Goal: Task Accomplishment & Management: Complete application form

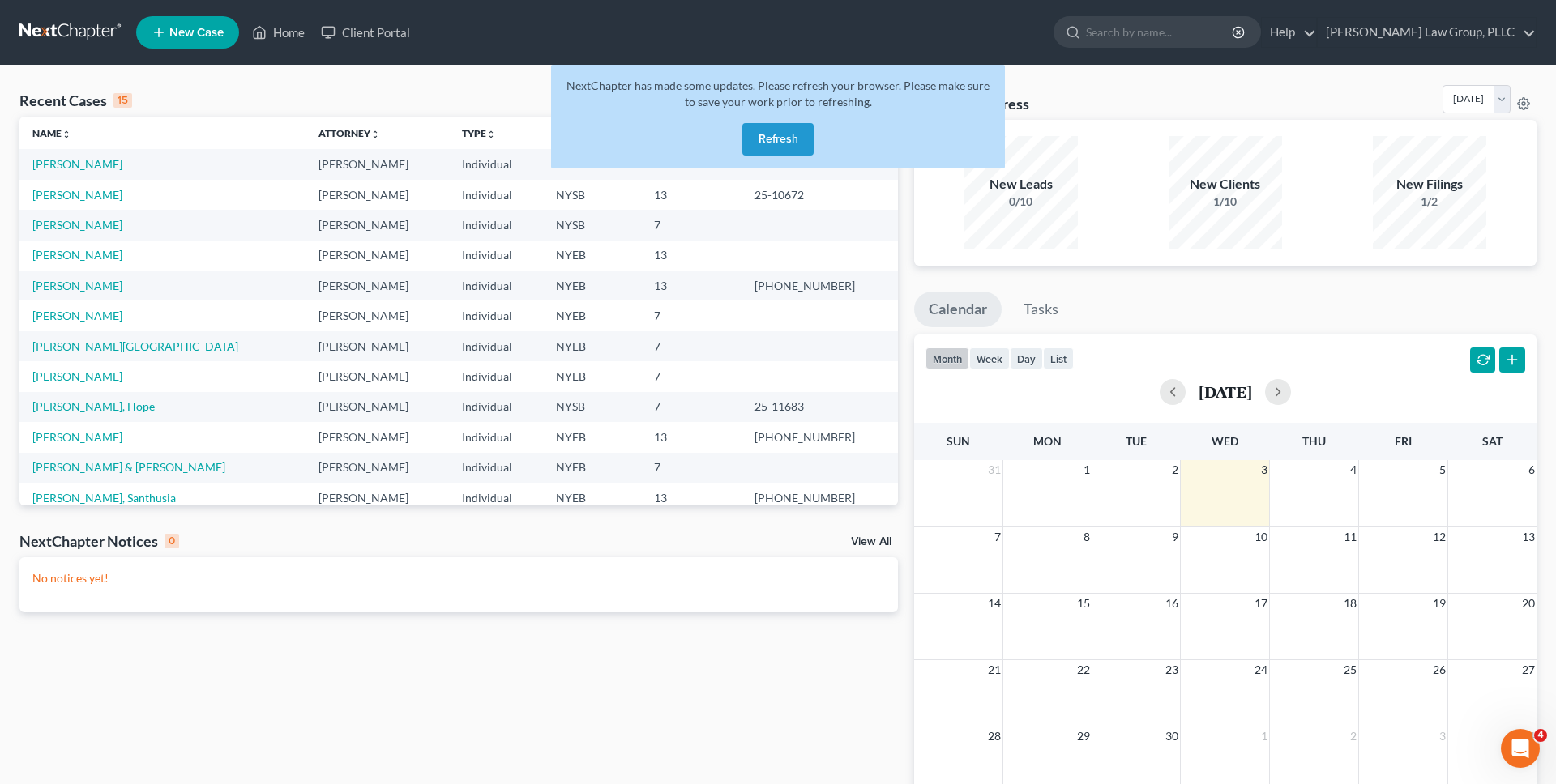
click at [774, 141] on button "Refresh" at bounding box center [778, 139] width 71 height 32
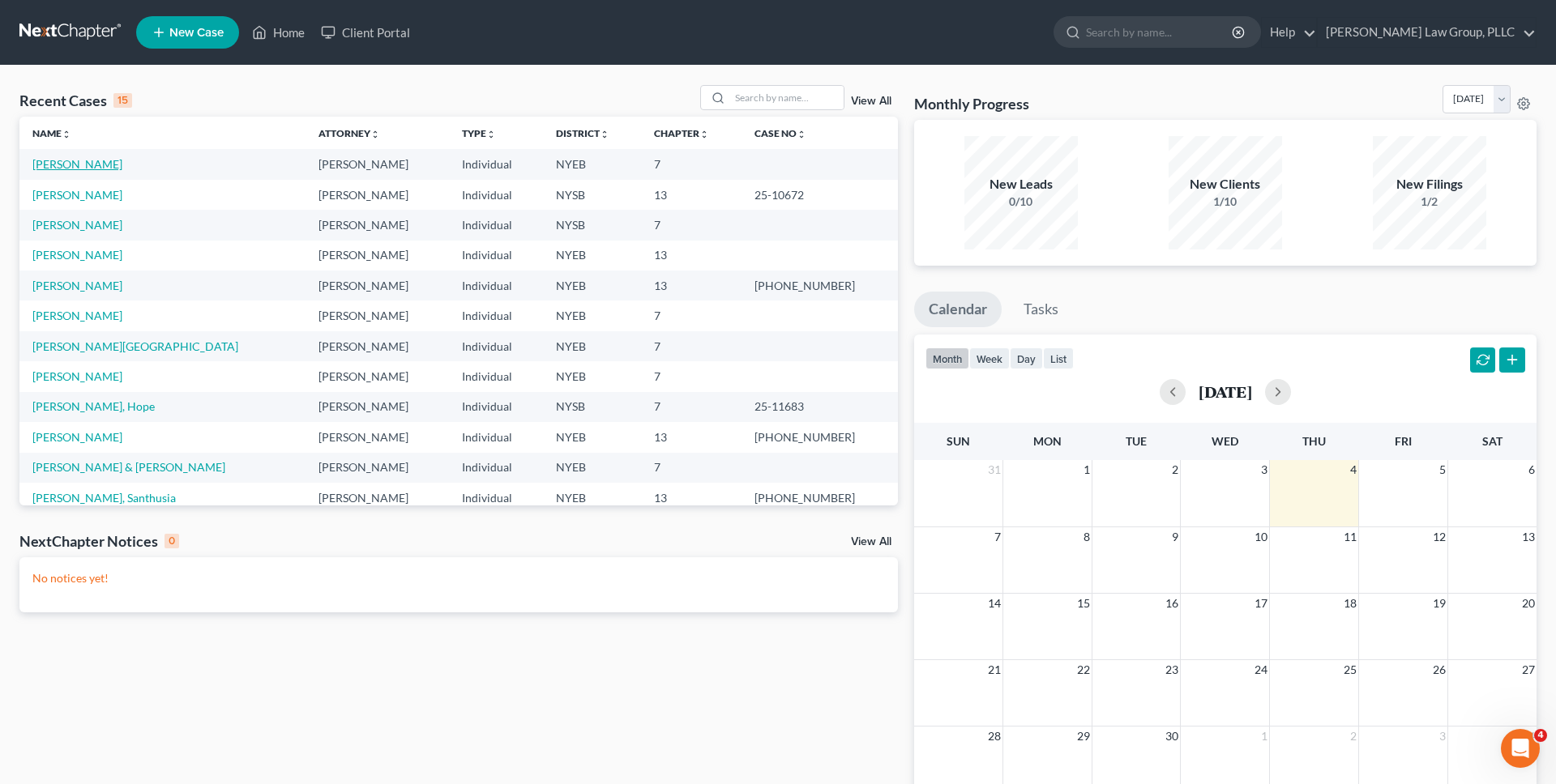
click at [102, 165] on link "[PERSON_NAME]" at bounding box center [77, 164] width 90 height 14
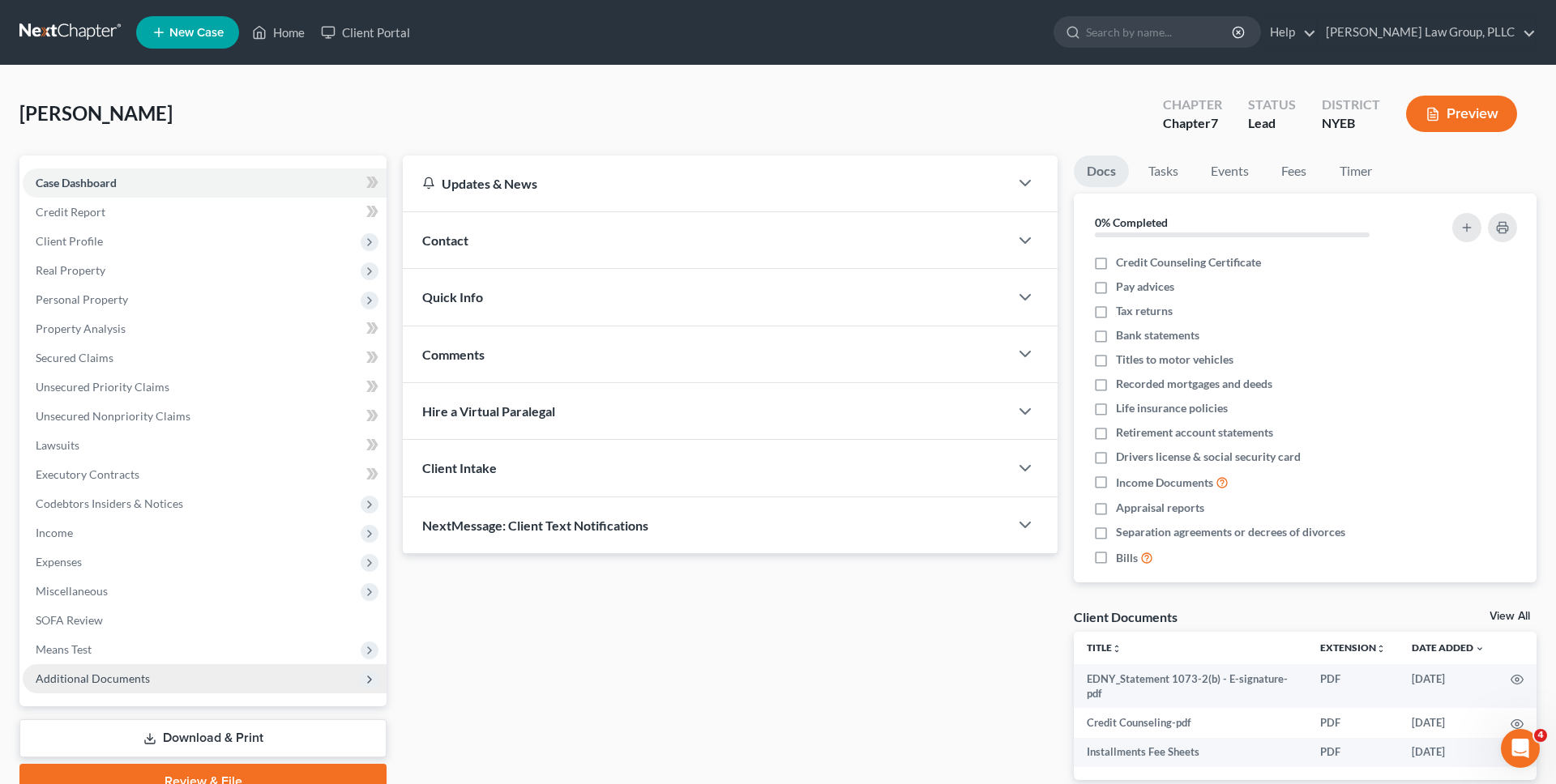
click at [102, 677] on span "Additional Documents" at bounding box center [93, 678] width 115 height 14
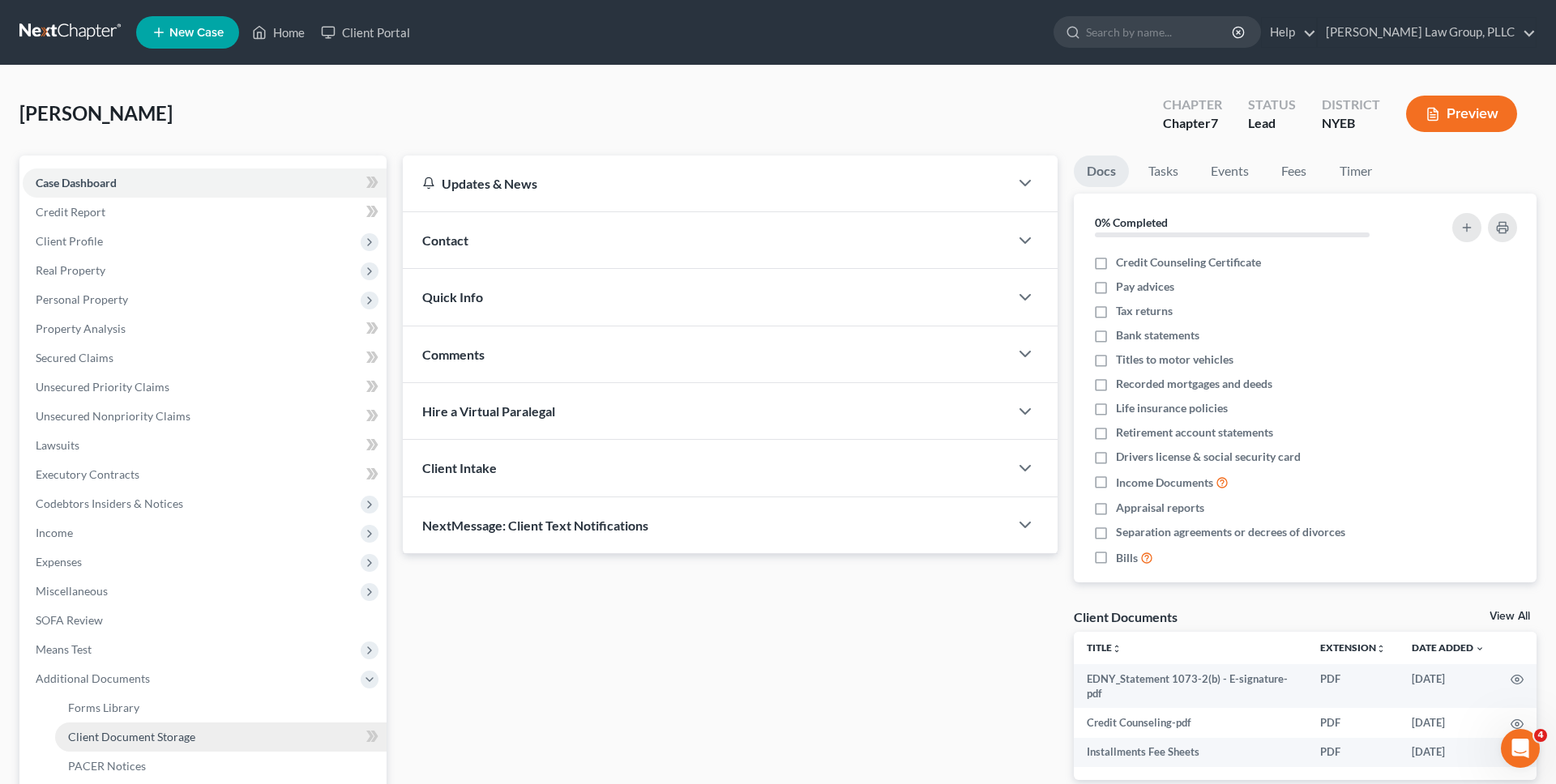
click at [120, 730] on span "Client Document Storage" at bounding box center [132, 737] width 128 height 14
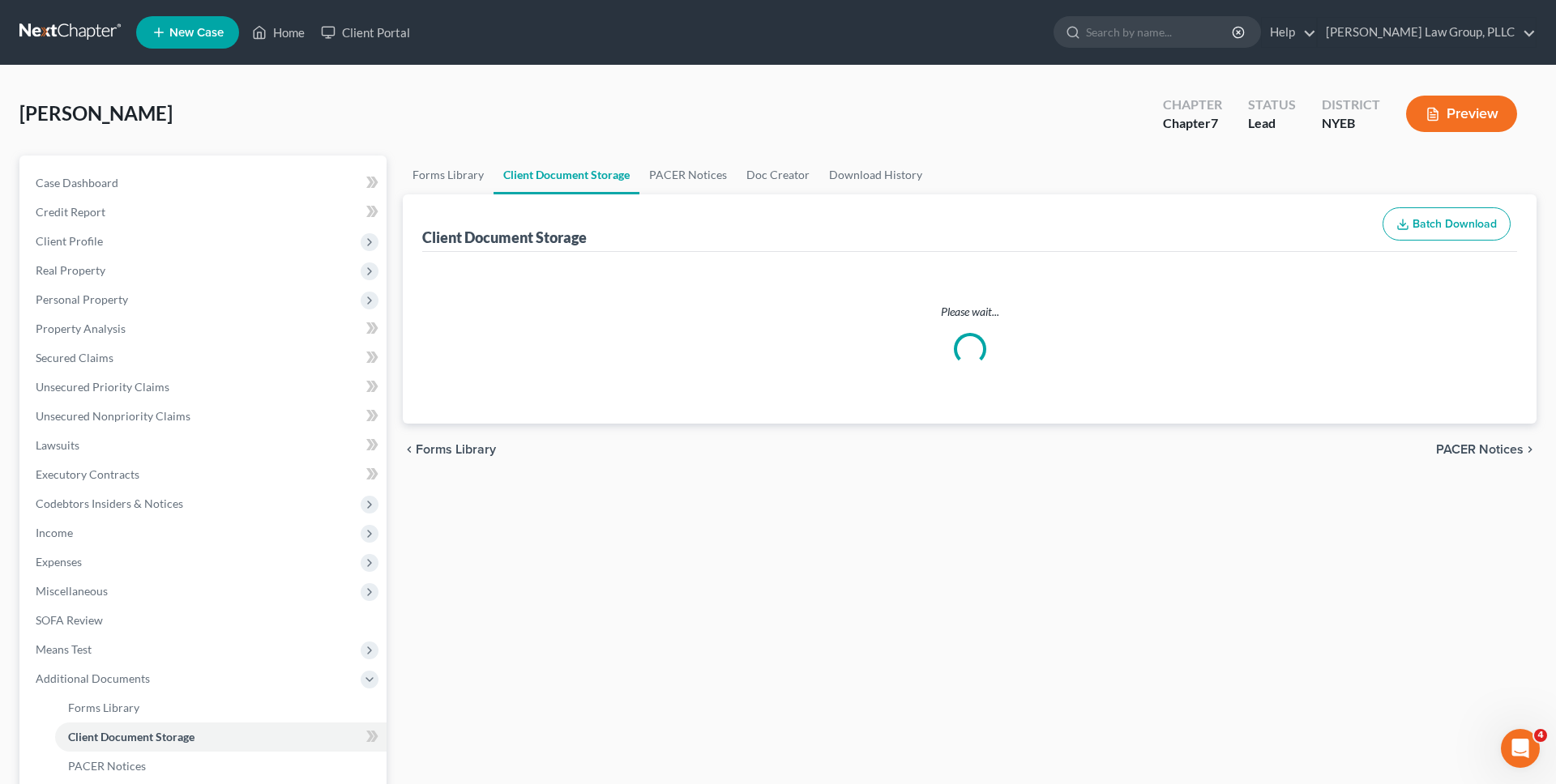
select select "0"
select select "3"
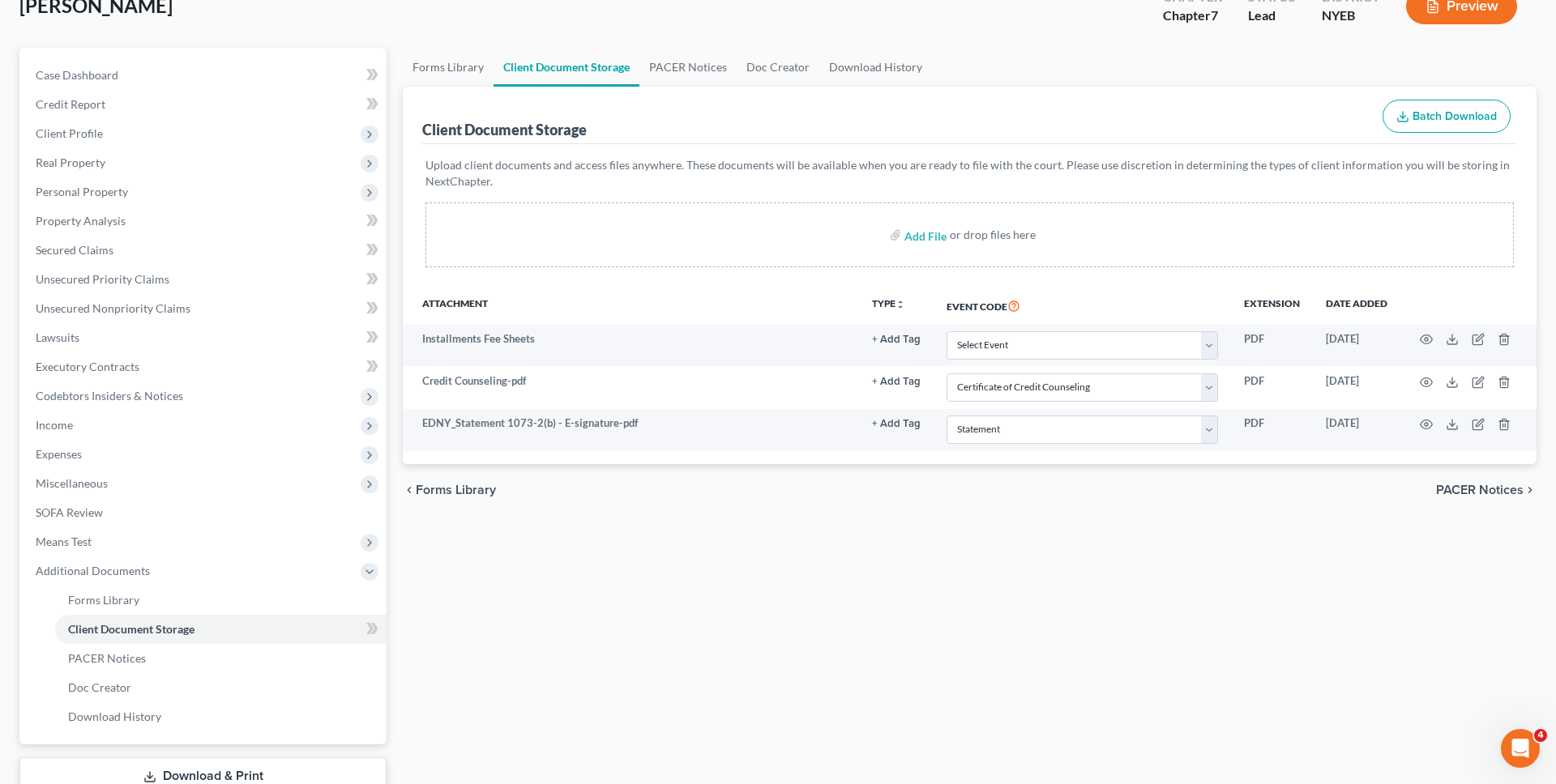
scroll to position [223, 0]
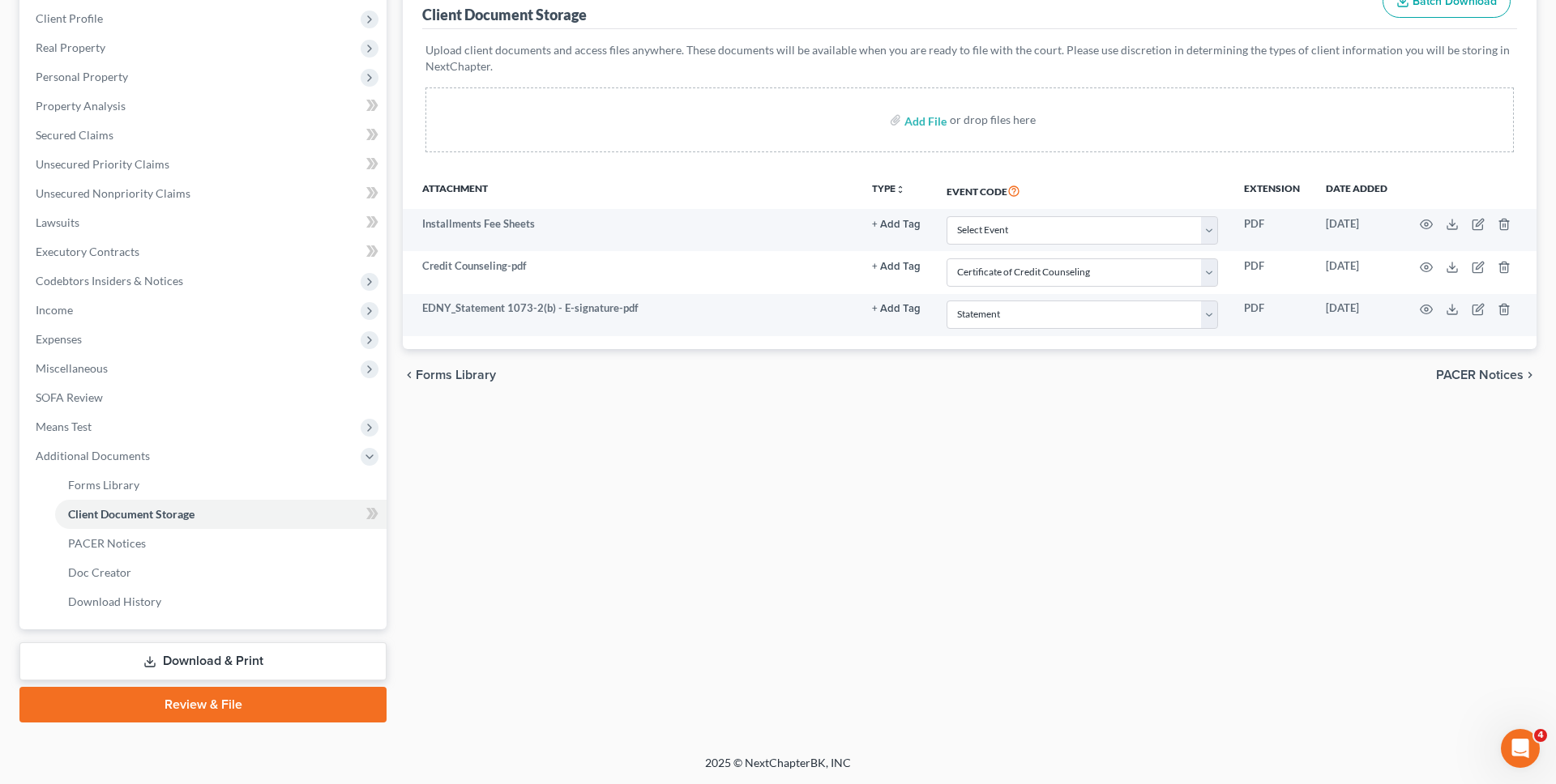
select select "0"
select select "3"
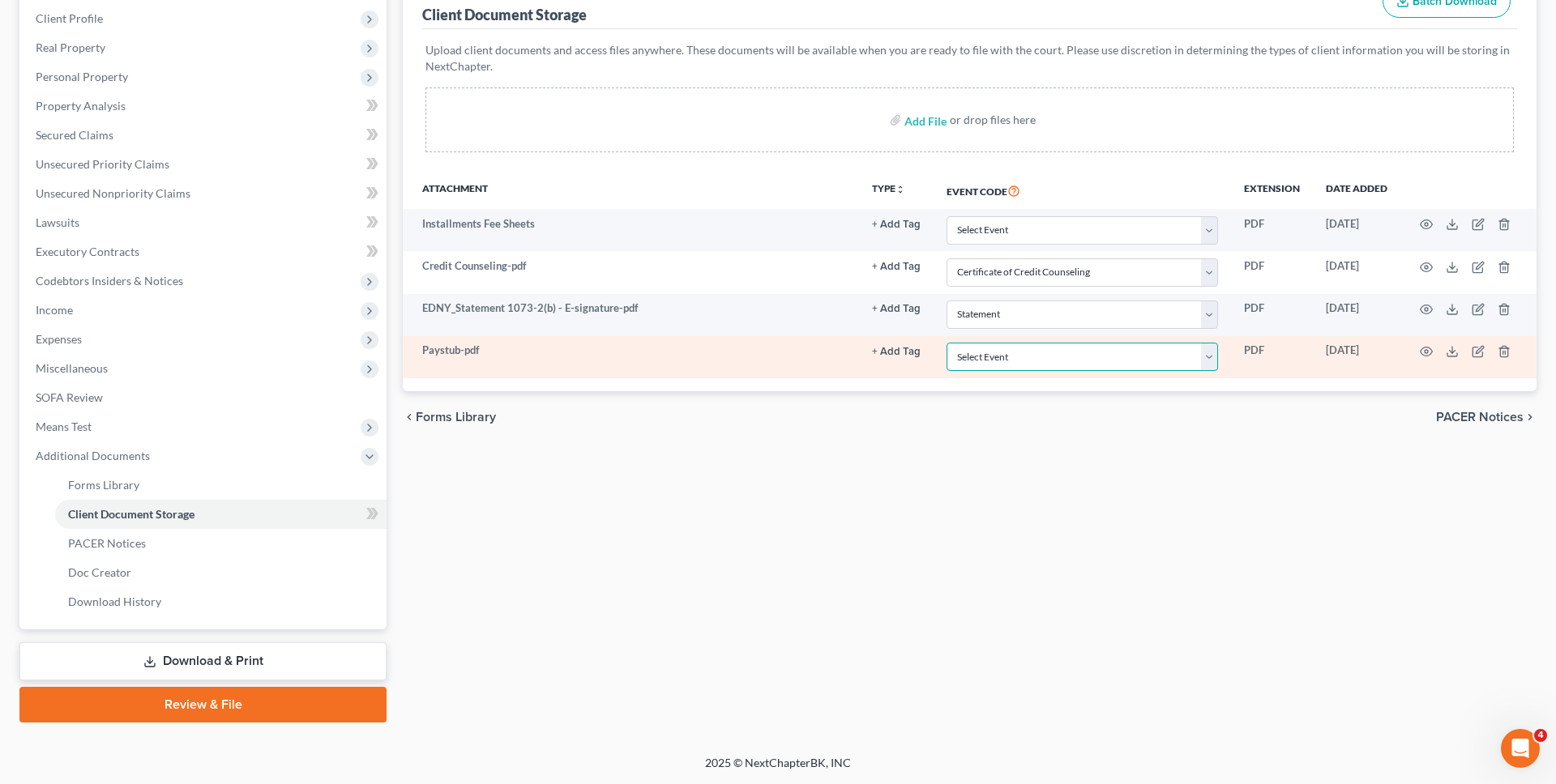
click at [1010, 352] on select "Select Event Certificate of Credit Counseling Employee Income Records / Copies …" at bounding box center [1082, 357] width 272 height 29
select select "1"
click at [946, 343] on select "Select Event Certificate of Credit Counseling Employee Income Records / Copies …" at bounding box center [1082, 357] width 272 height 29
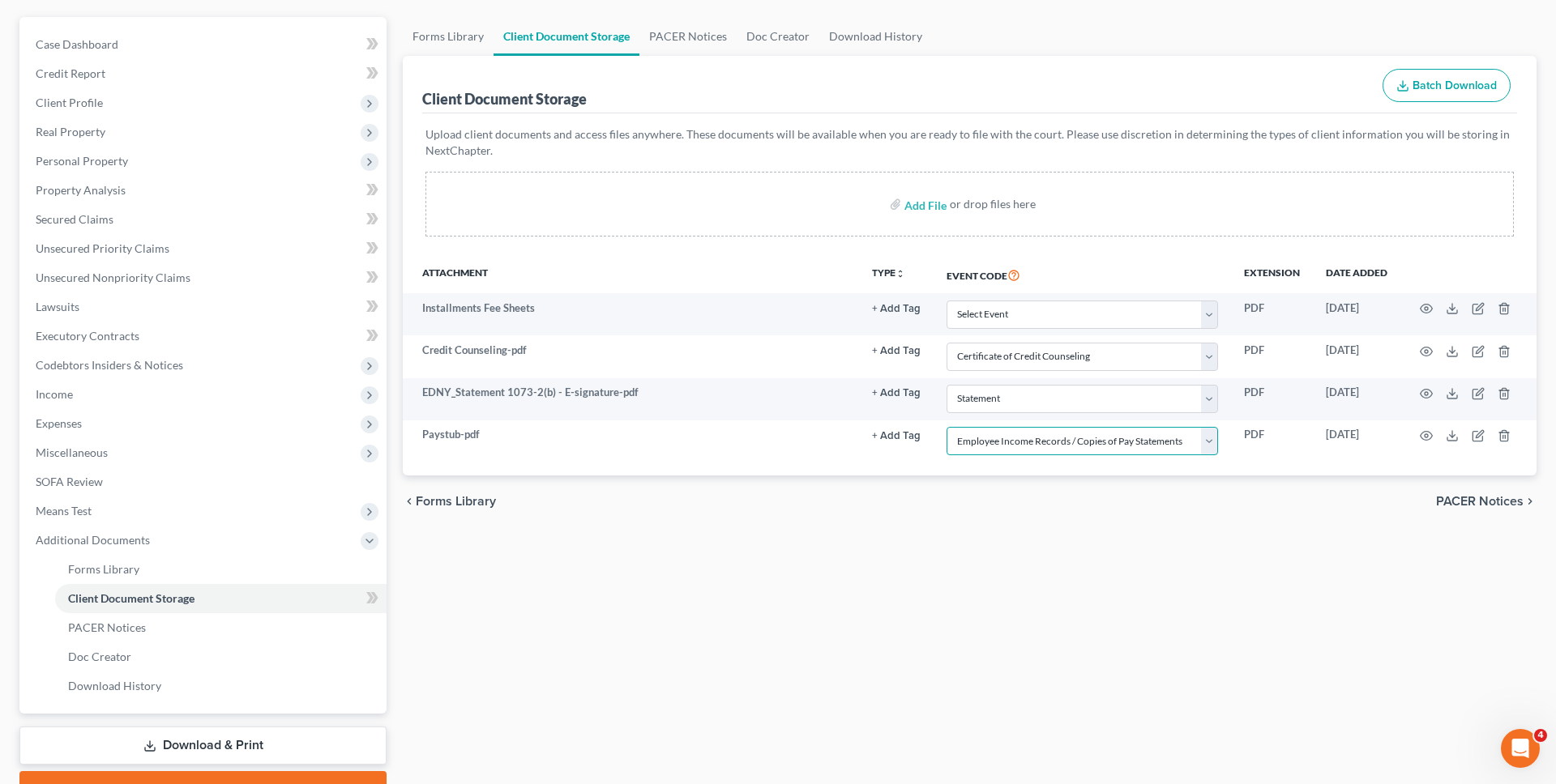
scroll to position [135, 0]
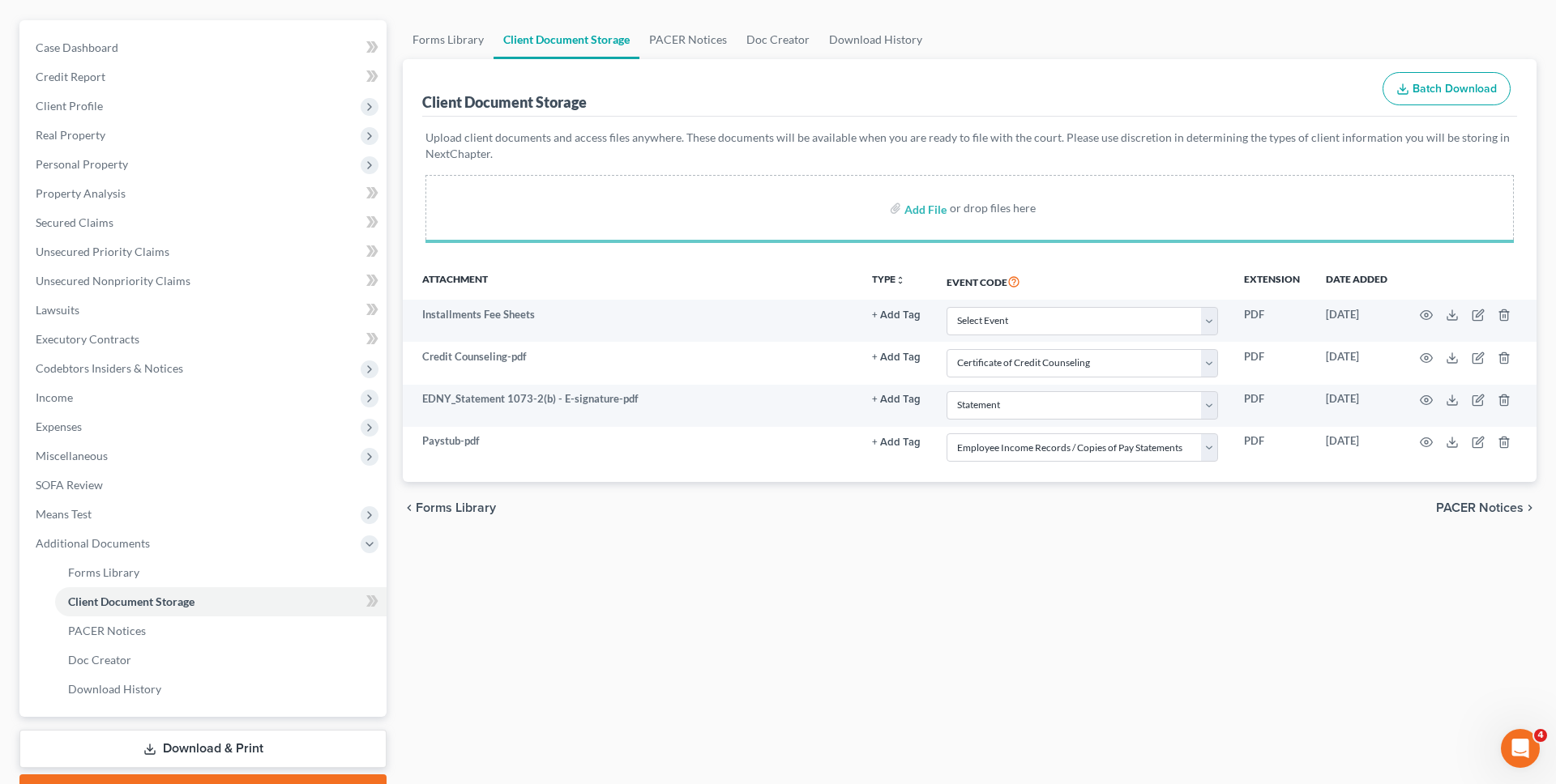
select select "0"
select select "3"
select select "1"
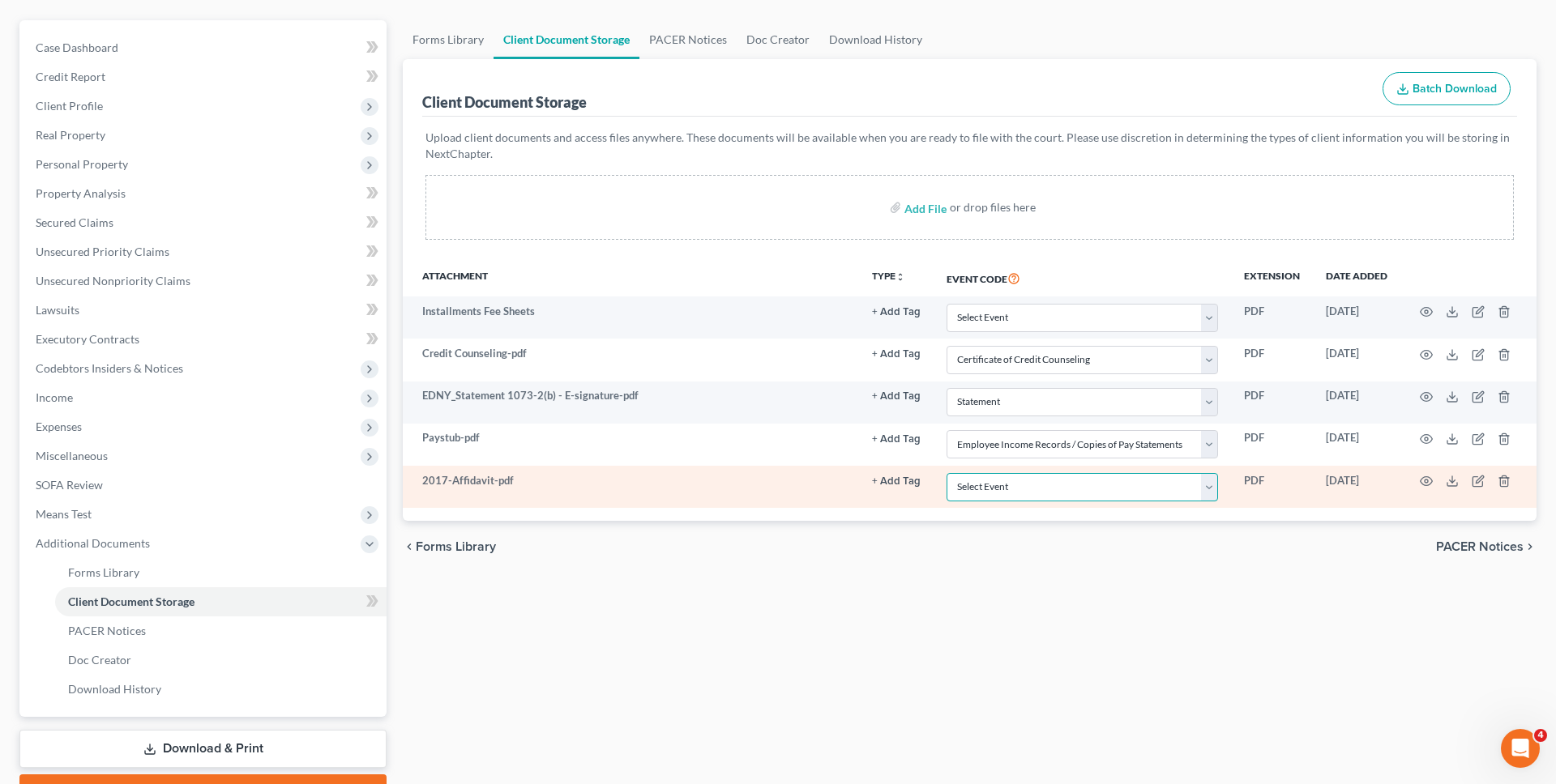
click at [1042, 489] on select "Select Event Certificate of Credit Counseling Employee Income Records / Copies …" at bounding box center [1082, 487] width 272 height 29
select select "2"
click at [946, 473] on select "Select Event Certificate of Credit Counseling Employee Income Records / Copies …" at bounding box center [1082, 487] width 272 height 29
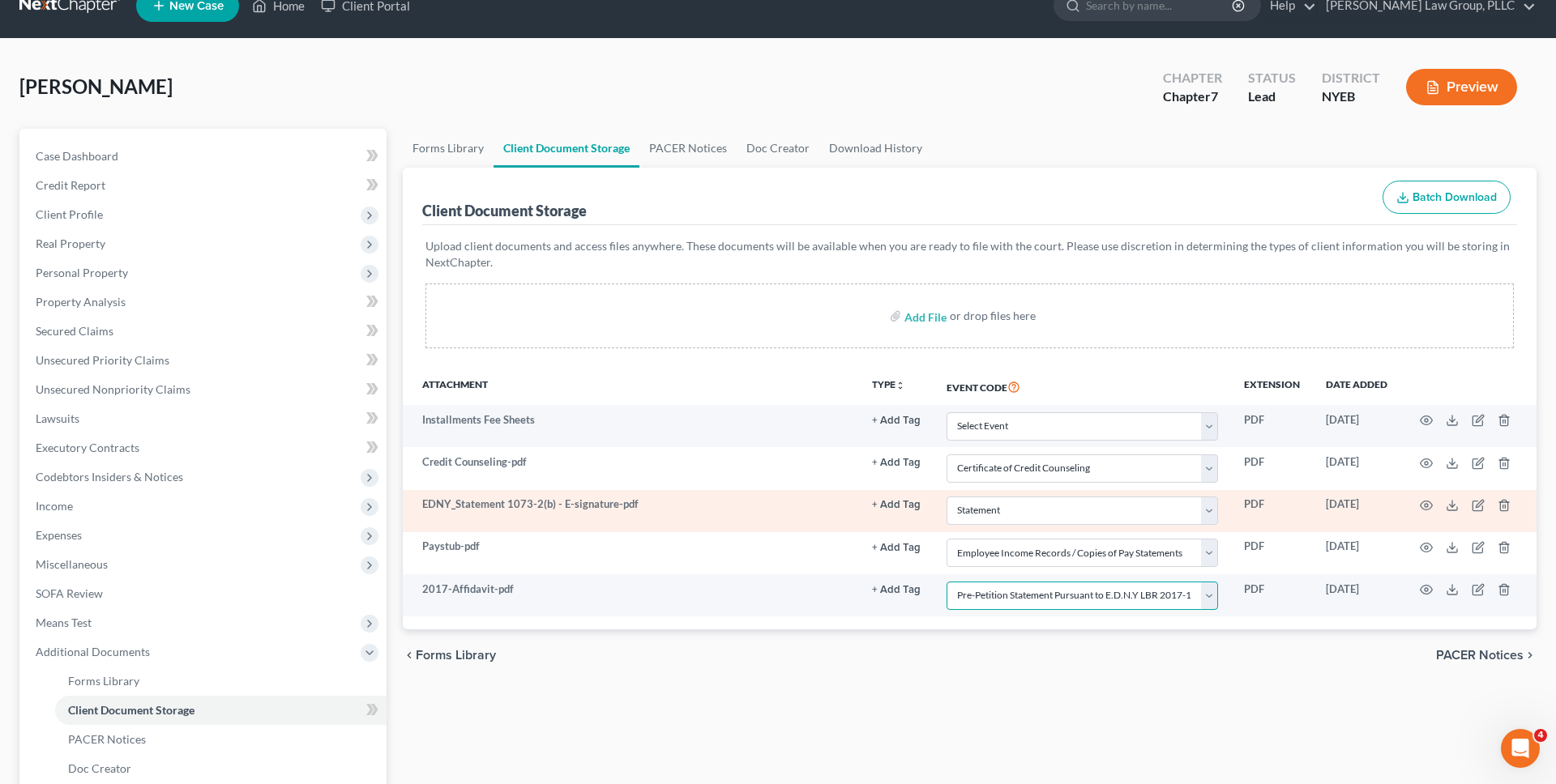
scroll to position [223, 0]
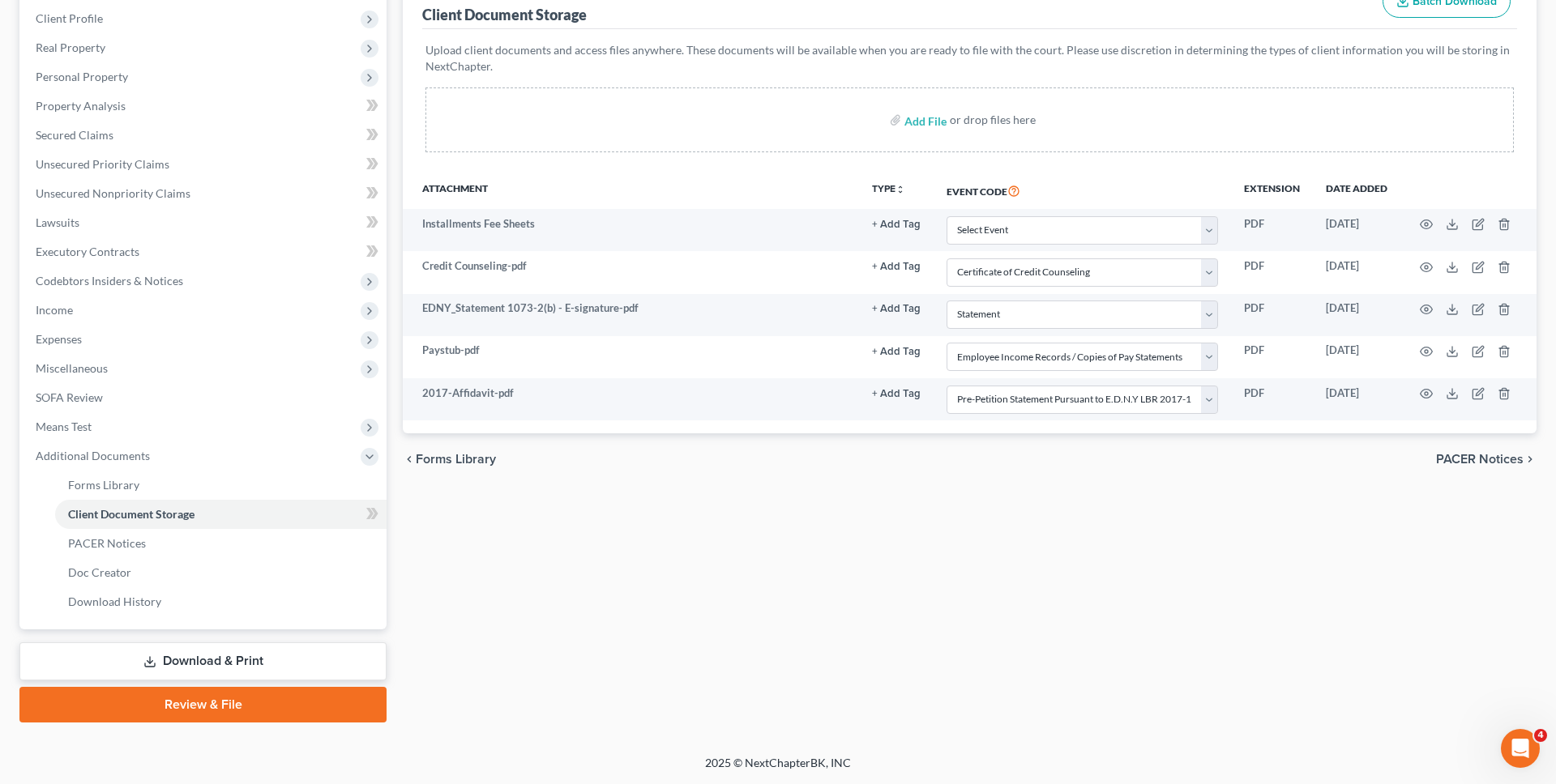
click at [334, 713] on link "Review & File" at bounding box center [203, 704] width 367 height 36
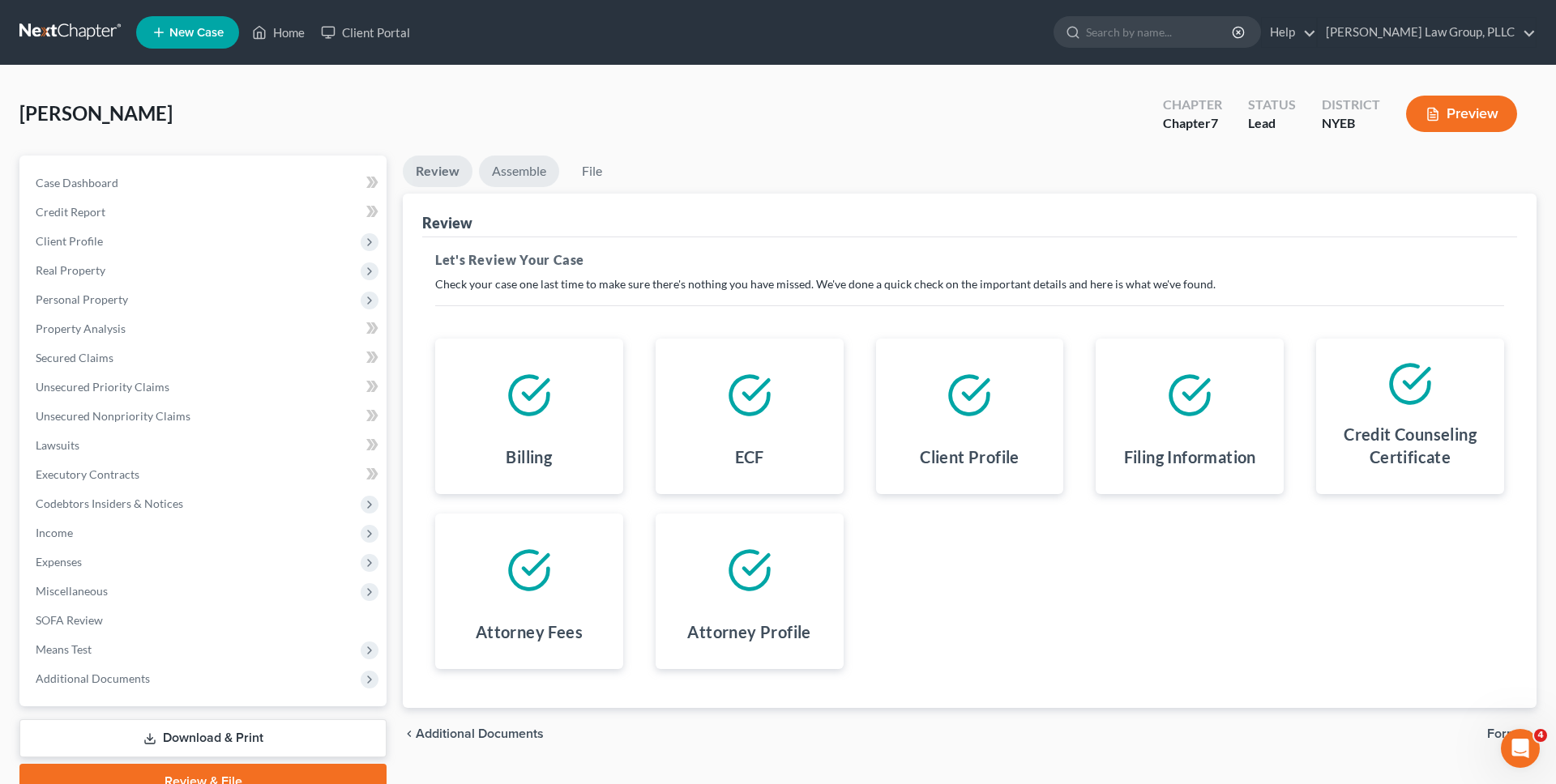
click at [493, 161] on link "Assemble" at bounding box center [519, 171] width 80 height 31
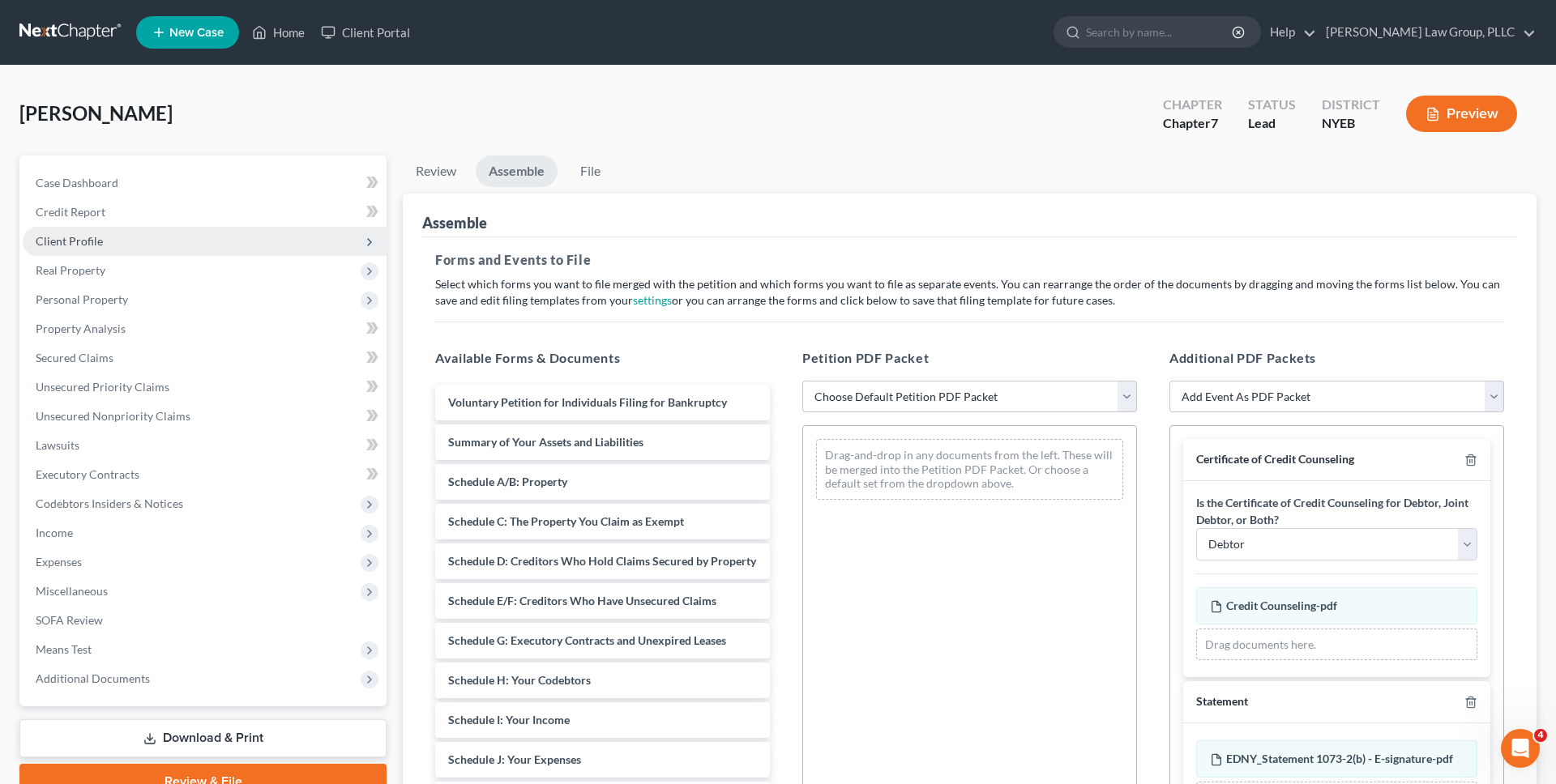
click at [193, 246] on span "Client Profile" at bounding box center [204, 241] width 364 height 30
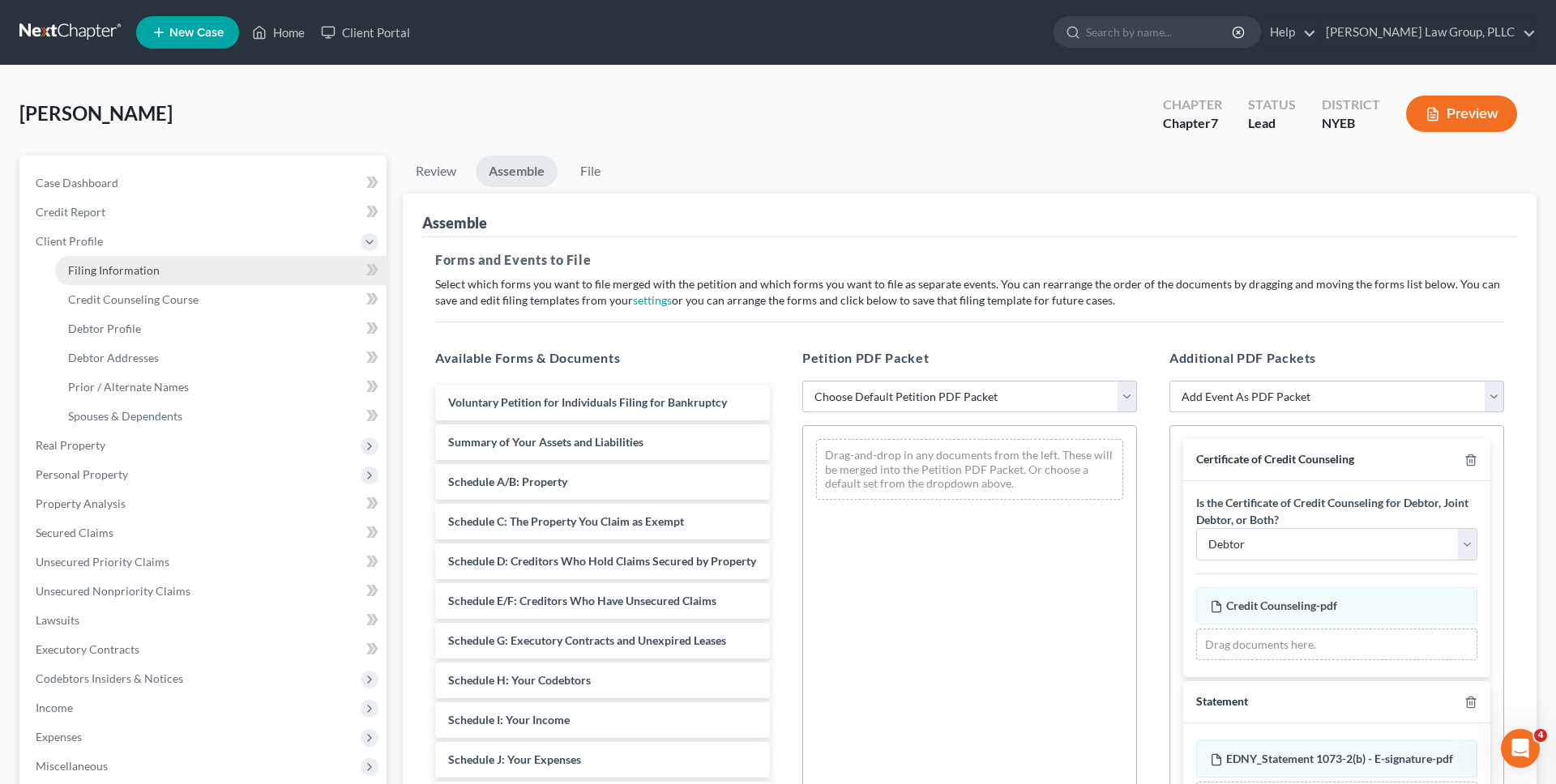
click at [190, 275] on link "Filing Information" at bounding box center [221, 271] width 331 height 30
select select "1"
select select "0"
select select "53"
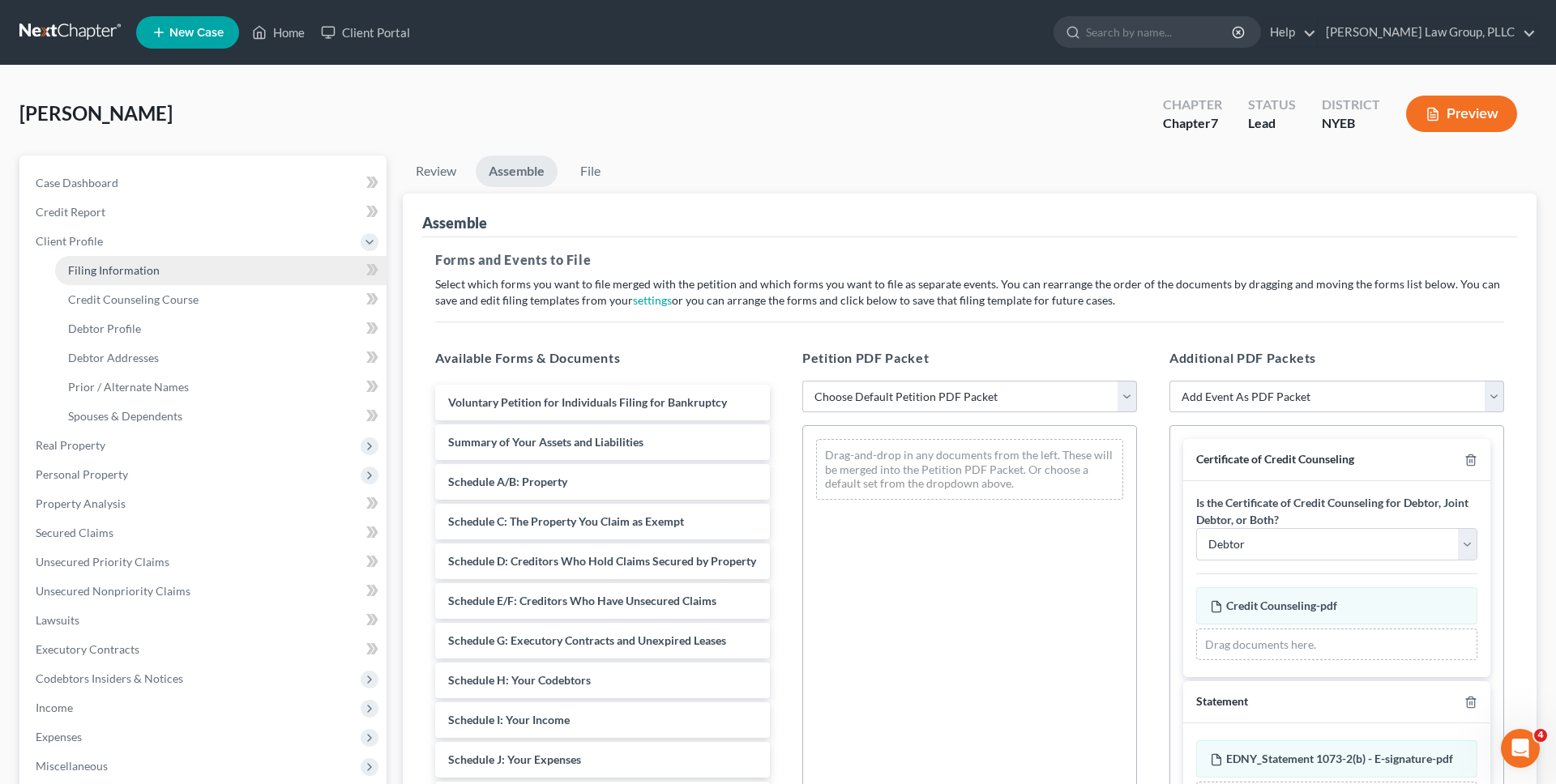
select select "1"
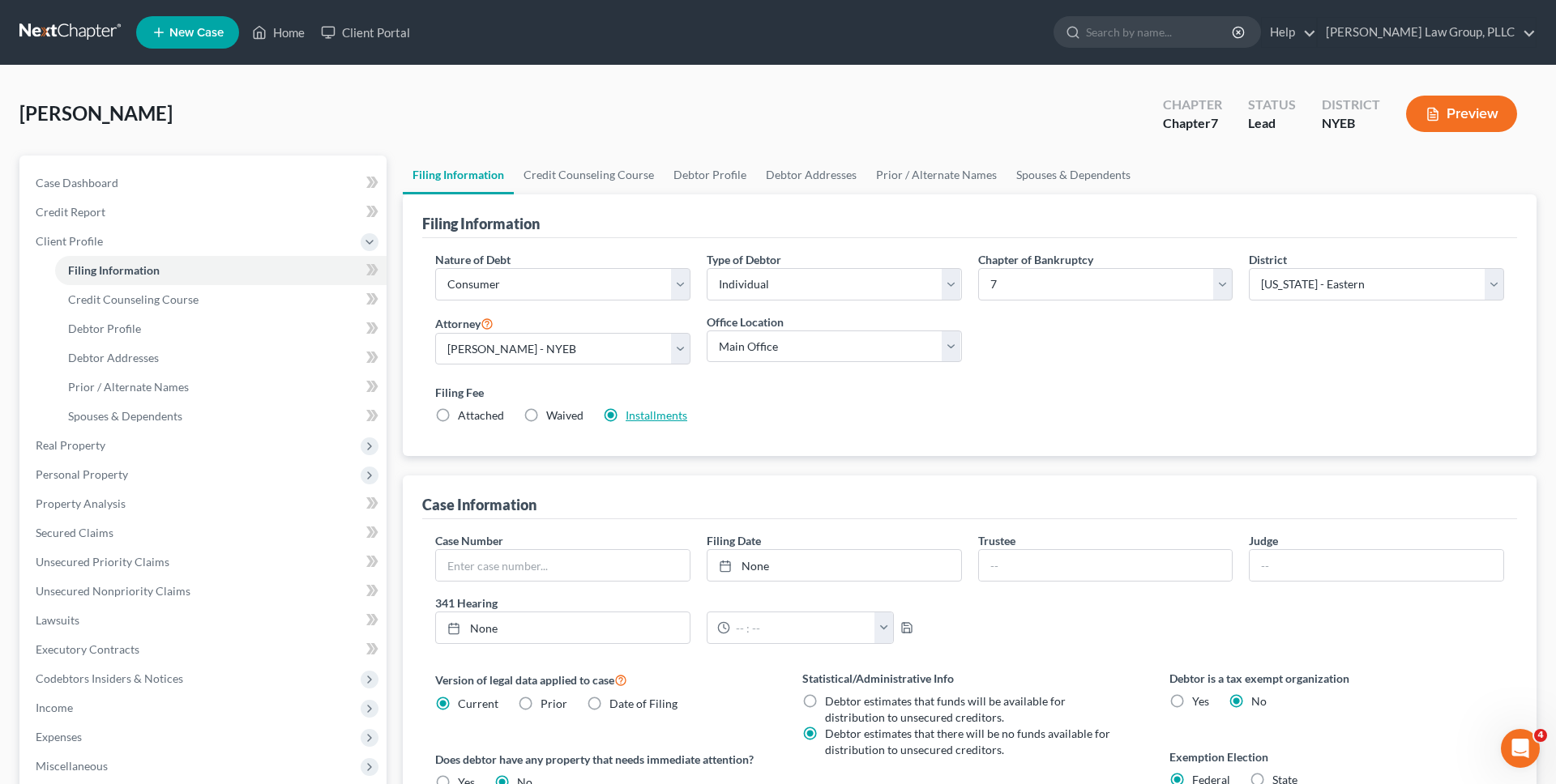
click at [647, 419] on link "Installments" at bounding box center [656, 415] width 62 height 14
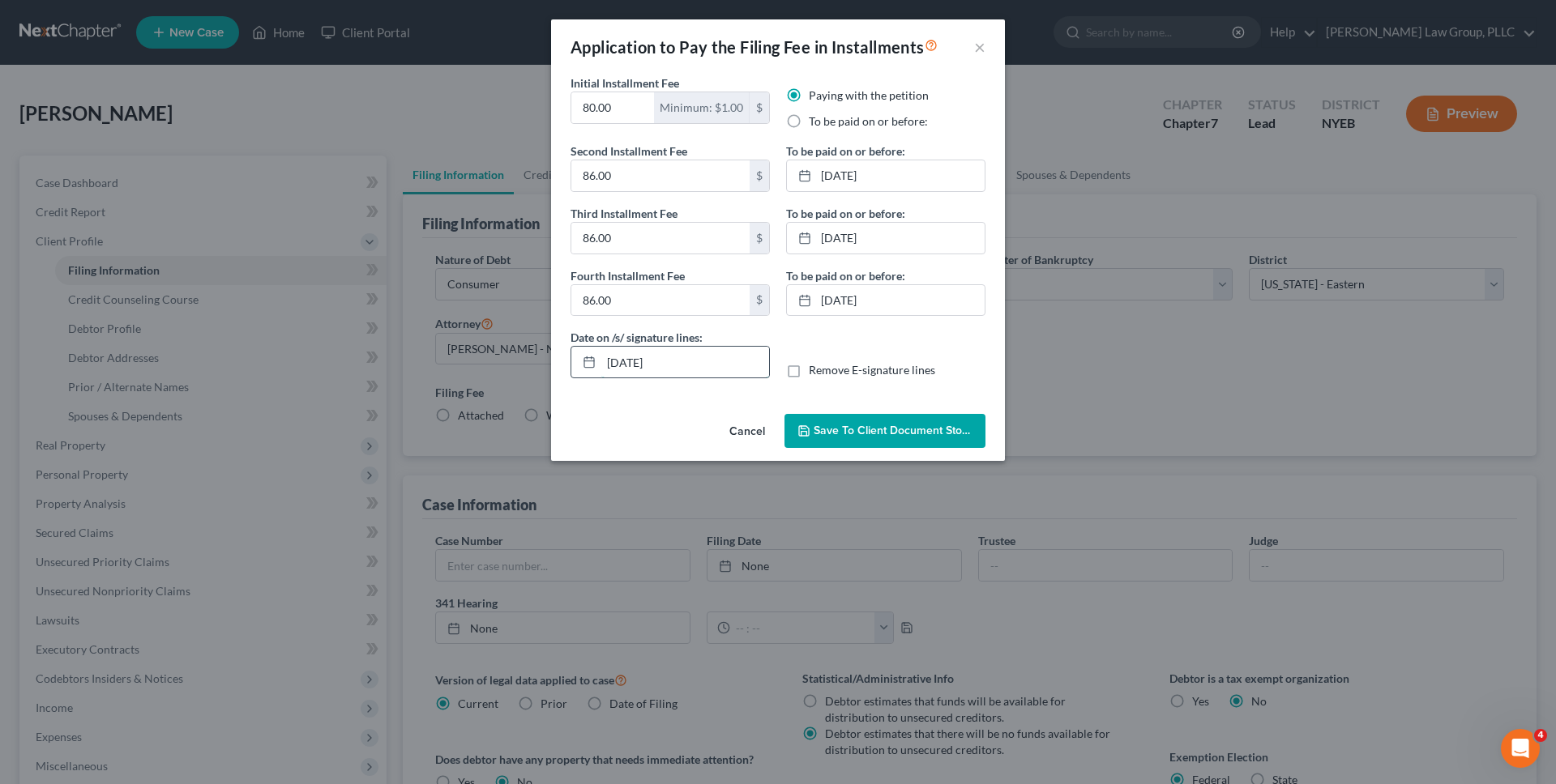
click at [673, 366] on input "09/04/2025" at bounding box center [685, 361] width 167 height 31
type input "09/03/2025"
click at [828, 399] on div "Initial Installment Fee 80.00 Minimum: $1.00 $ Paying with the petition To be p…" at bounding box center [778, 241] width 454 height 333
click at [829, 414] on button "Save to Client Document Storage" at bounding box center [884, 431] width 201 height 34
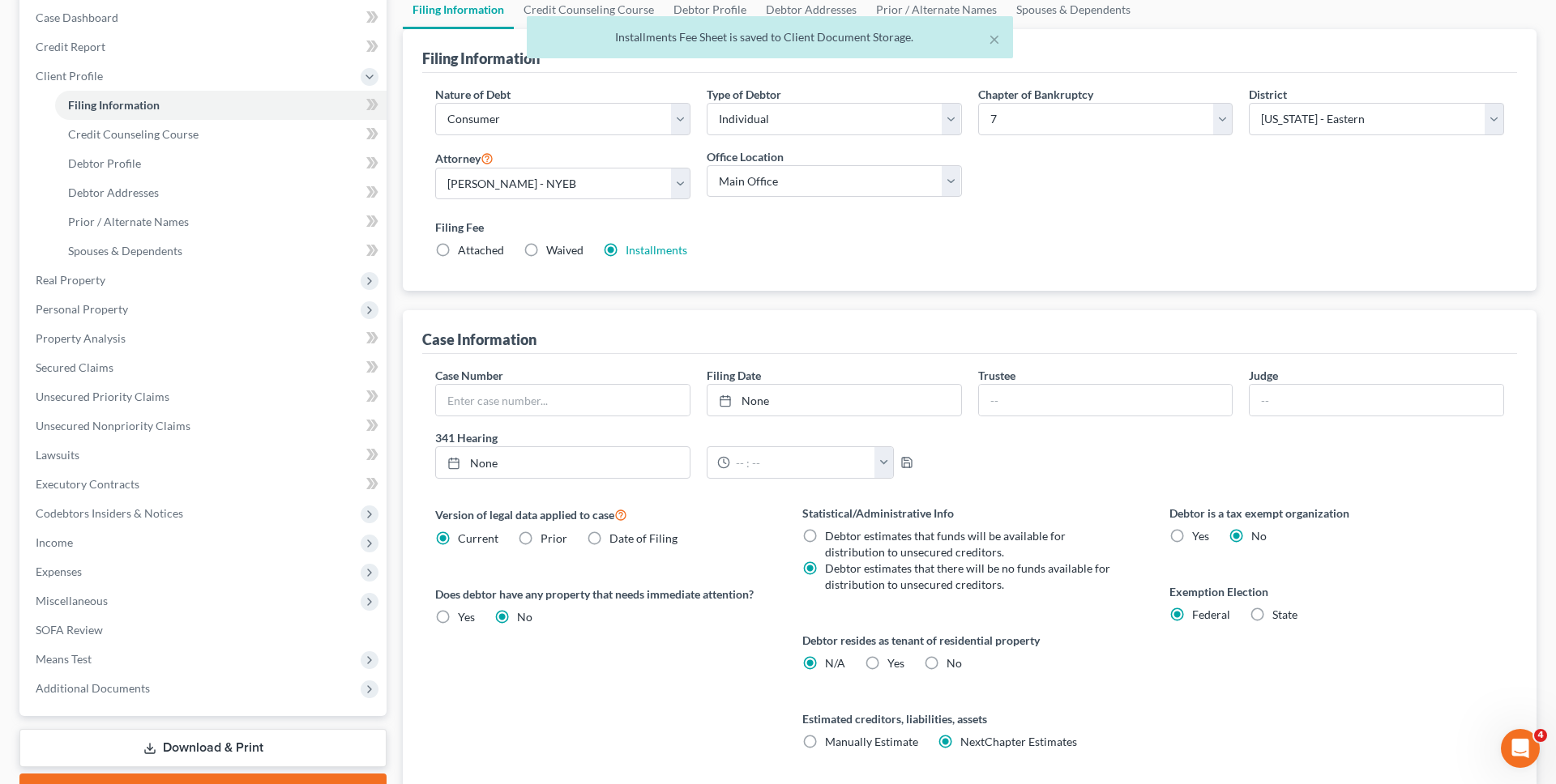
scroll to position [284, 0]
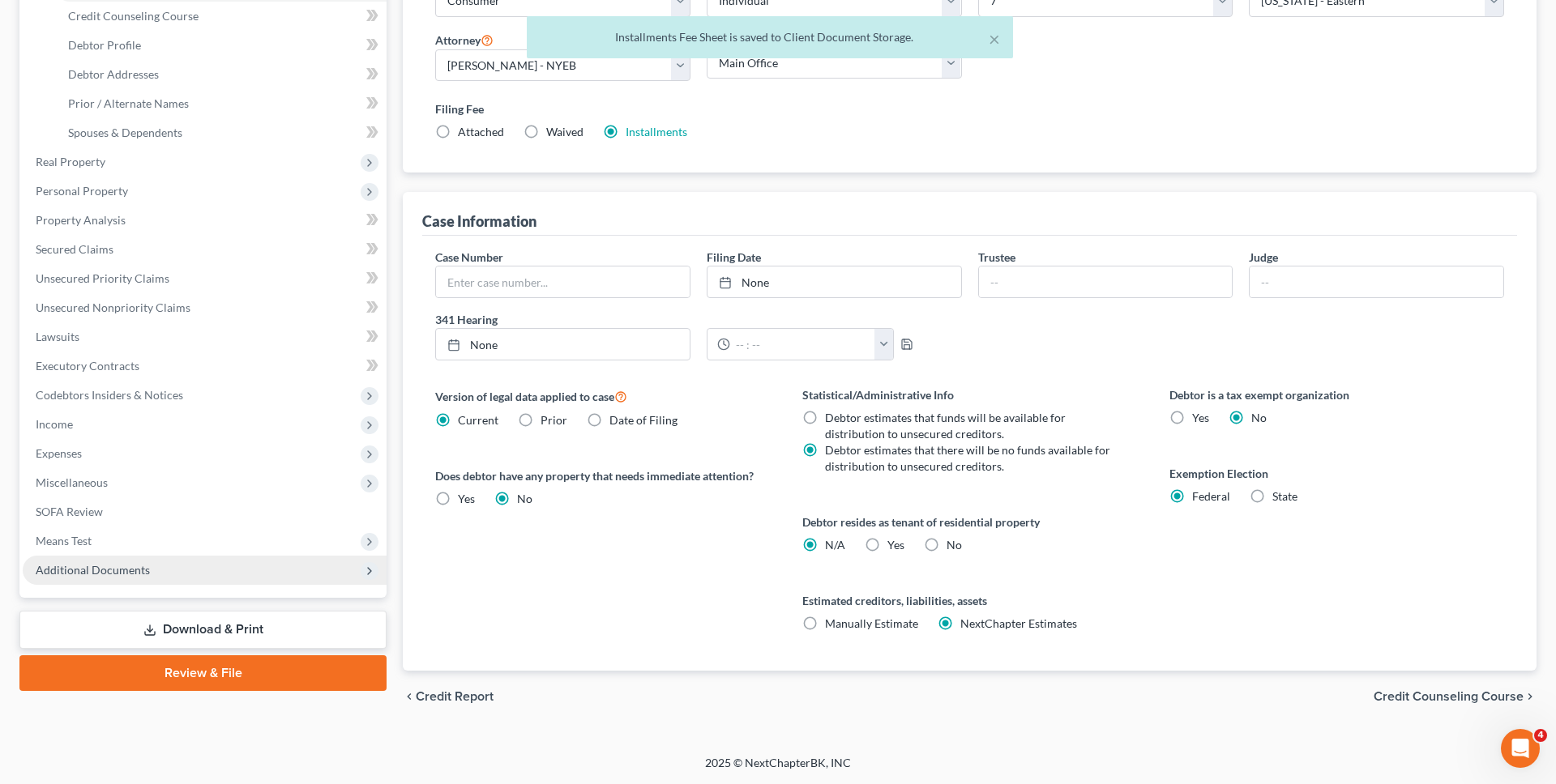
click at [312, 580] on span "Additional Documents" at bounding box center [204, 570] width 364 height 30
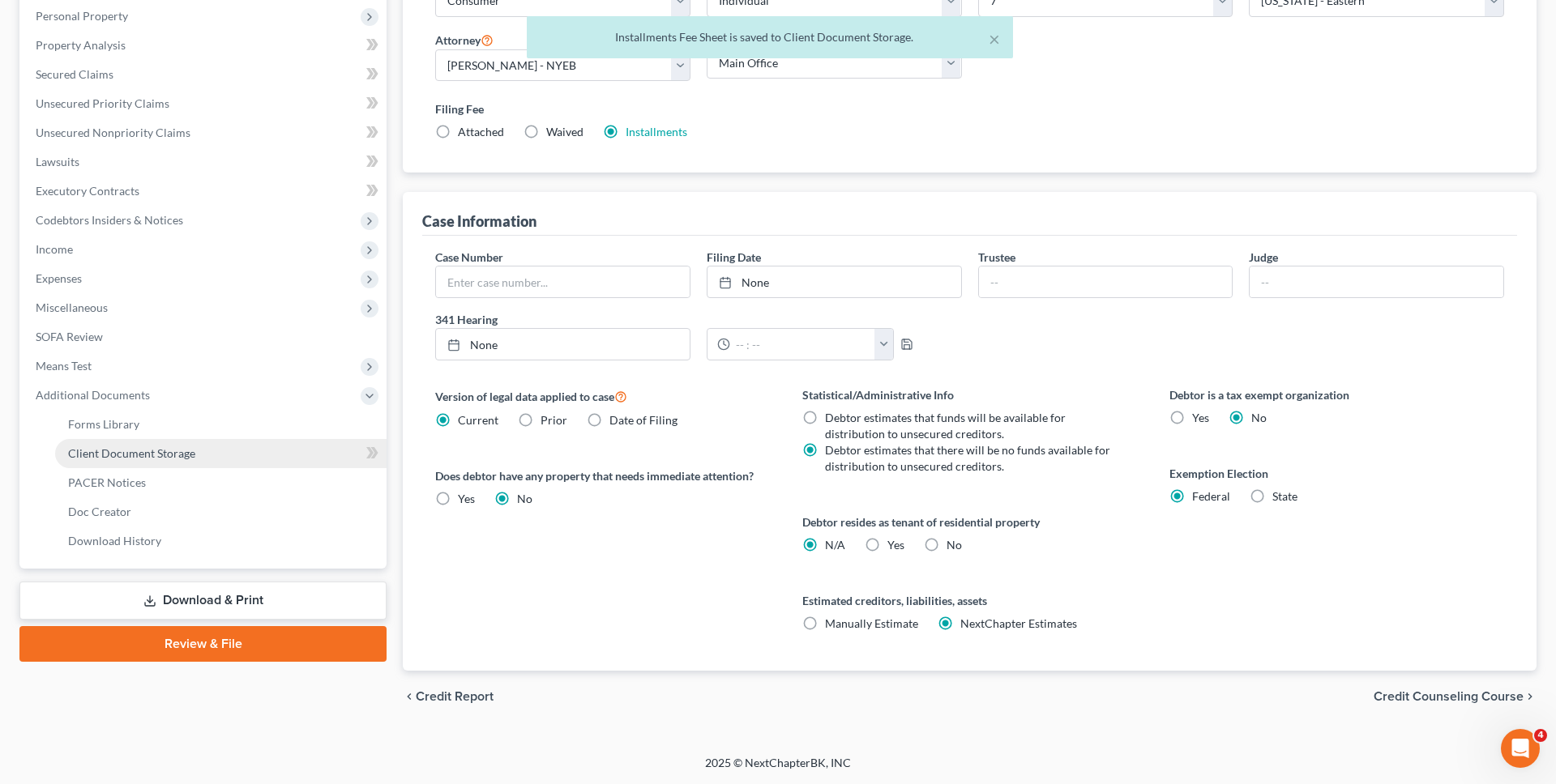
click at [280, 458] on link "Client Document Storage" at bounding box center [221, 454] width 331 height 30
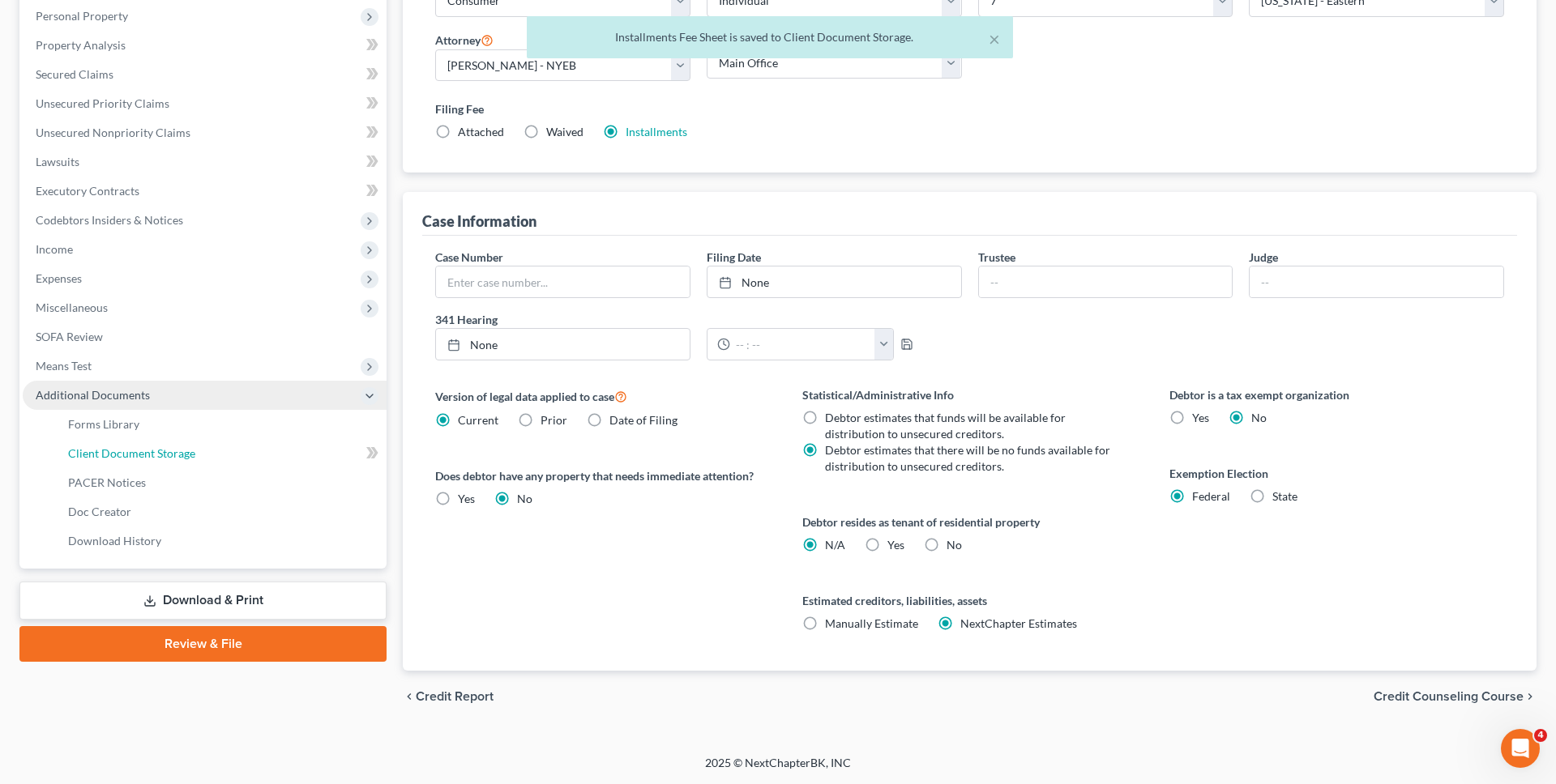
select select "0"
select select "3"
select select "1"
select select "2"
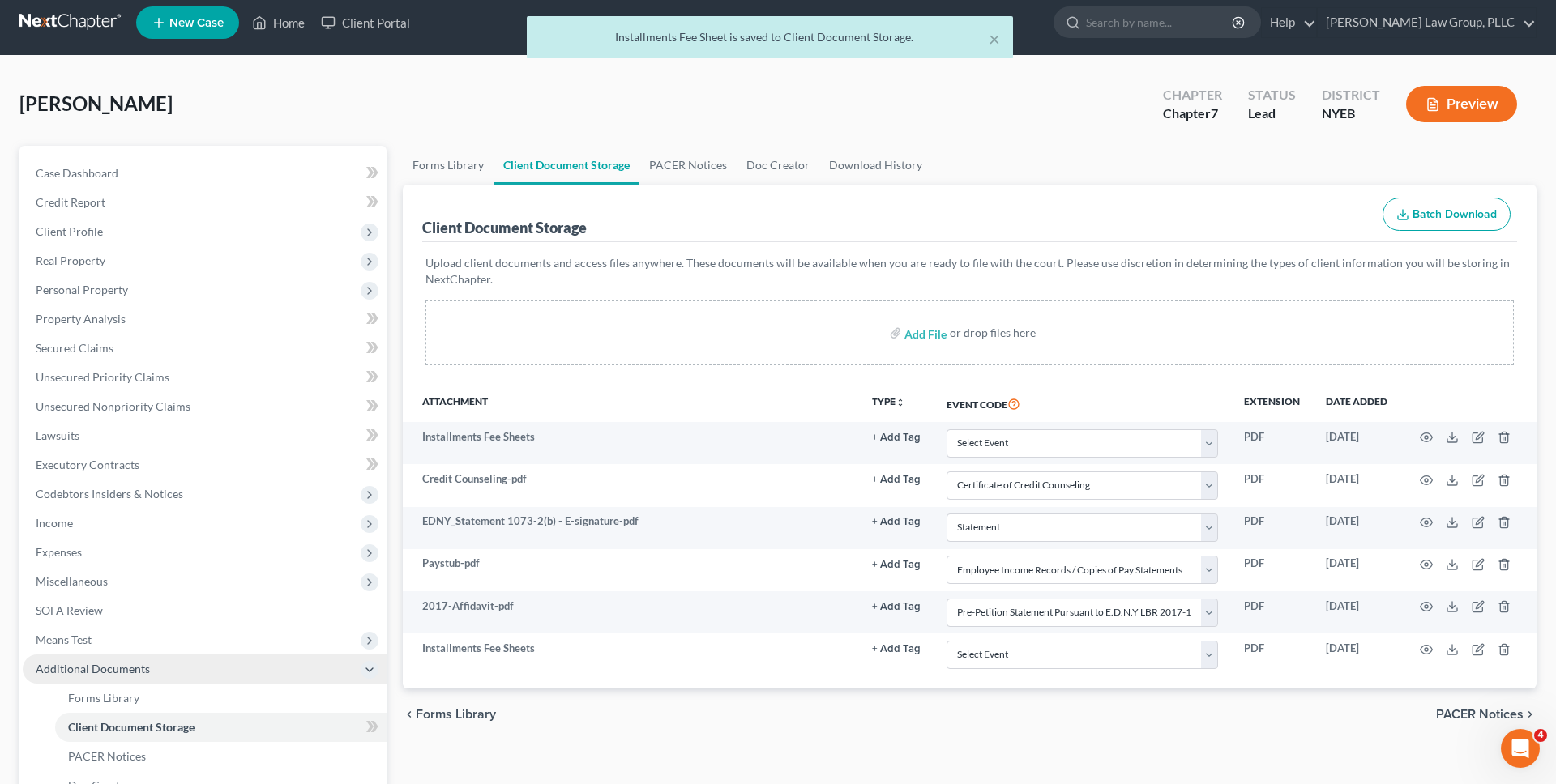
scroll to position [223, 0]
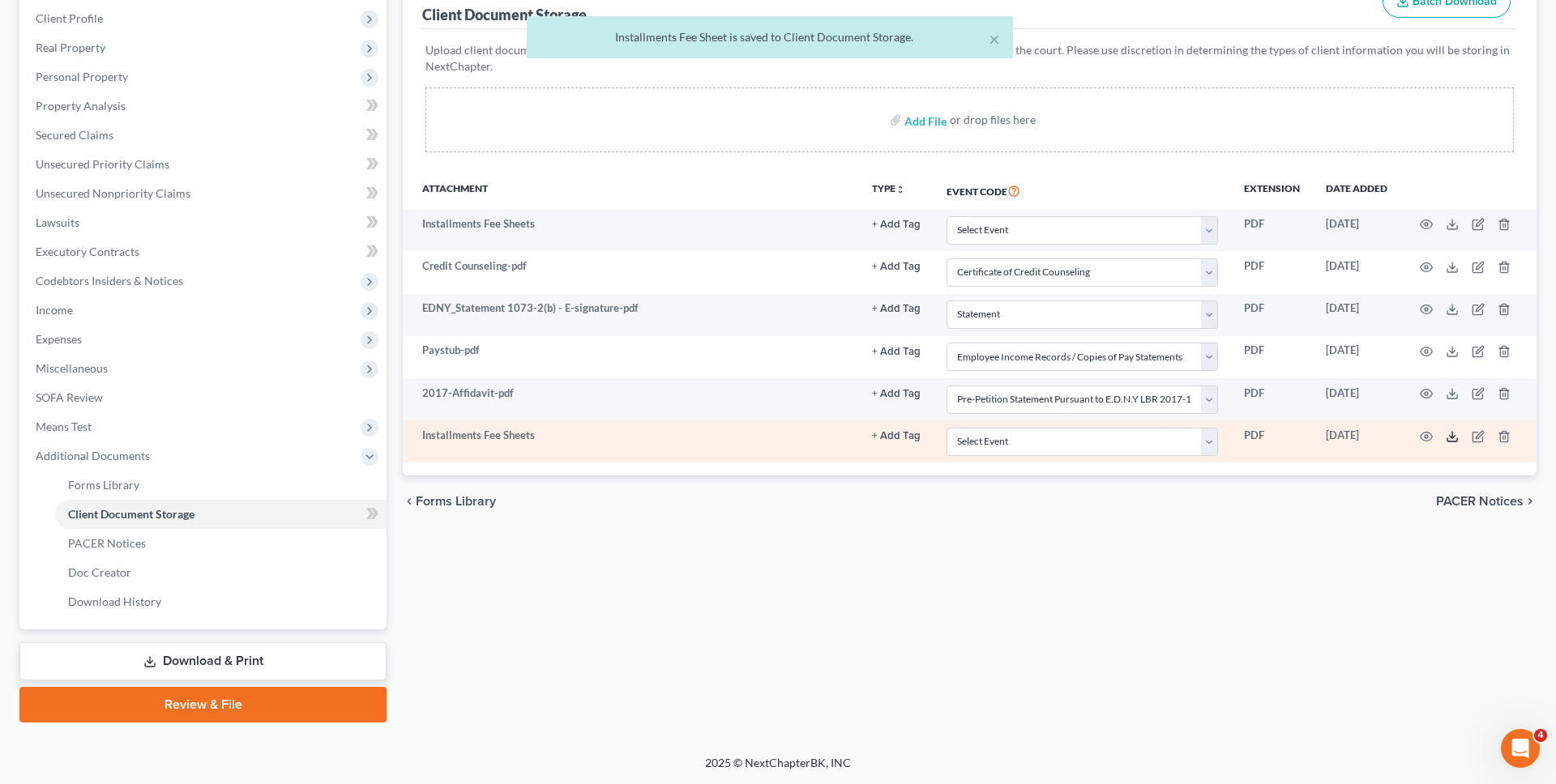
click at [1451, 437] on icon at bounding box center [1452, 436] width 13 height 13
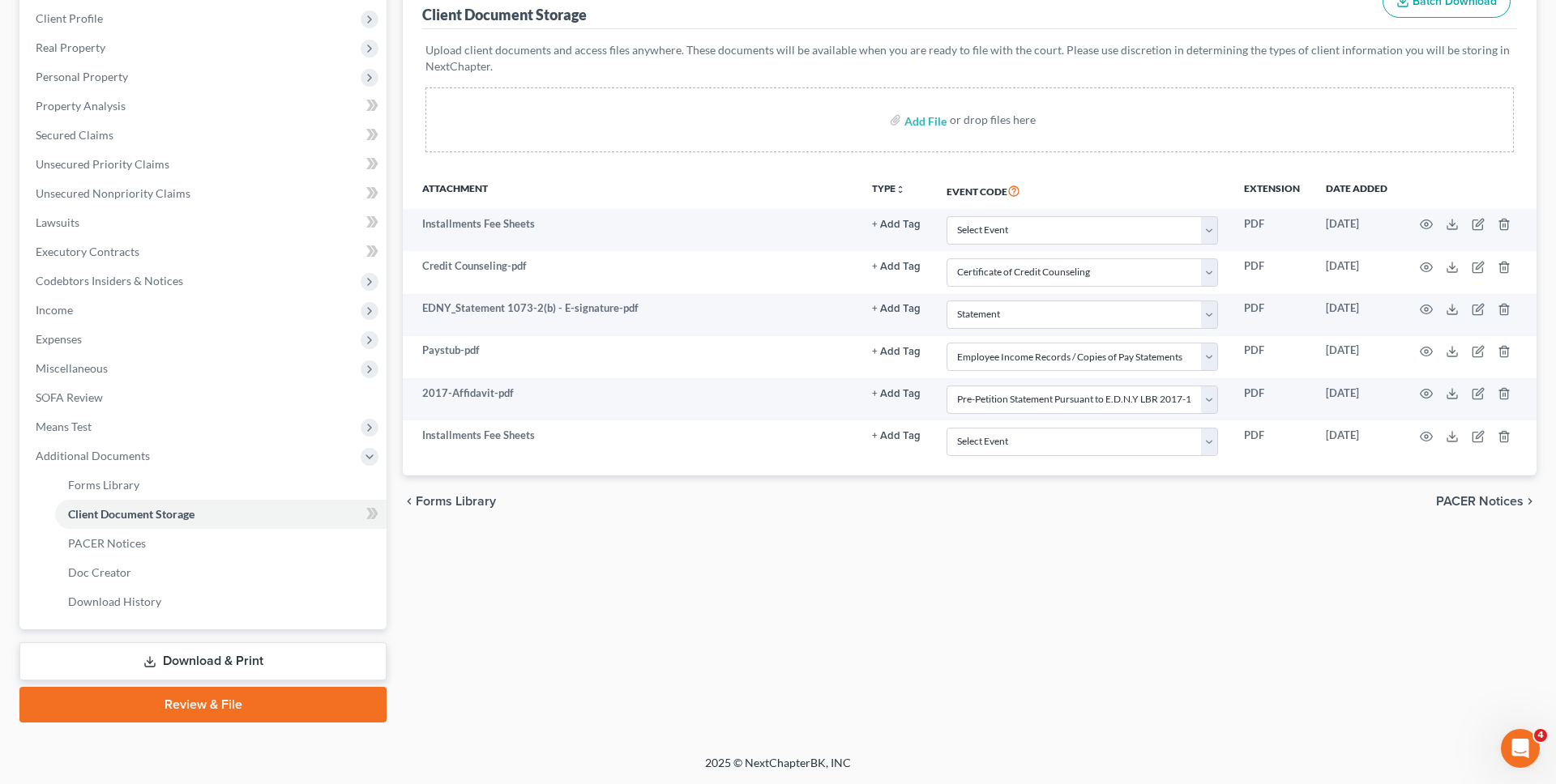
click at [292, 708] on link "Review & File" at bounding box center [203, 704] width 367 height 36
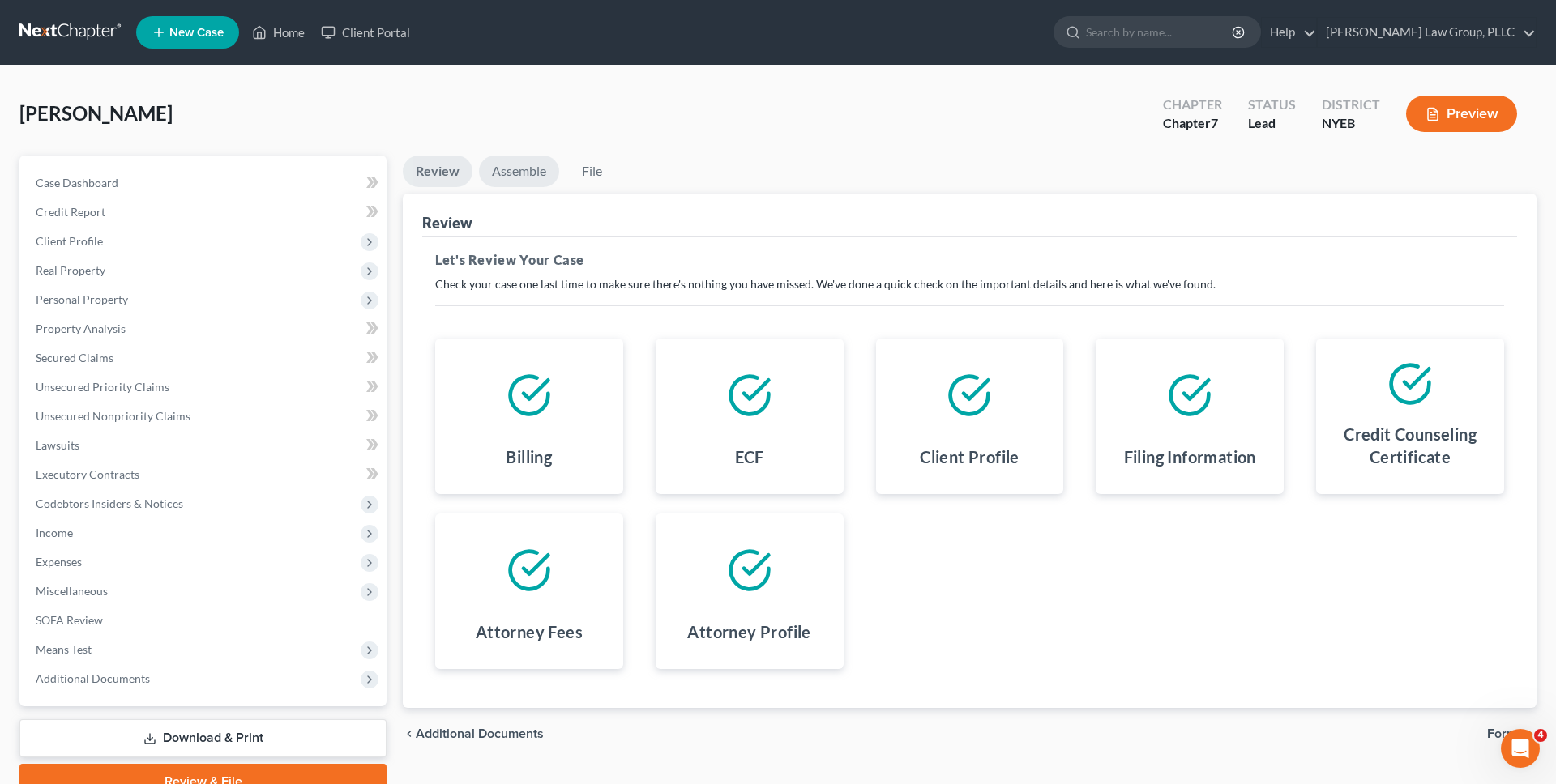
click at [521, 166] on link "Assemble" at bounding box center [519, 171] width 80 height 31
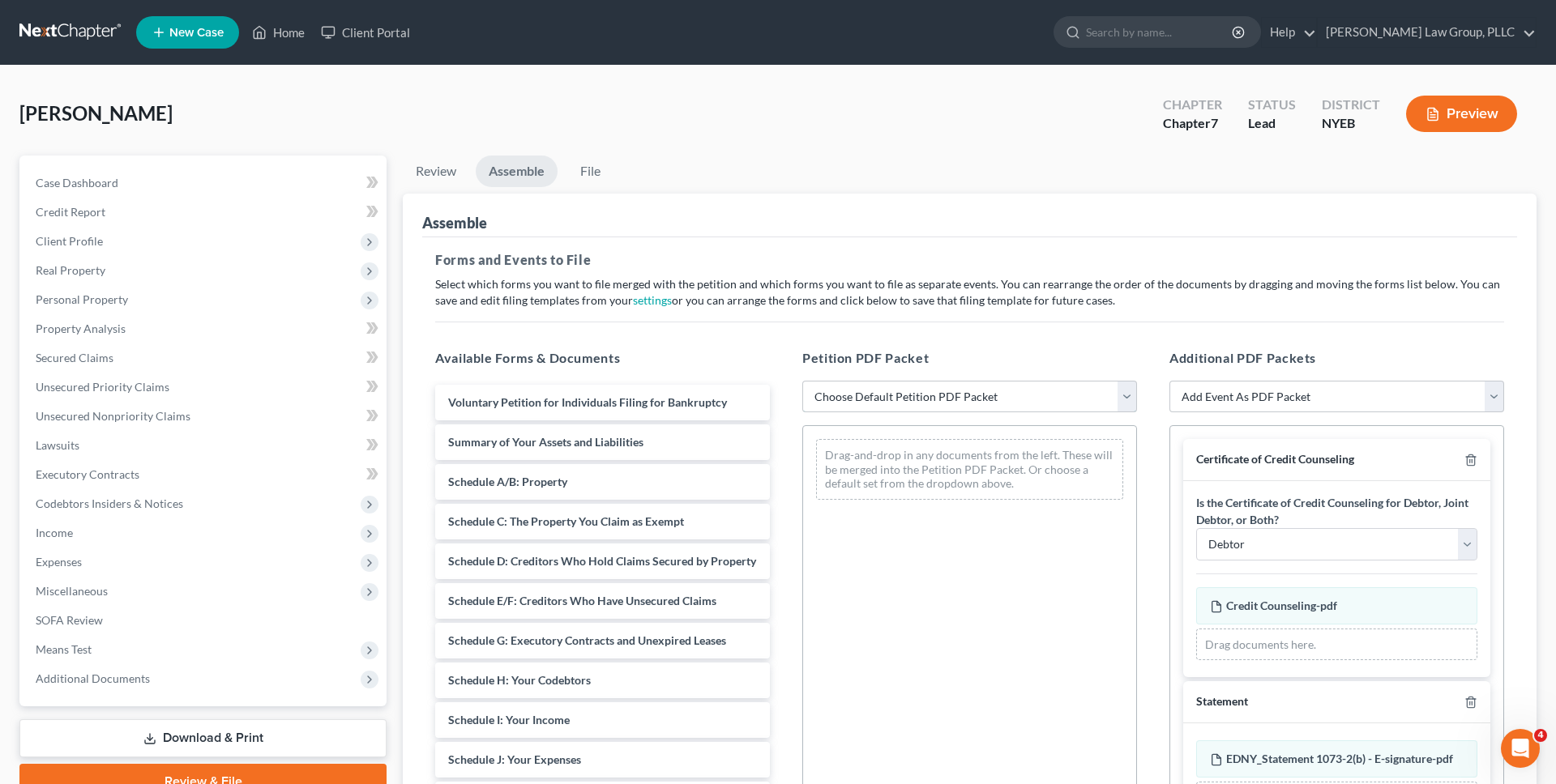
click at [864, 389] on select "Choose Default Petition PDF Packet Complete Bankruptcy Petition (all forms and …" at bounding box center [969, 397] width 335 height 32
select select "0"
click at [802, 381] on select "Choose Default Petition PDF Packet Complete Bankruptcy Petition (all forms and …" at bounding box center [969, 397] width 335 height 32
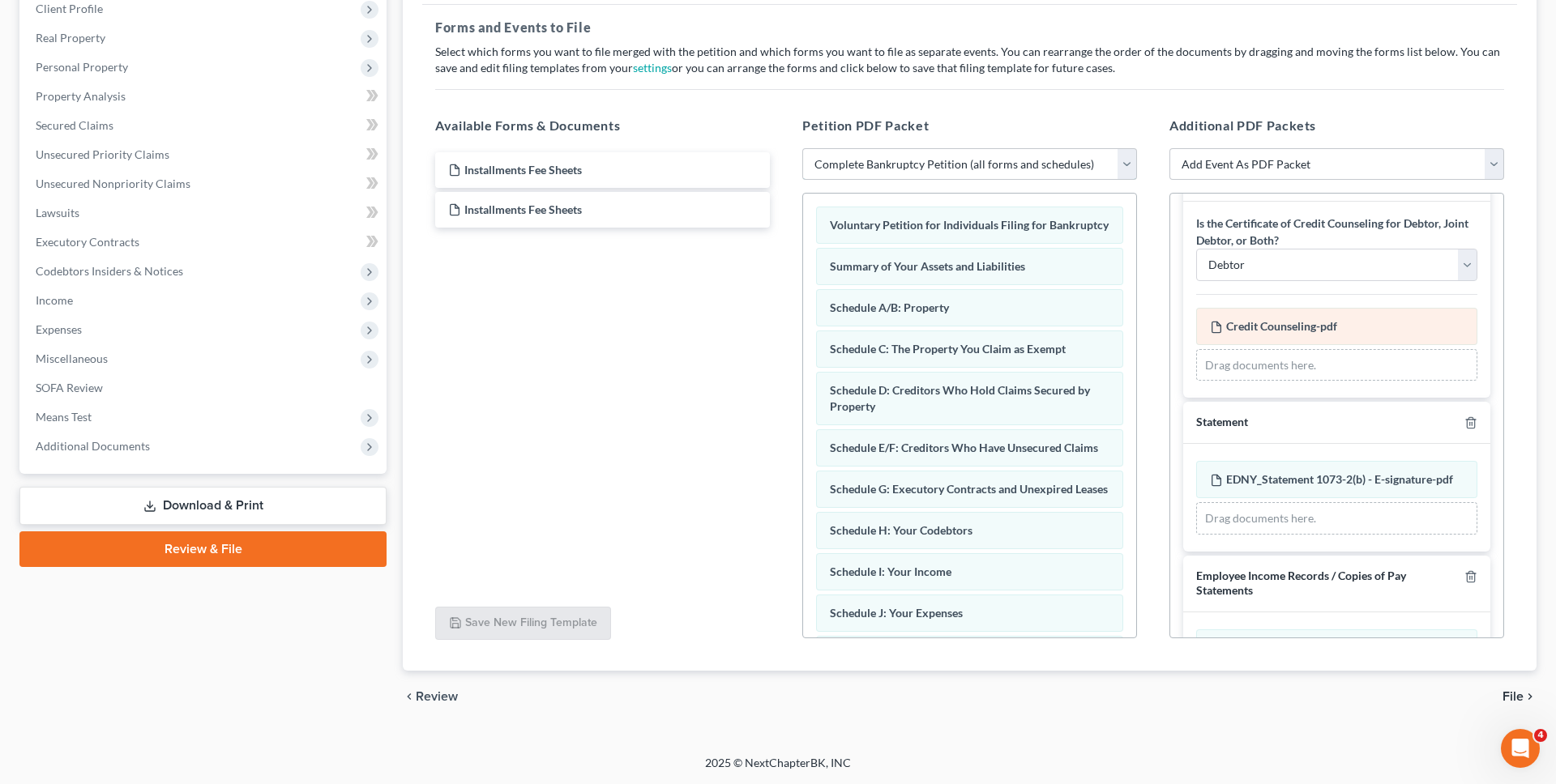
scroll to position [66, 0]
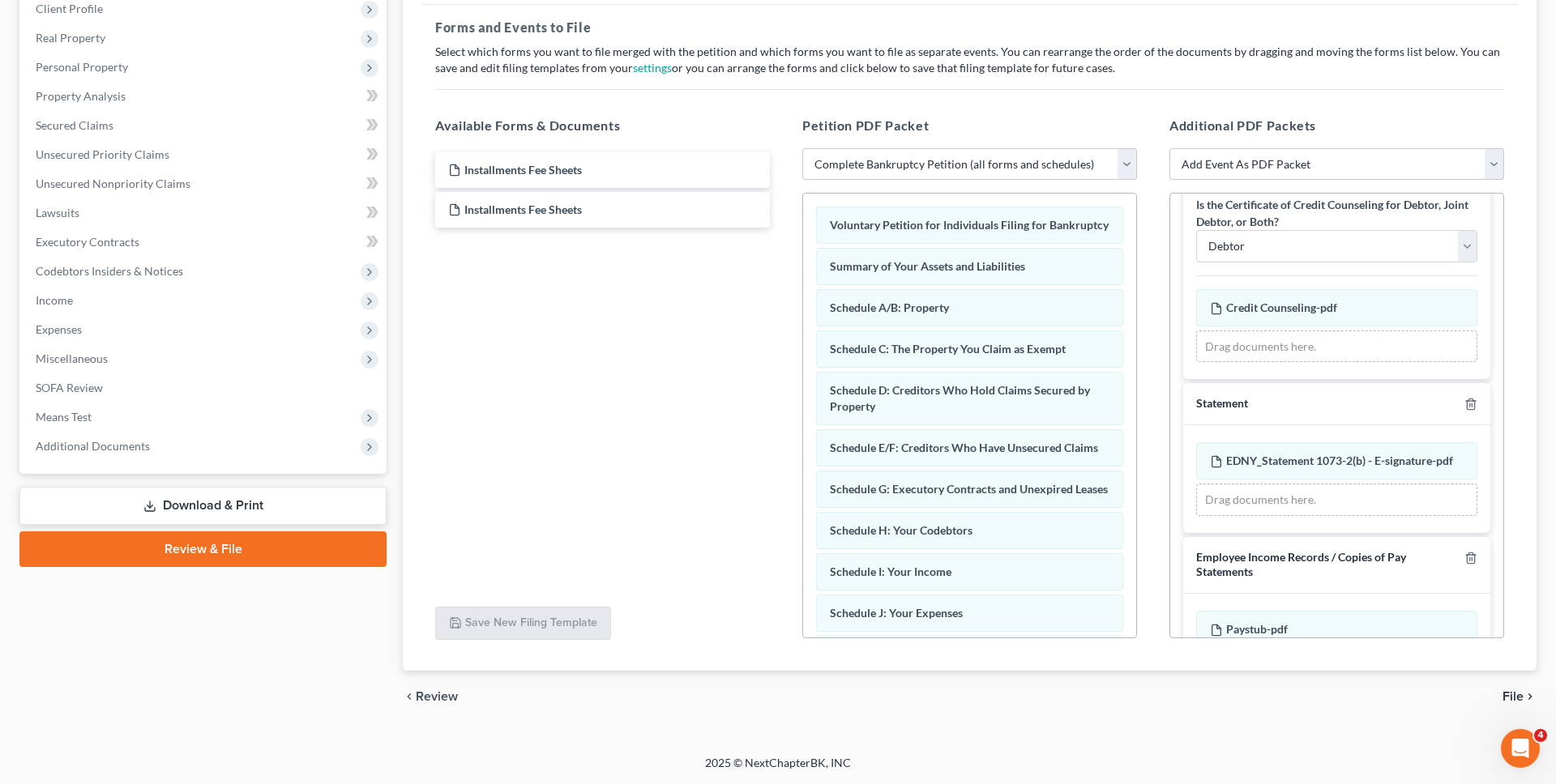
click at [1304, 348] on div "Drag documents here." at bounding box center [1337, 347] width 281 height 32
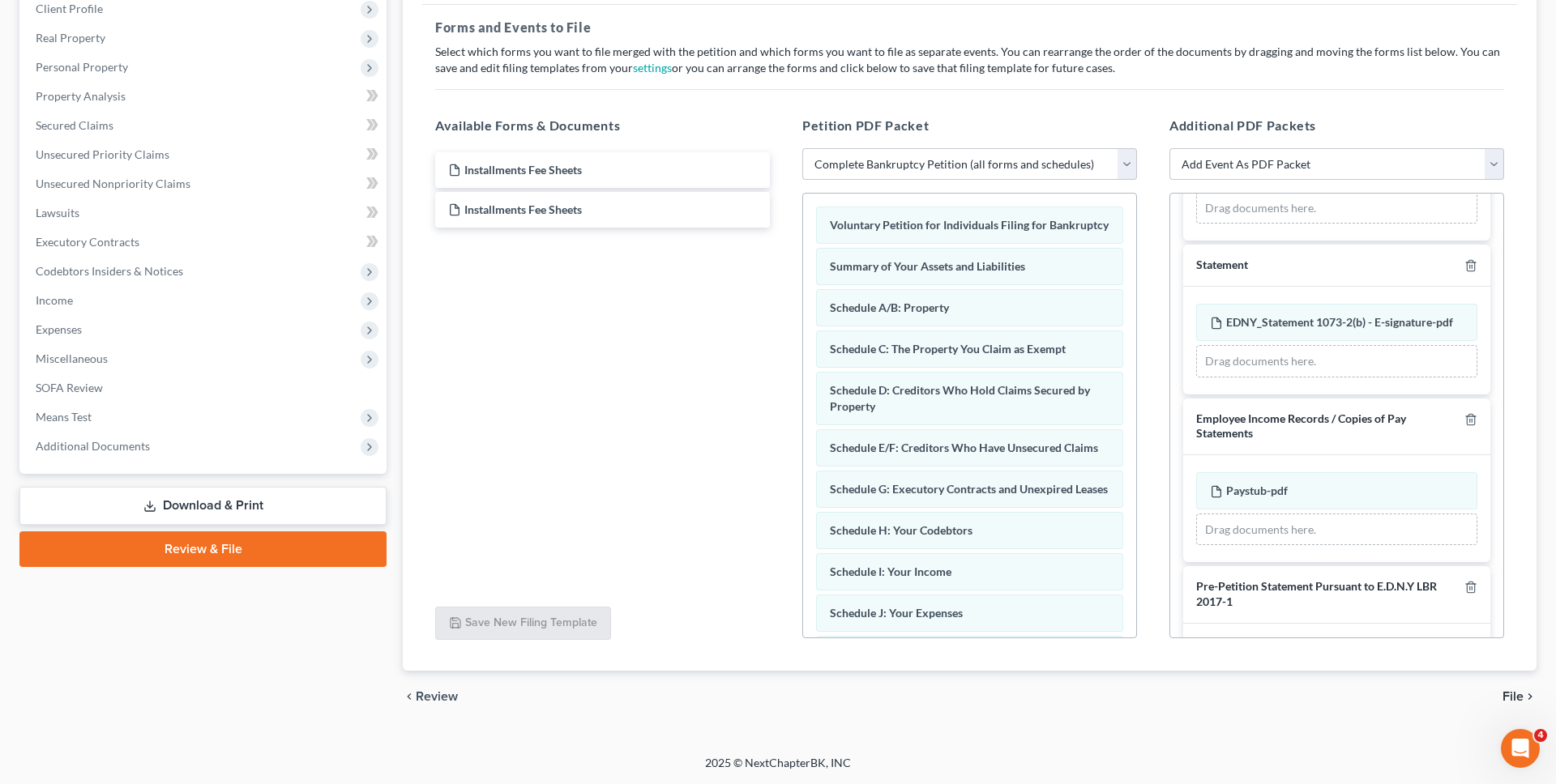
scroll to position [311, 0]
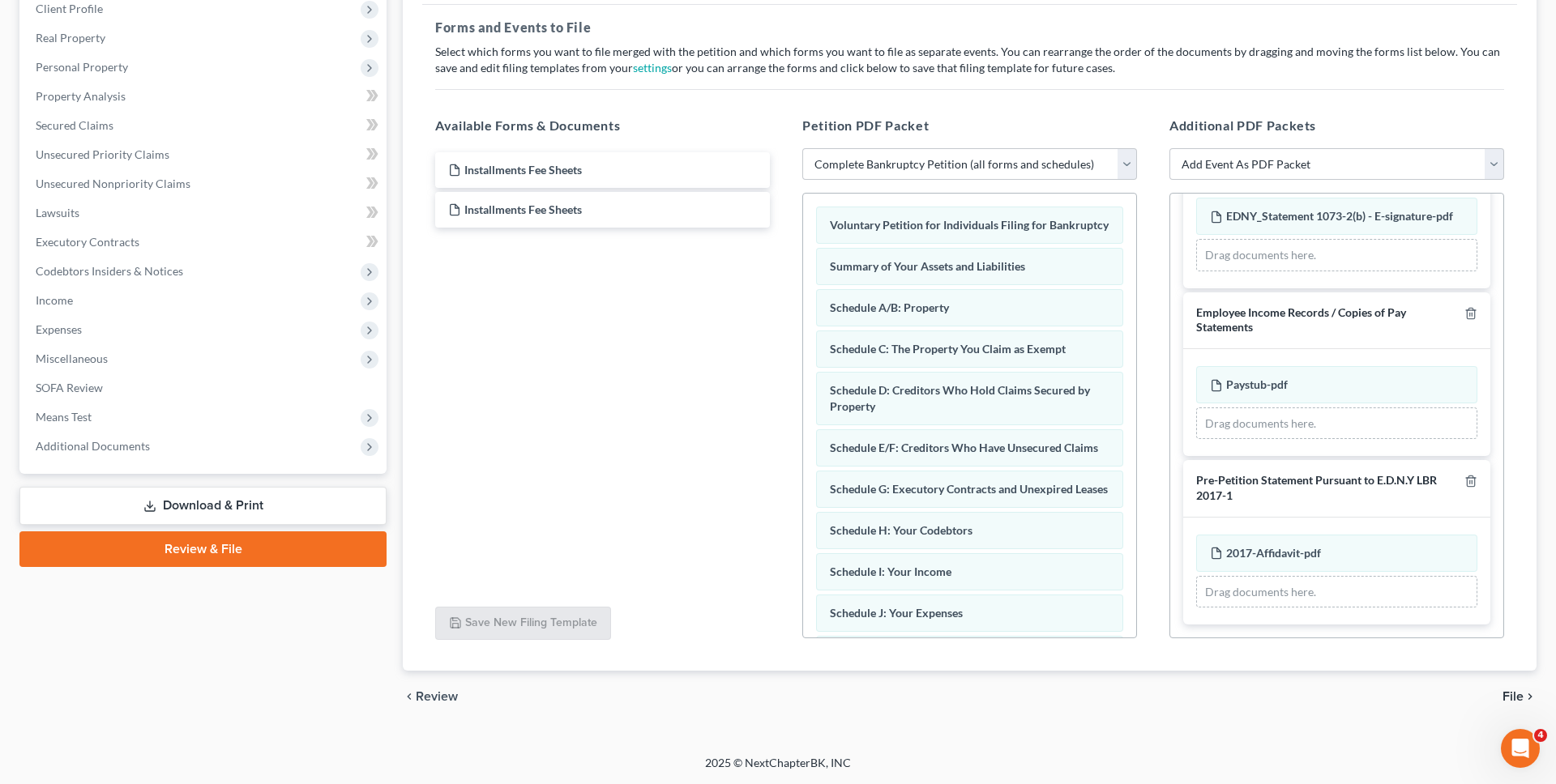
click at [1516, 691] on span "File" at bounding box center [1513, 697] width 21 height 13
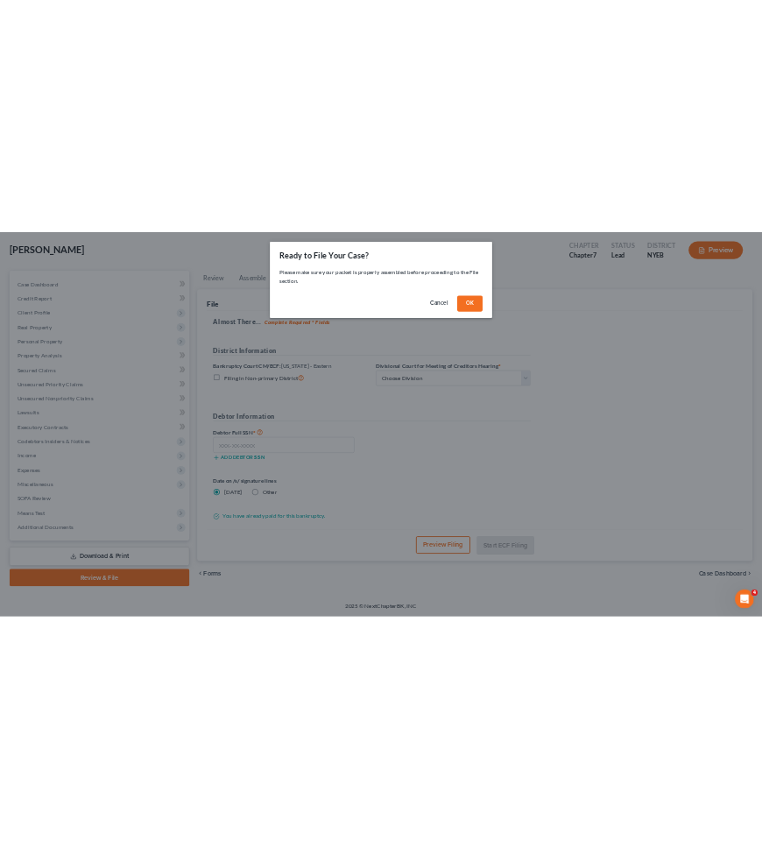
scroll to position [83, 0]
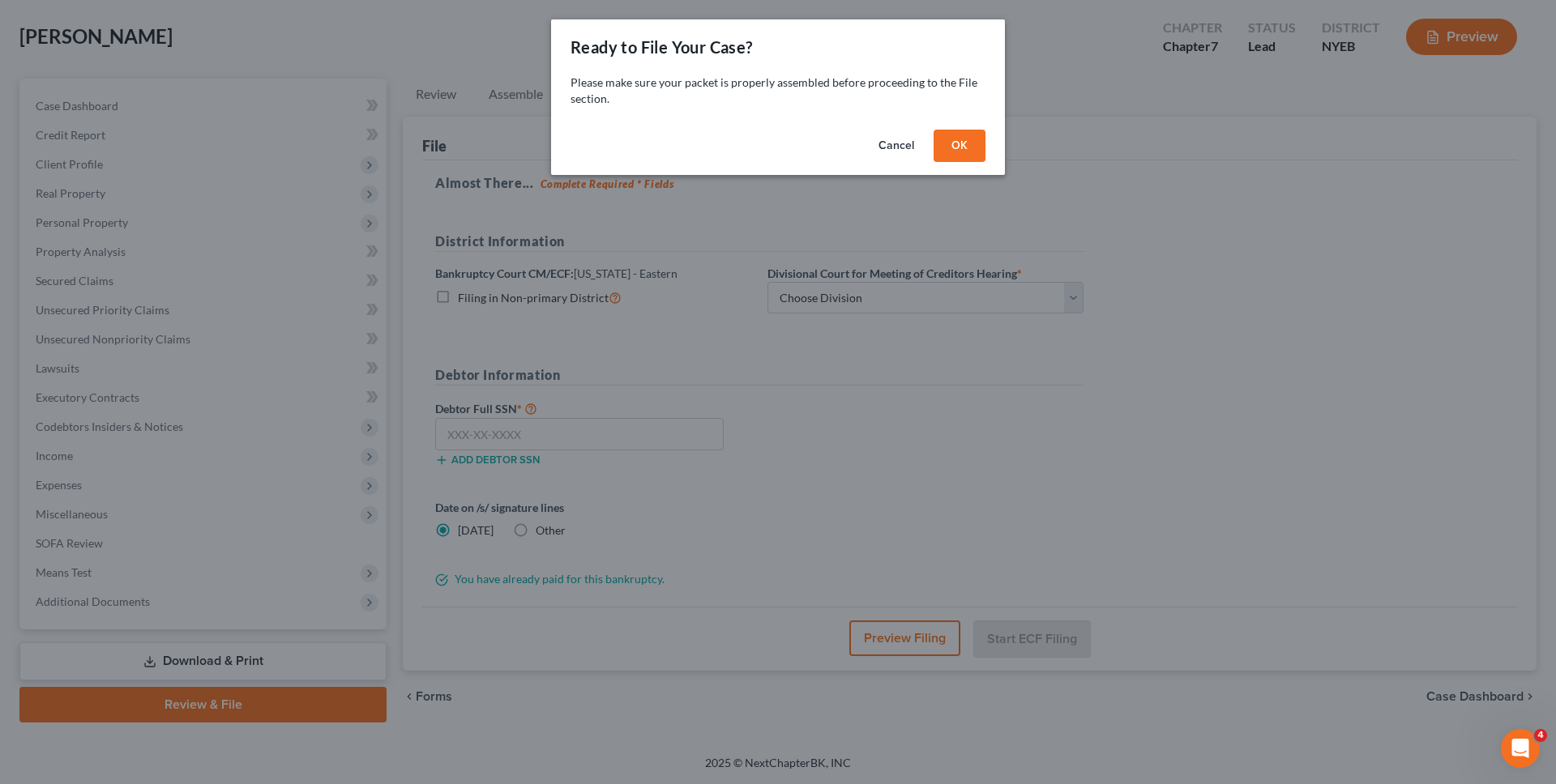
click at [947, 140] on button "OK" at bounding box center [959, 145] width 52 height 32
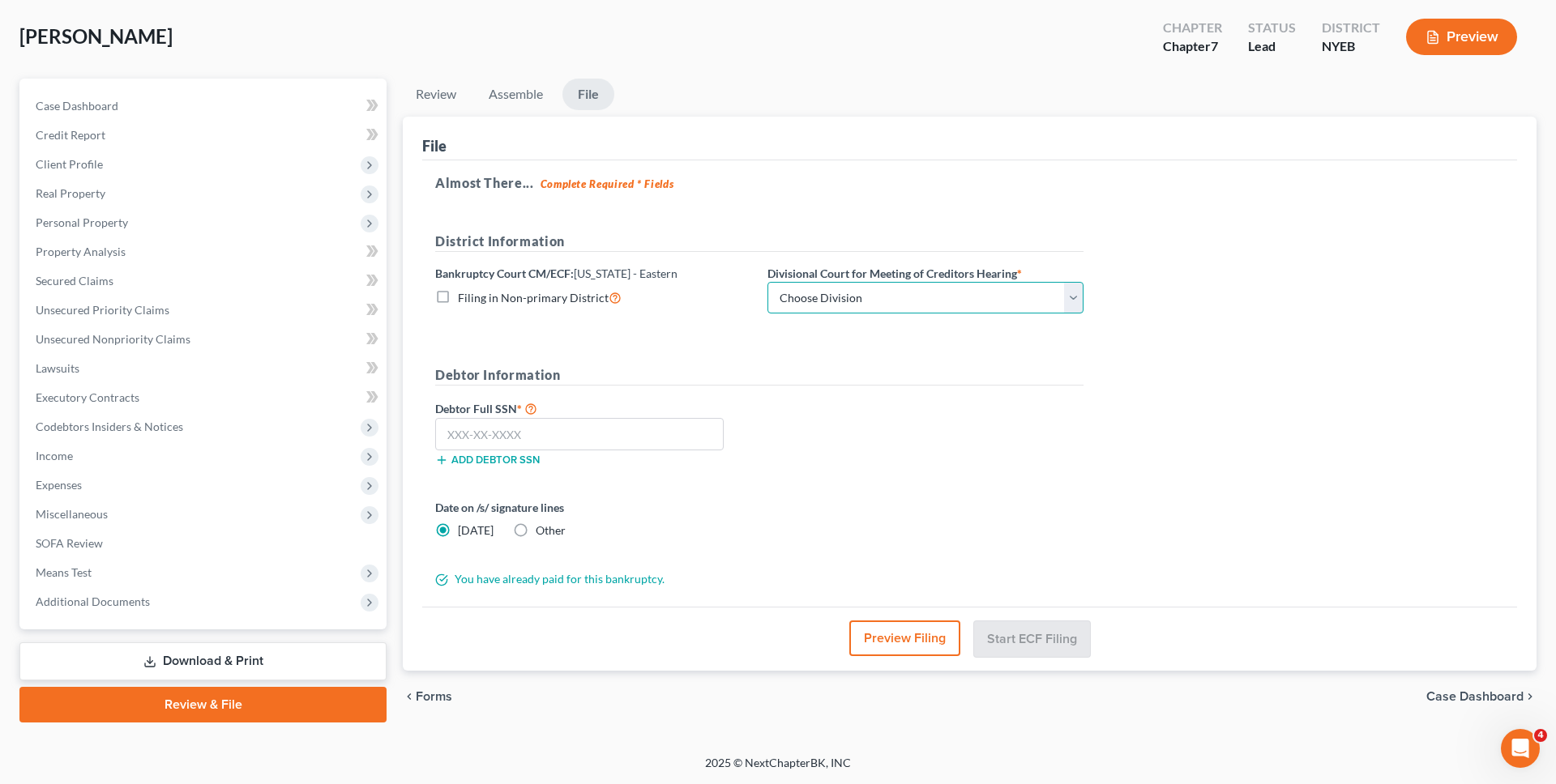
click at [858, 300] on select "Choose Division Brooklyn Central Islip" at bounding box center [926, 298] width 316 height 32
select select "0"
click at [768, 282] on select "Choose Division Brooklyn Central Islip" at bounding box center [926, 298] width 316 height 32
click at [536, 533] on label "Other" at bounding box center [550, 531] width 30 height 17
click at [542, 533] on input "Other" at bounding box center [547, 527] width 10 height 10
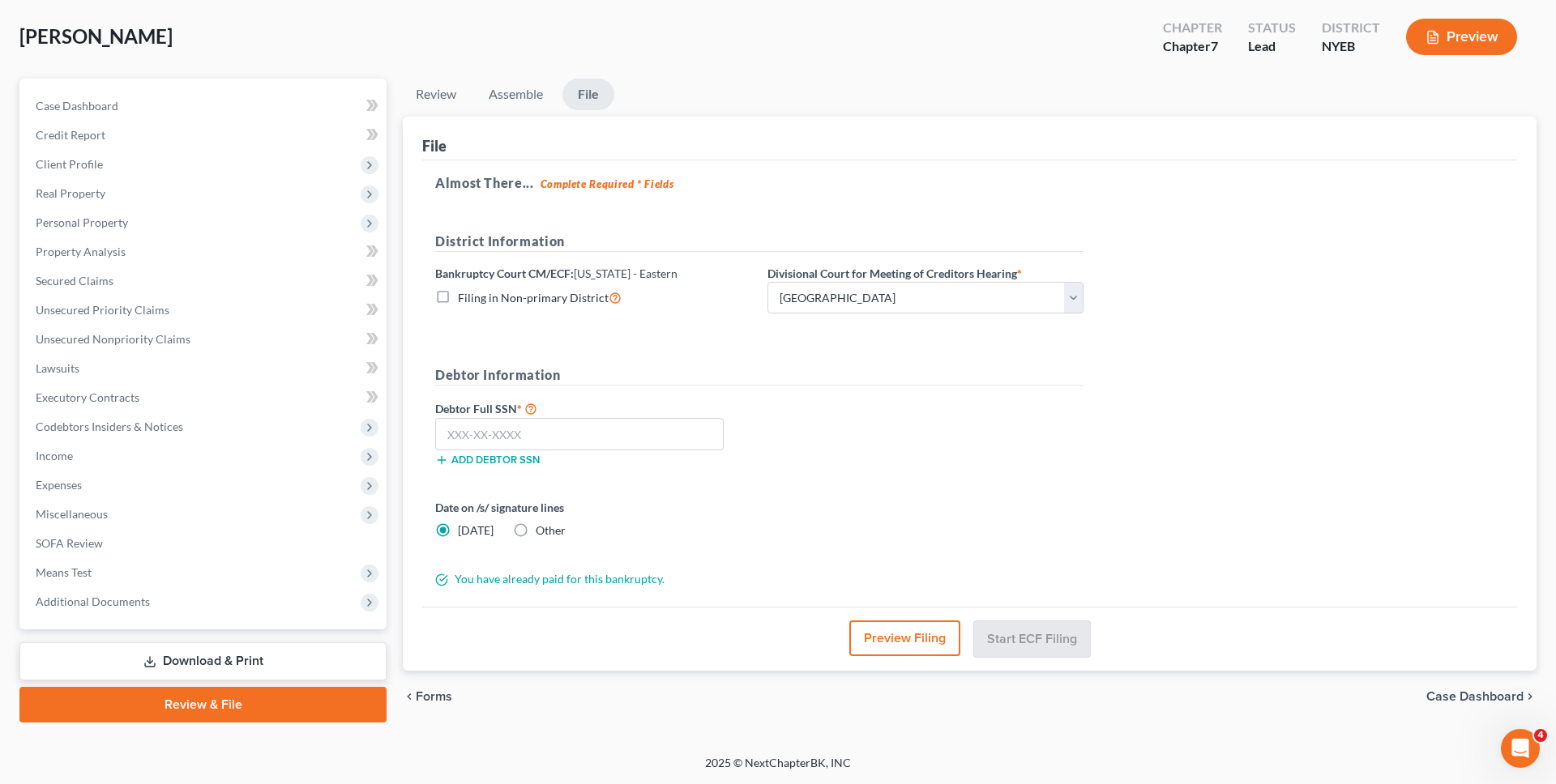
radio input "true"
radio input "false"
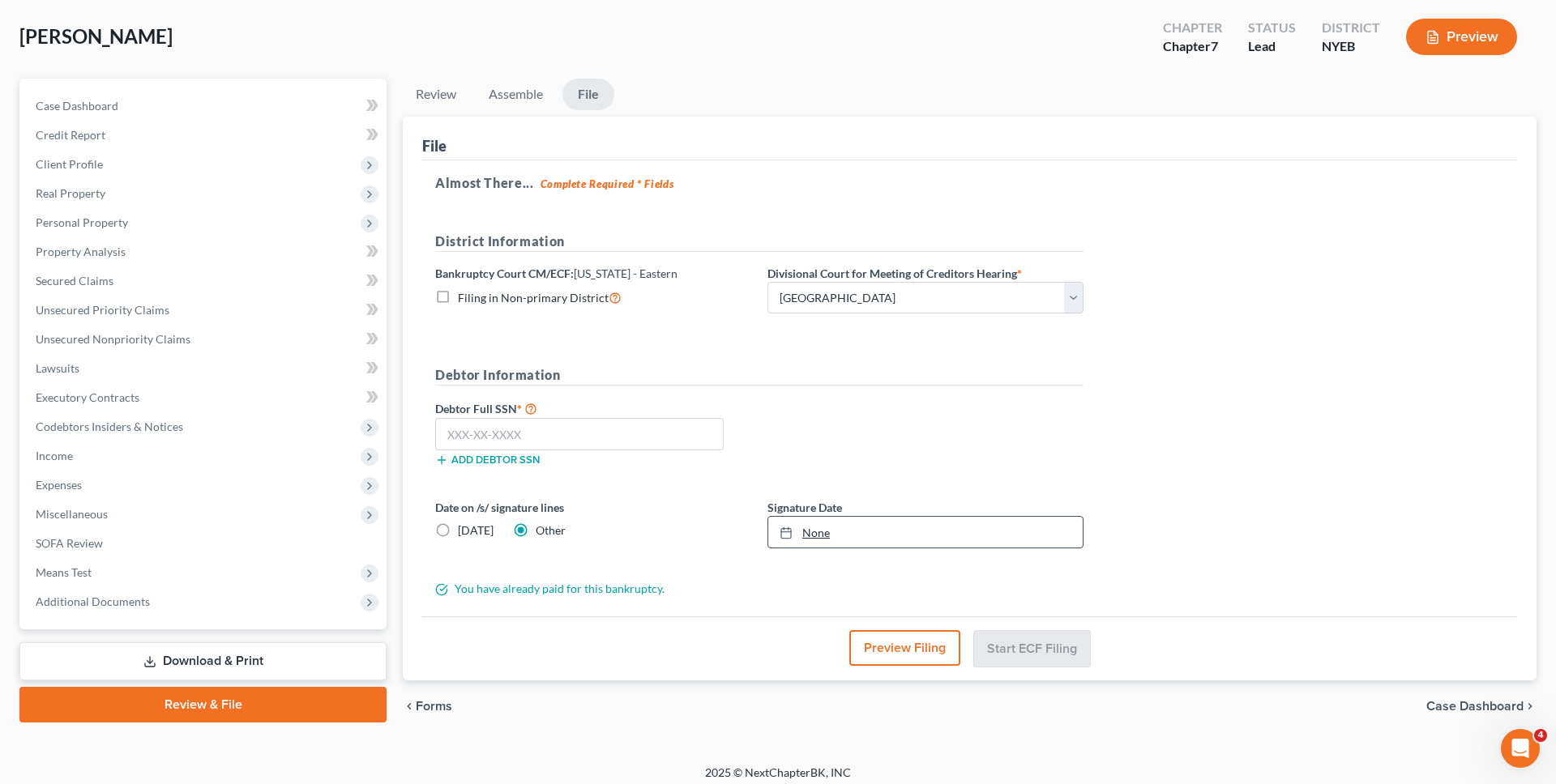
click at [847, 546] on link "None" at bounding box center [926, 532] width 315 height 31
type input "9/4/2025"
click at [809, 410] on div "Debtor Full SSN * Add debtor SSN" at bounding box center [759, 439] width 665 height 81
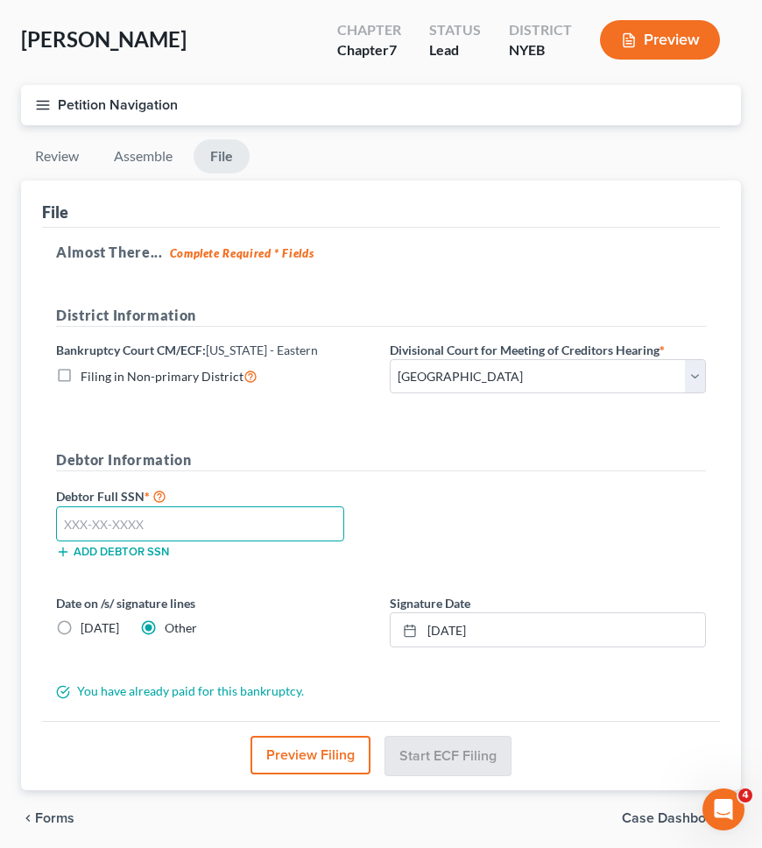
click at [297, 528] on input "text" at bounding box center [200, 523] width 288 height 35
type input "080-72-3889"
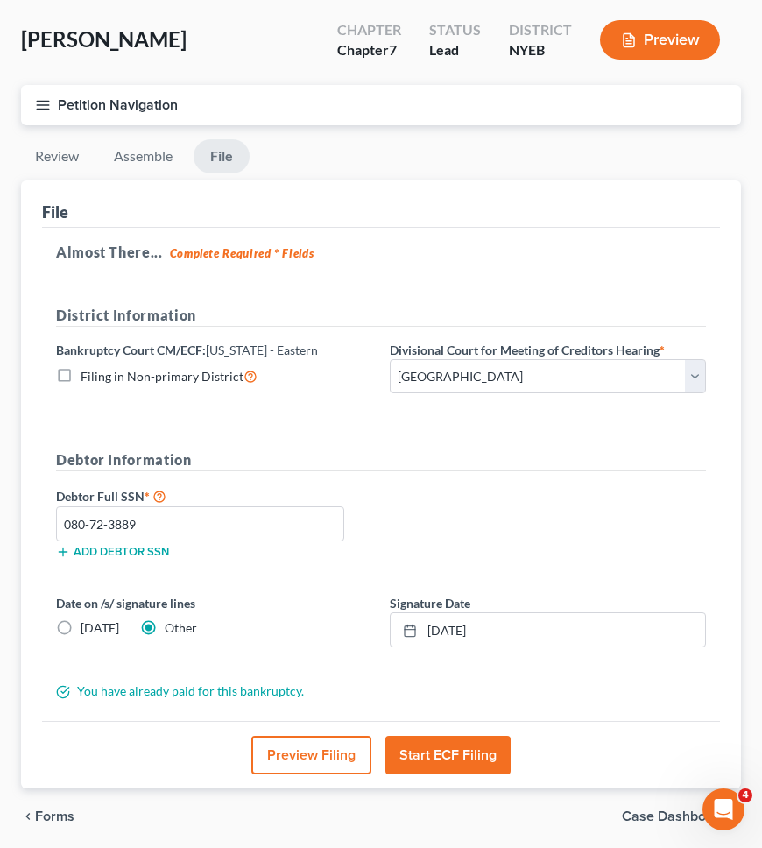
click at [495, 571] on div "Debtor Full SSN * 080-72-3889 Add debtor SSN" at bounding box center [381, 529] width 668 height 88
click at [490, 500] on div "Debtor Full SSN * 080-72-3889 Add debtor SSN" at bounding box center [381, 529] width 668 height 88
click at [484, 761] on button "Start ECF Filing" at bounding box center [448, 755] width 125 height 39
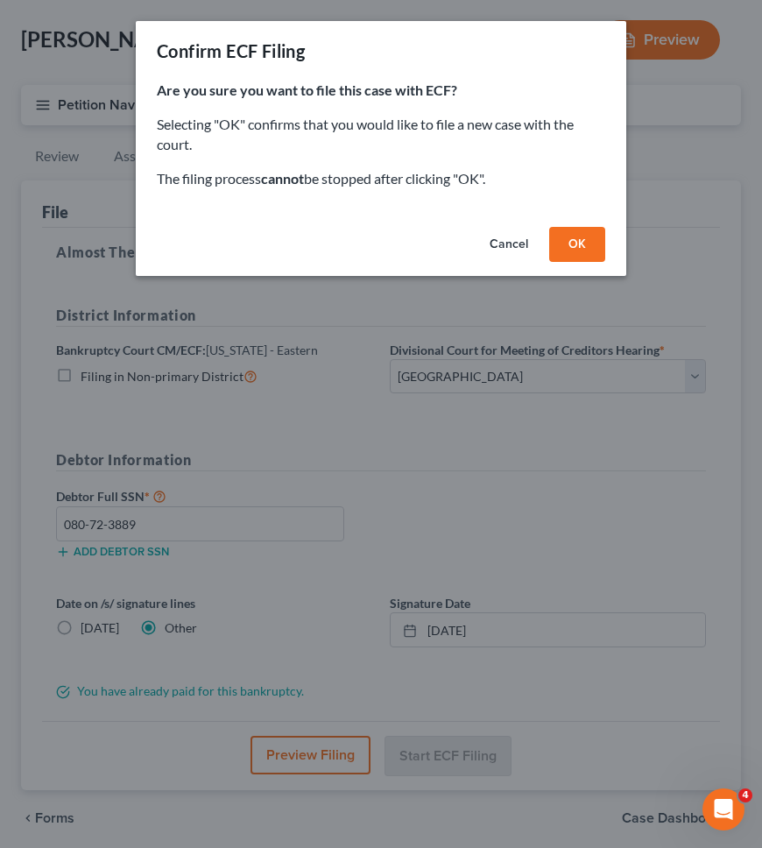
click at [580, 240] on button "OK" at bounding box center [577, 244] width 56 height 35
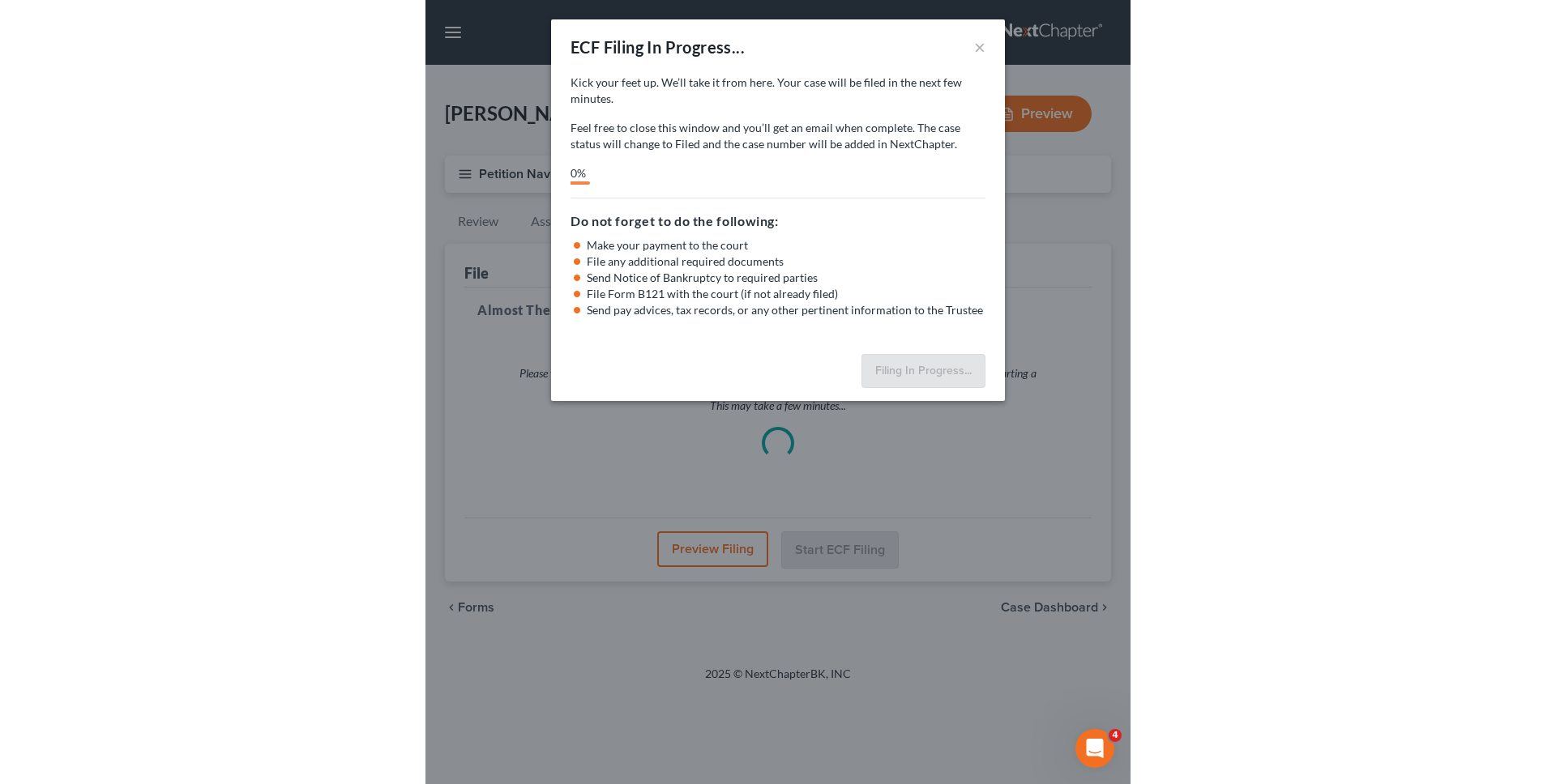
scroll to position [0, 0]
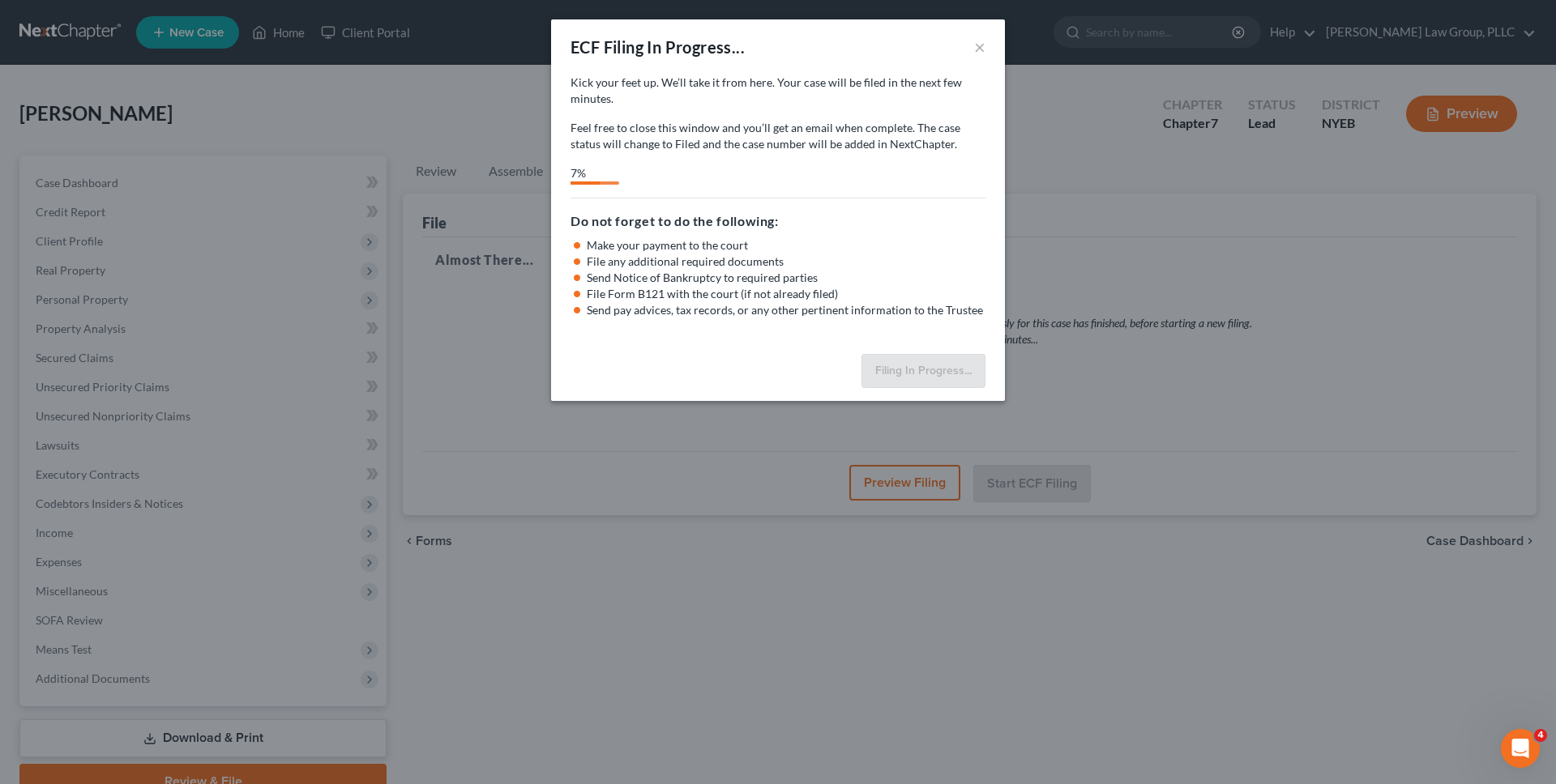
click at [669, 324] on div "Kick your feet up. We’ll take it from here. Your case will be filed in the next…" at bounding box center [778, 211] width 454 height 273
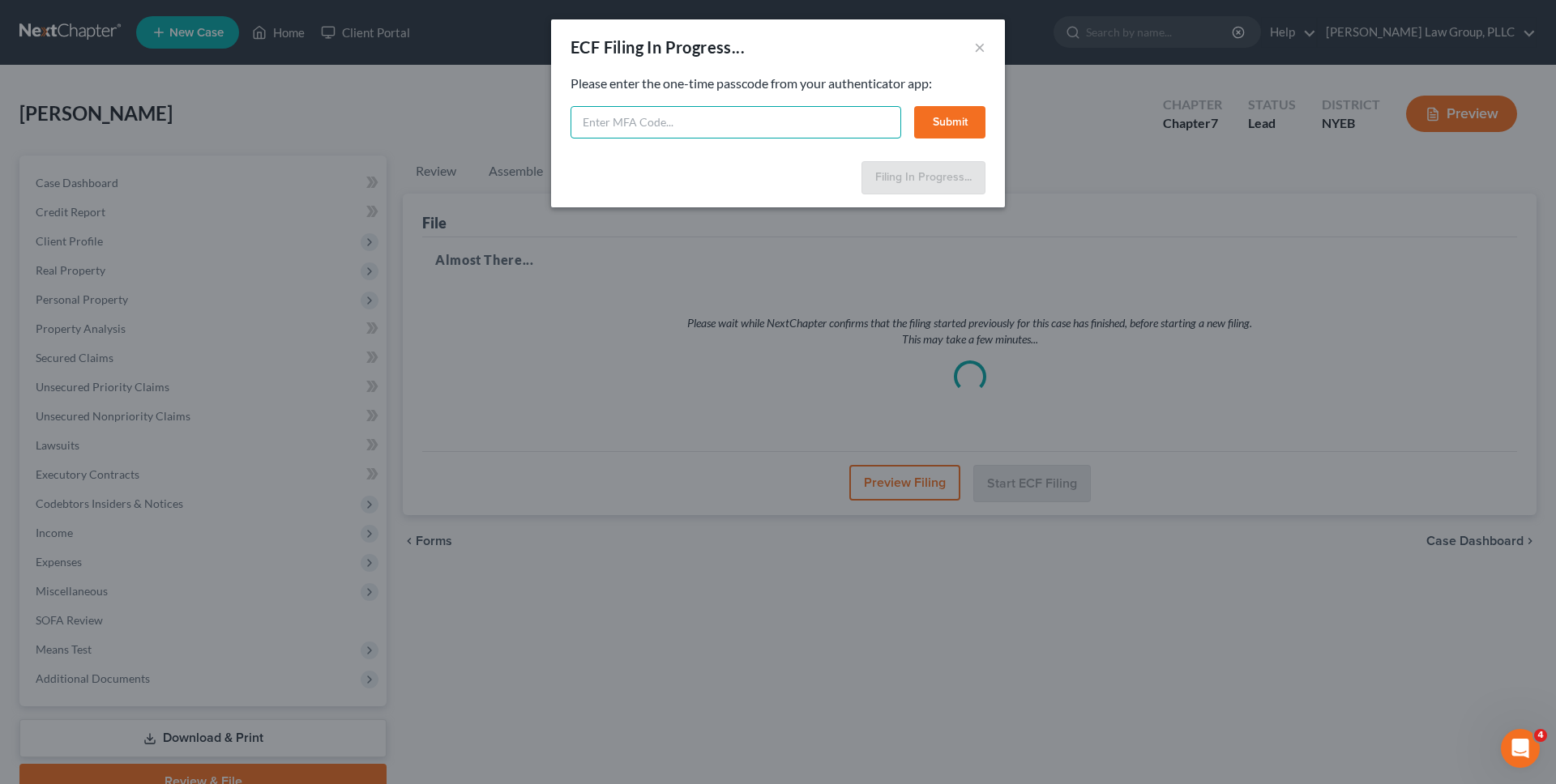
click at [641, 132] on input "text" at bounding box center [736, 122] width 331 height 32
type input "623492"
click at [977, 125] on button "Submit" at bounding box center [949, 122] width 71 height 32
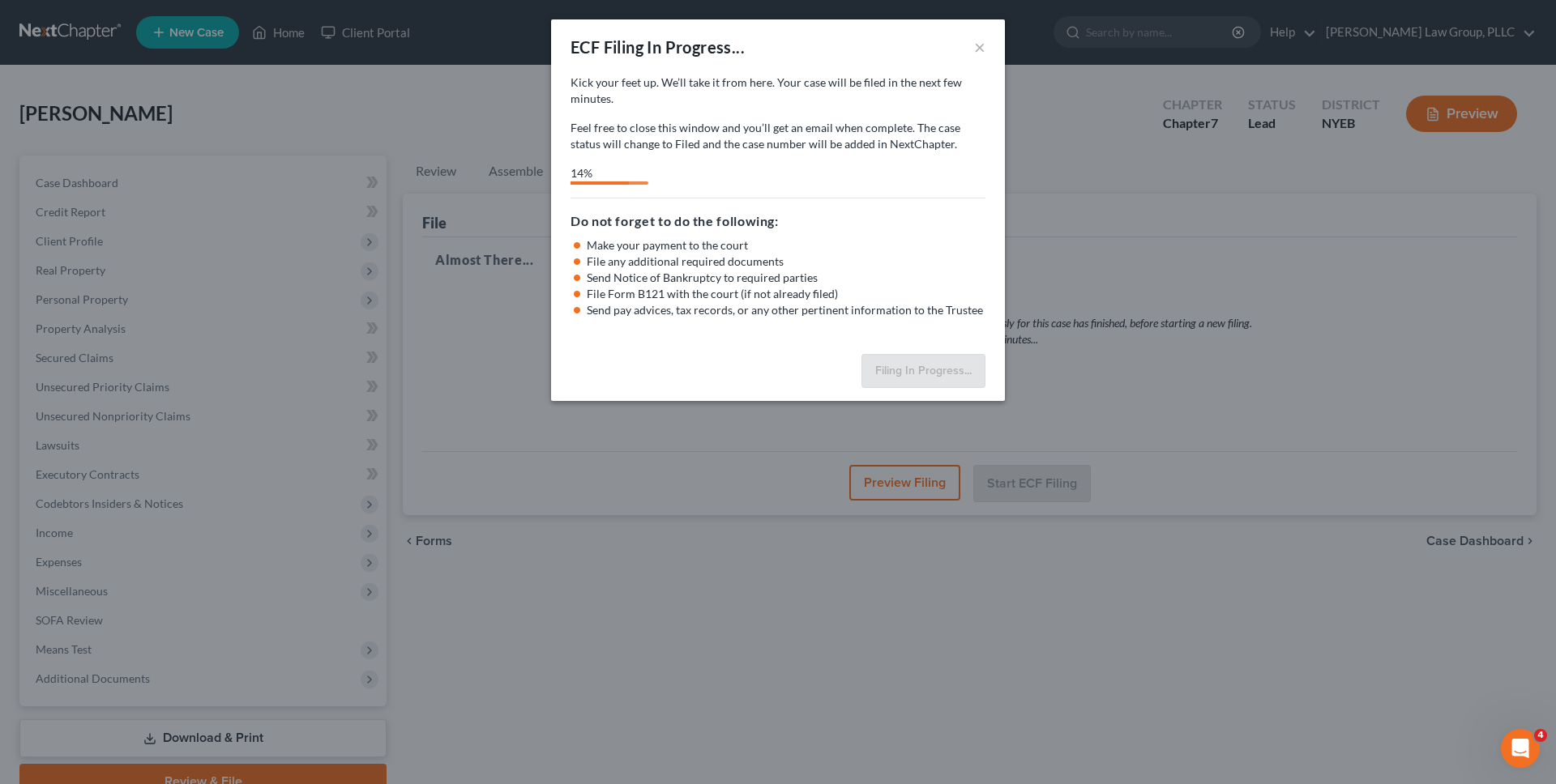
click at [690, 124] on p "Feel free to close this window and you’ll get an email when complete. The case …" at bounding box center [778, 136] width 415 height 32
click at [735, 143] on p "Feel free to close this window and you’ll get an email when complete. The case …" at bounding box center [778, 136] width 415 height 32
click at [712, 153] on div "Kick your feet up. We’ll take it from here. Your case will be filed in the next…" at bounding box center [778, 129] width 415 height 110
select select "0"
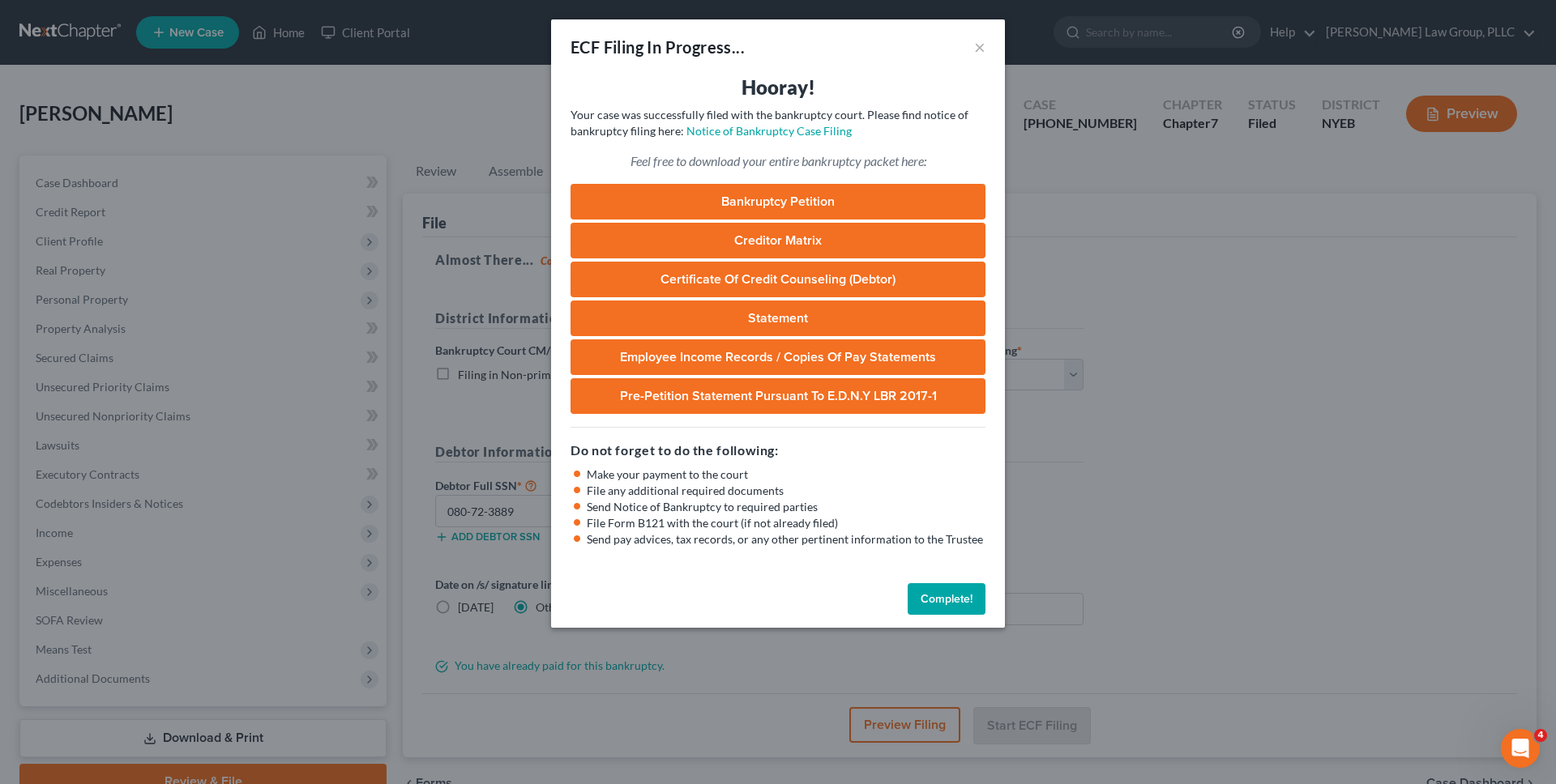
click at [611, 92] on h3 "Hooray!" at bounding box center [778, 88] width 415 height 26
click at [924, 589] on button "Complete!" at bounding box center [946, 599] width 78 height 32
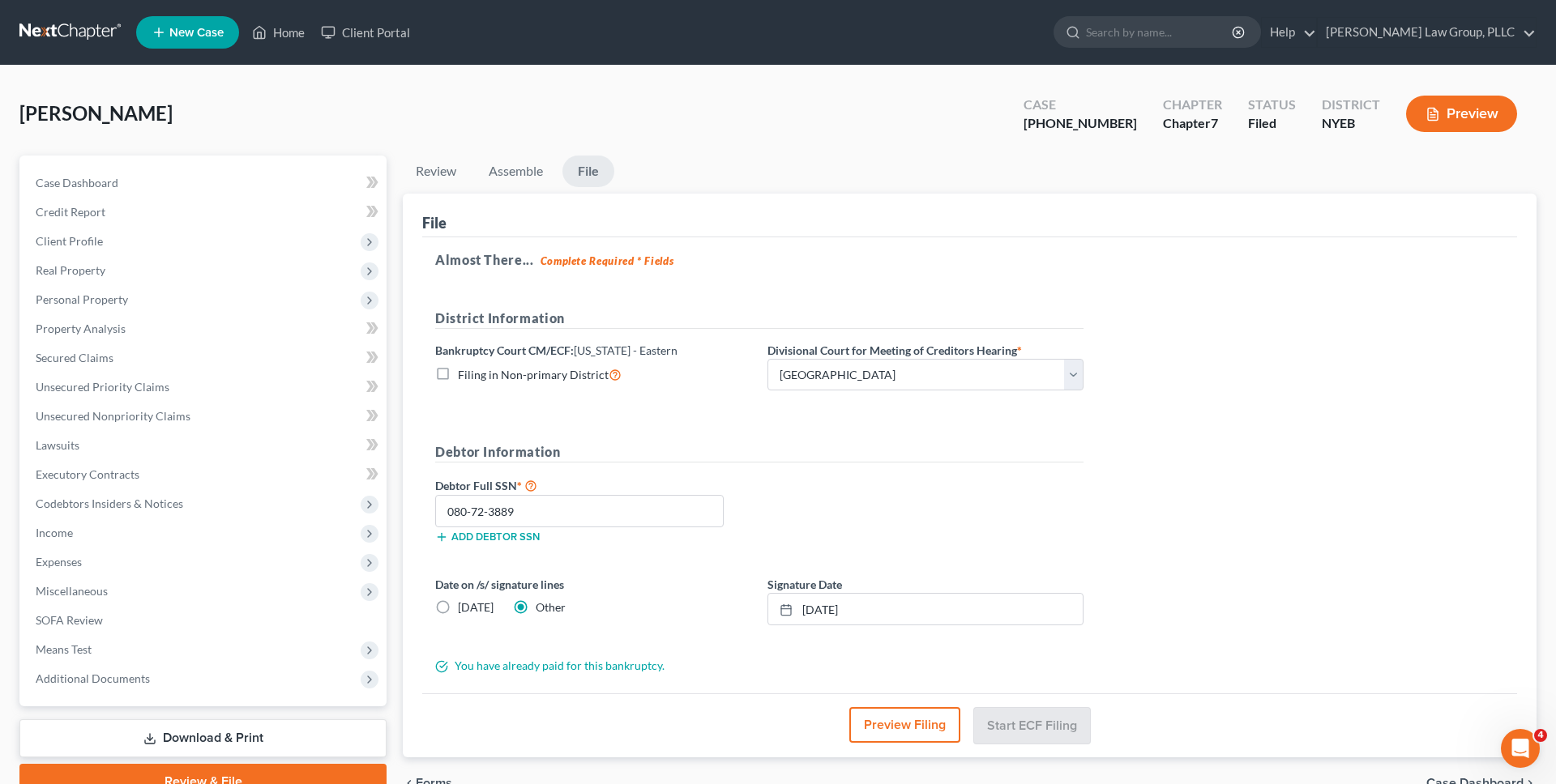
click at [105, 37] on link at bounding box center [71, 32] width 104 height 30
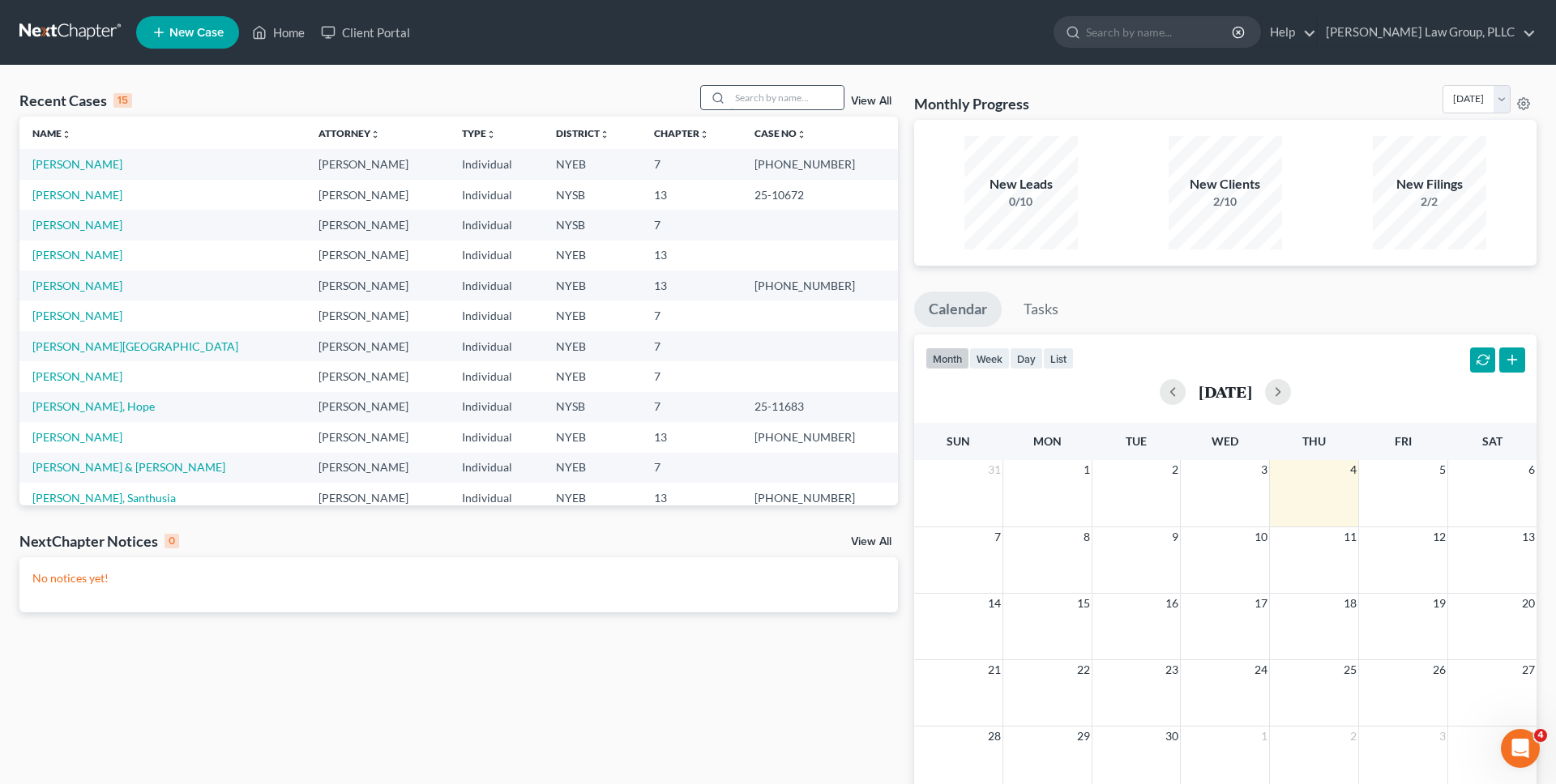
click at [763, 94] on input "search" at bounding box center [787, 97] width 114 height 23
click at [159, 462] on link "[PERSON_NAME] & [PERSON_NAME]" at bounding box center [129, 467] width 193 height 14
select select "10"
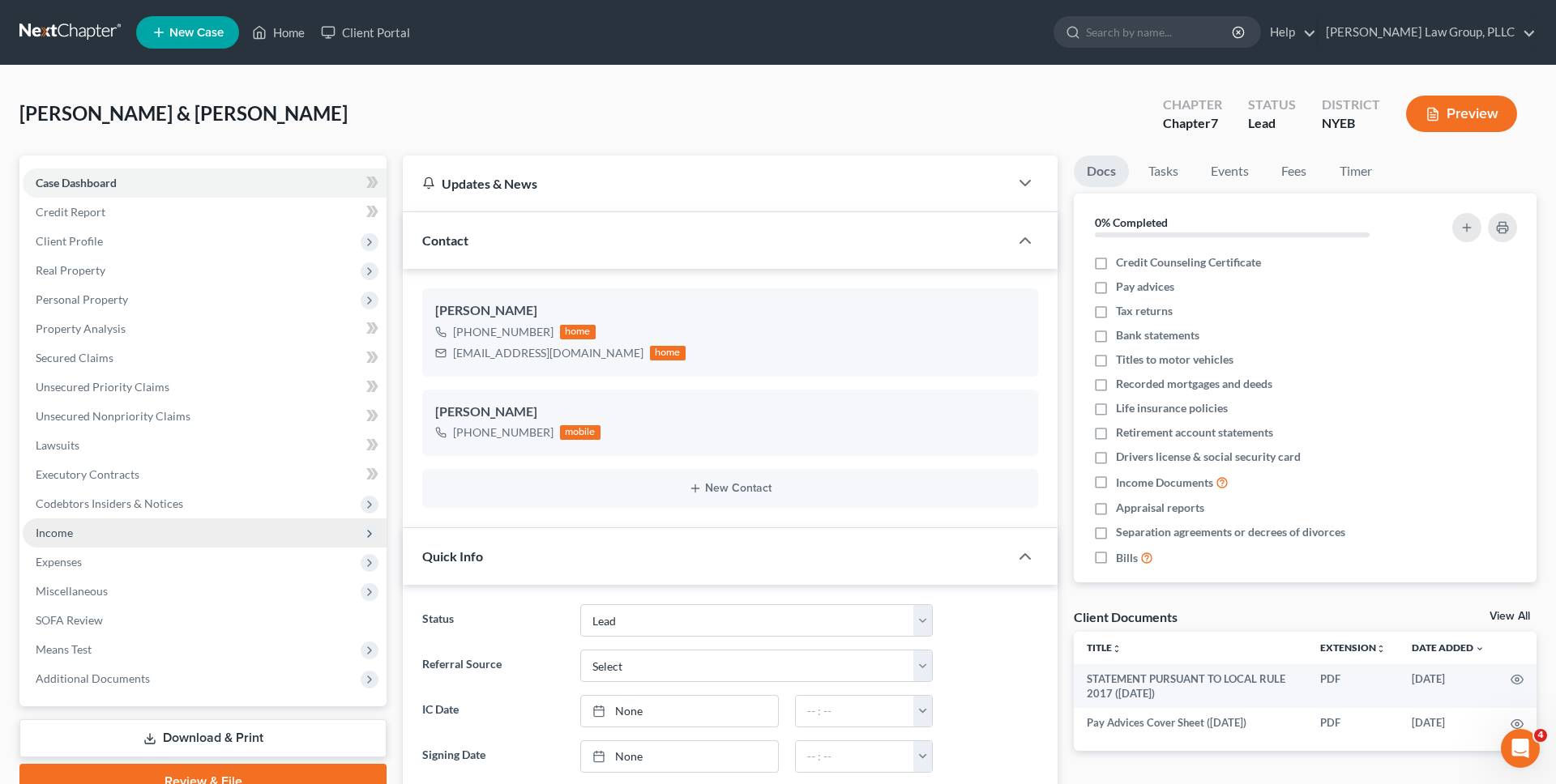
click at [191, 535] on span "Income" at bounding box center [204, 533] width 364 height 30
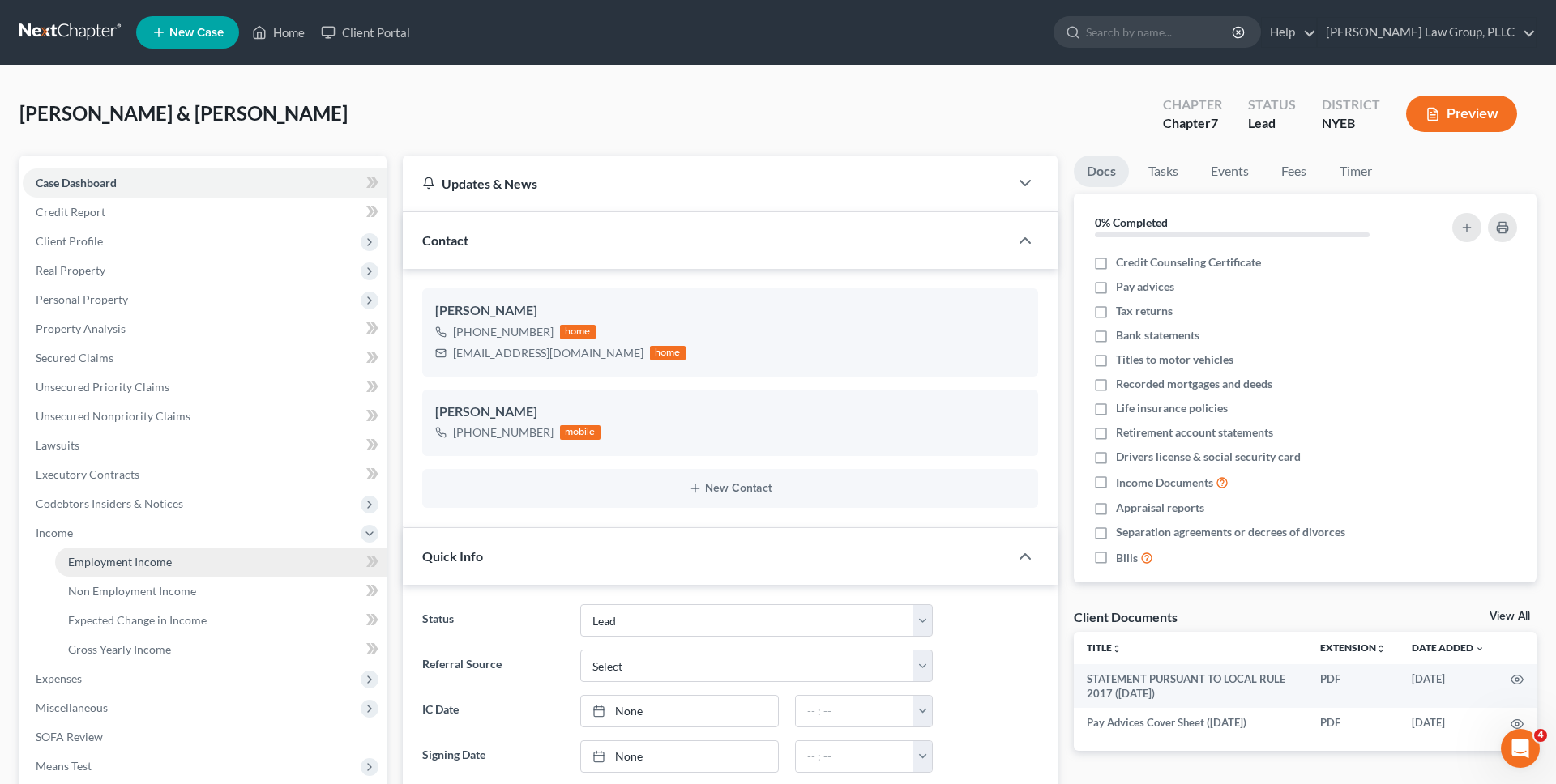
click at [180, 564] on link "Employment Income" at bounding box center [221, 562] width 331 height 30
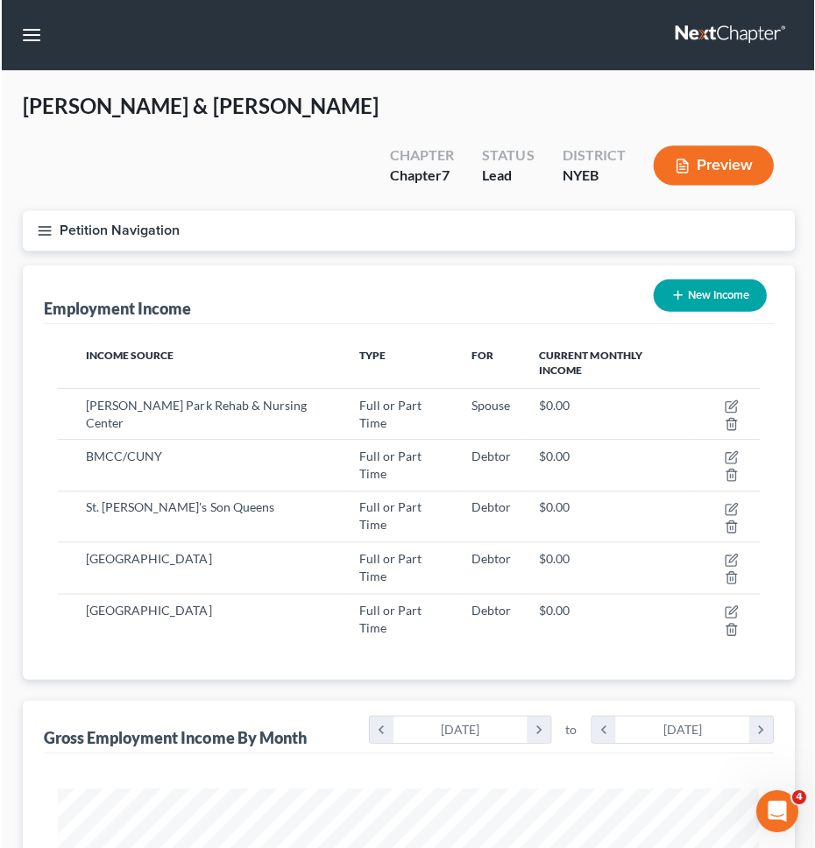
scroll to position [351, 738]
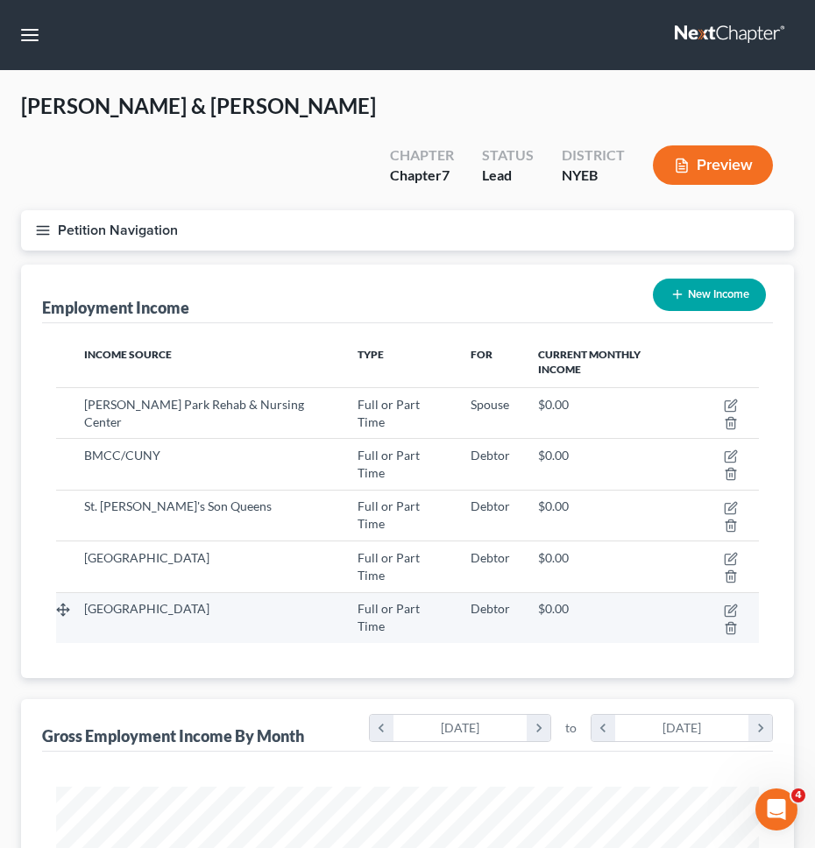
click at [727, 592] on td at bounding box center [724, 617] width 70 height 51
click at [726, 604] on icon "button" at bounding box center [731, 611] width 14 height 14
select select "0"
select select "35"
select select "0"
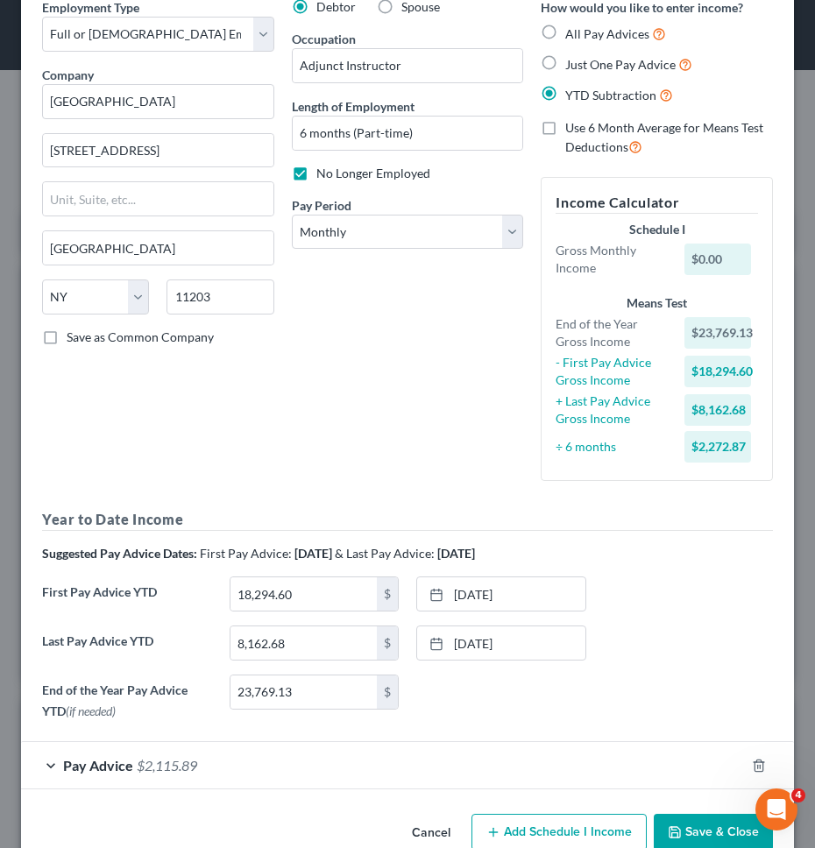
scroll to position [93, 0]
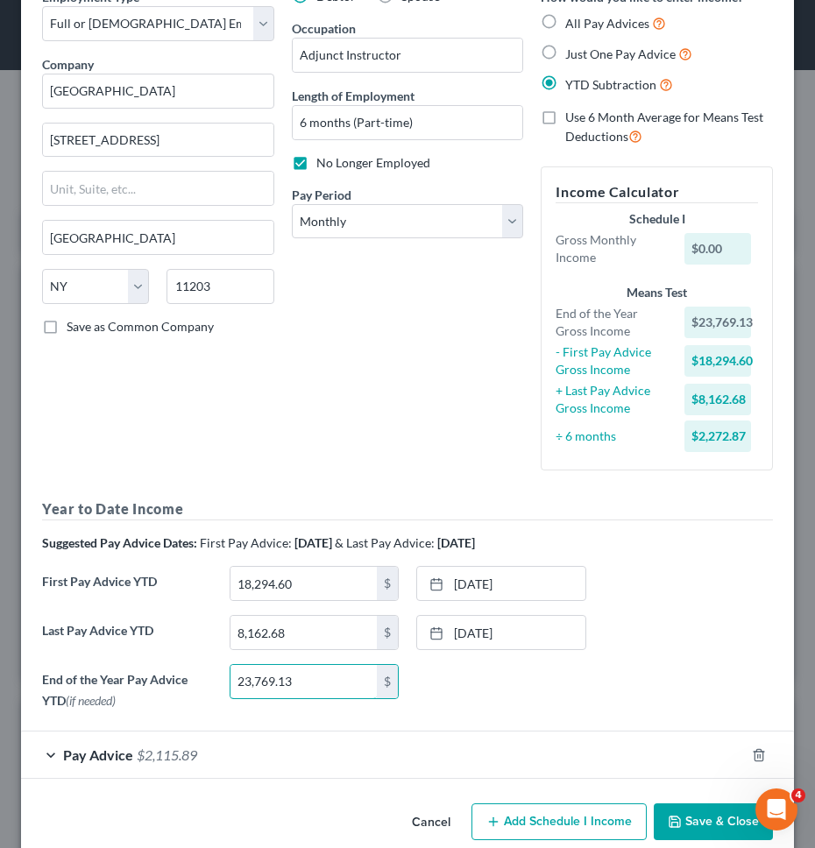
drag, startPoint x: 330, startPoint y: 687, endPoint x: 191, endPoint y: 679, distance: 139.5
click at [192, 683] on div "End of the Year Pay Advice YTD (if needed) 23,769.13 $ [DATE] close Date [DATE]…" at bounding box center [407, 690] width 748 height 53
click at [308, 572] on input "18,294.60" at bounding box center [303, 583] width 147 height 33
click at [293, 629] on input "8,162.68" at bounding box center [303, 632] width 147 height 33
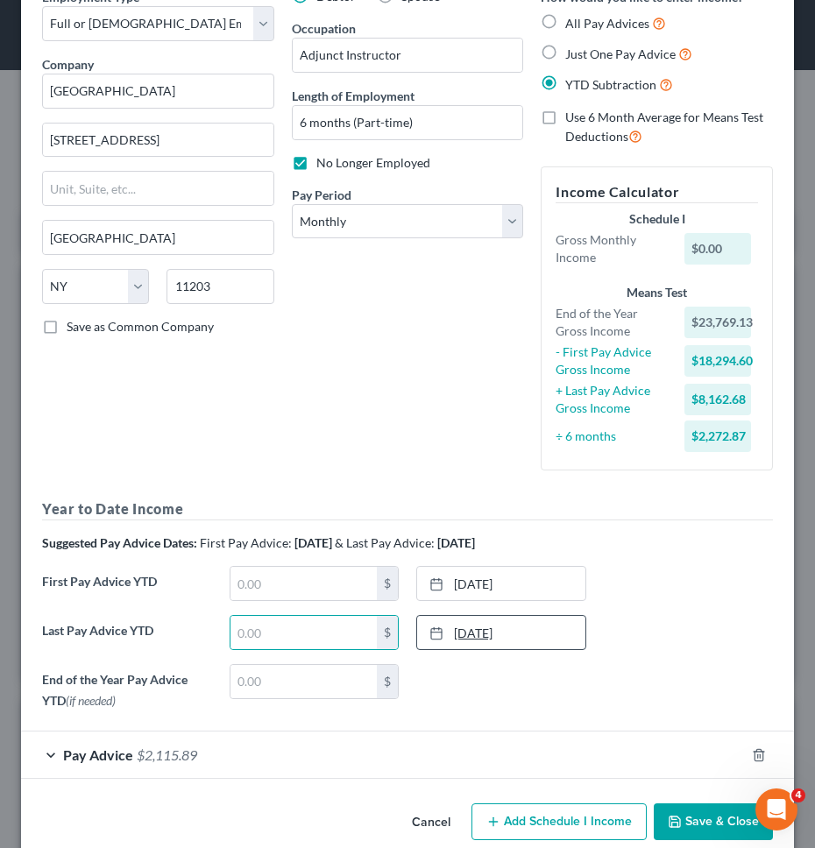
click at [508, 631] on link "[DATE]" at bounding box center [501, 632] width 168 height 33
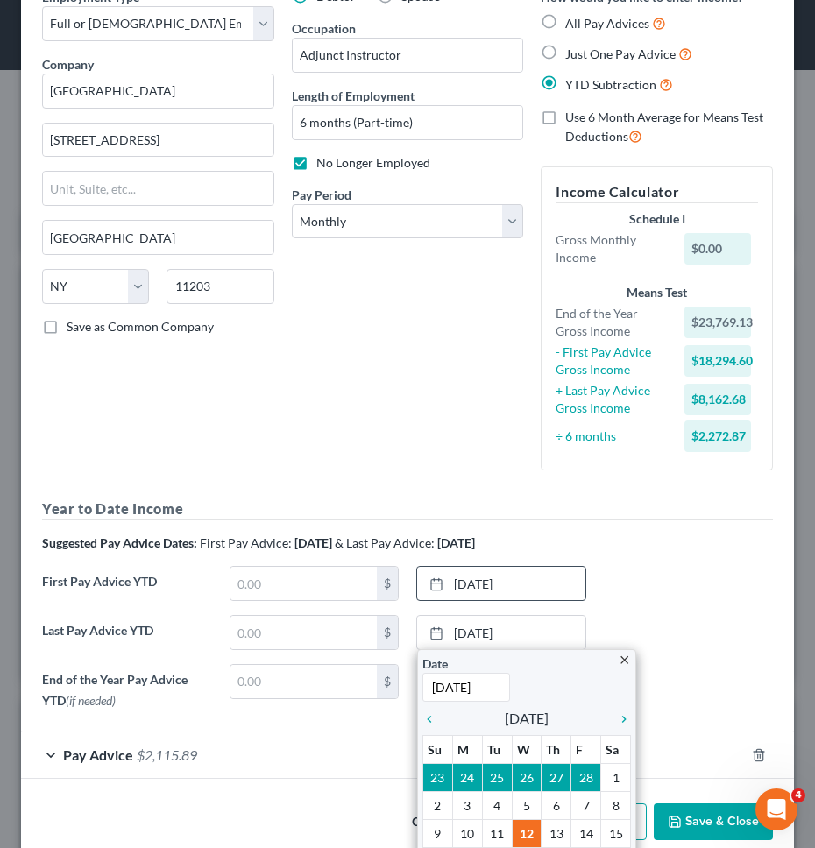
click at [521, 576] on link "[DATE]" at bounding box center [501, 583] width 168 height 33
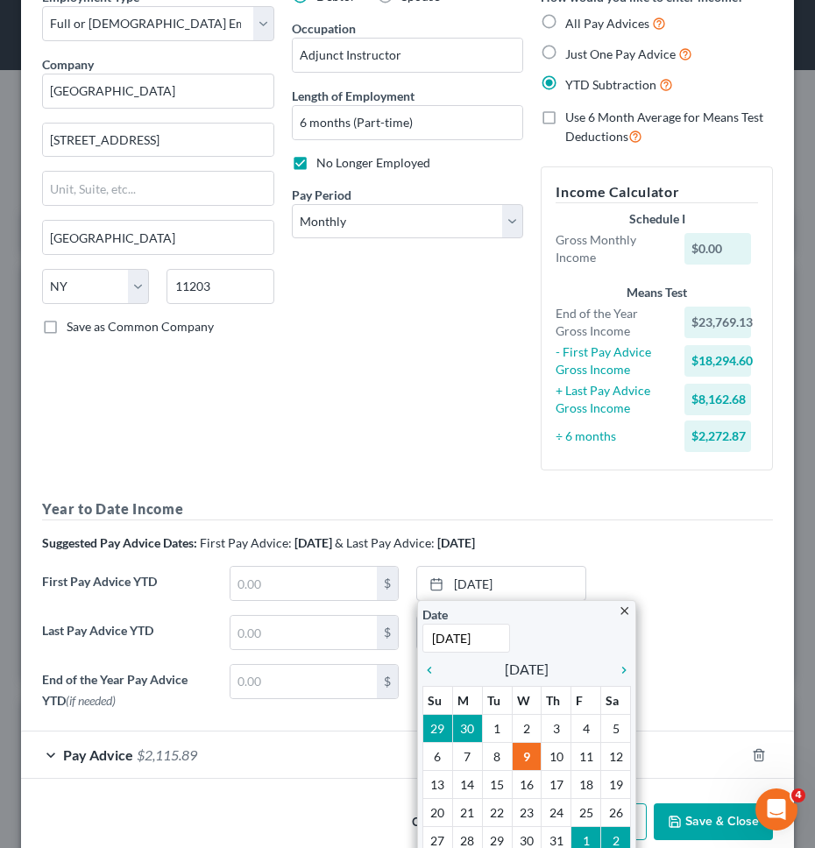
click at [659, 579] on div "First Pay Advice YTD $ [DATE] close Date [DATE] Time 12:00 AM chevron_left [DAT…" at bounding box center [407, 590] width 748 height 49
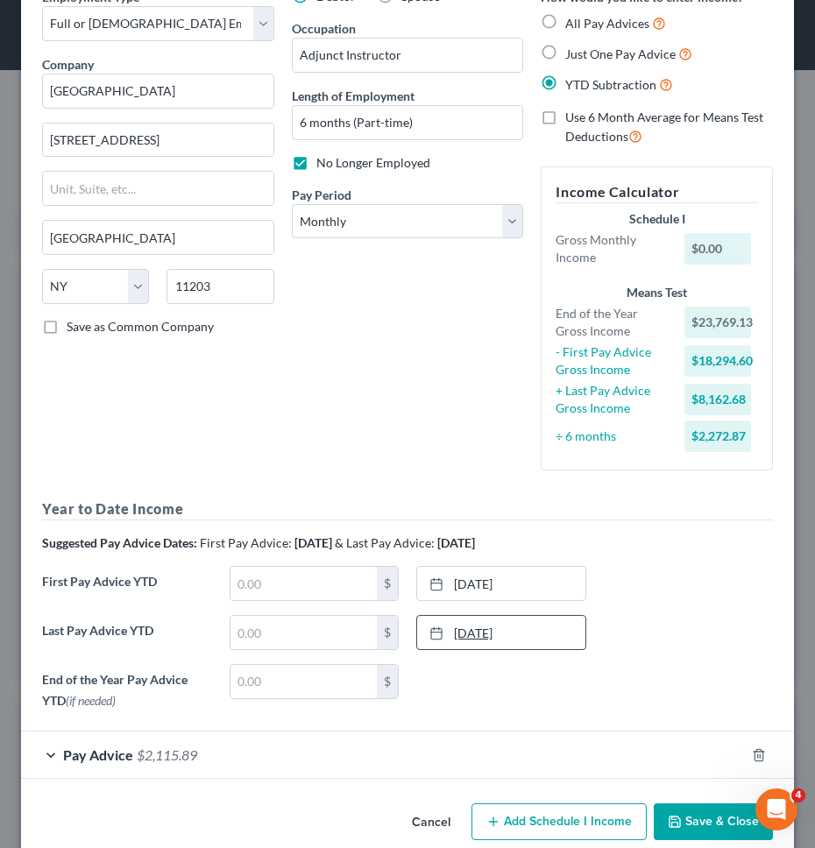
click at [520, 633] on div "Last Pay Advice YTD $ [DATE] close Date [DATE] Time 12:00 AM chevron_left [DATE…" at bounding box center [407, 639] width 748 height 49
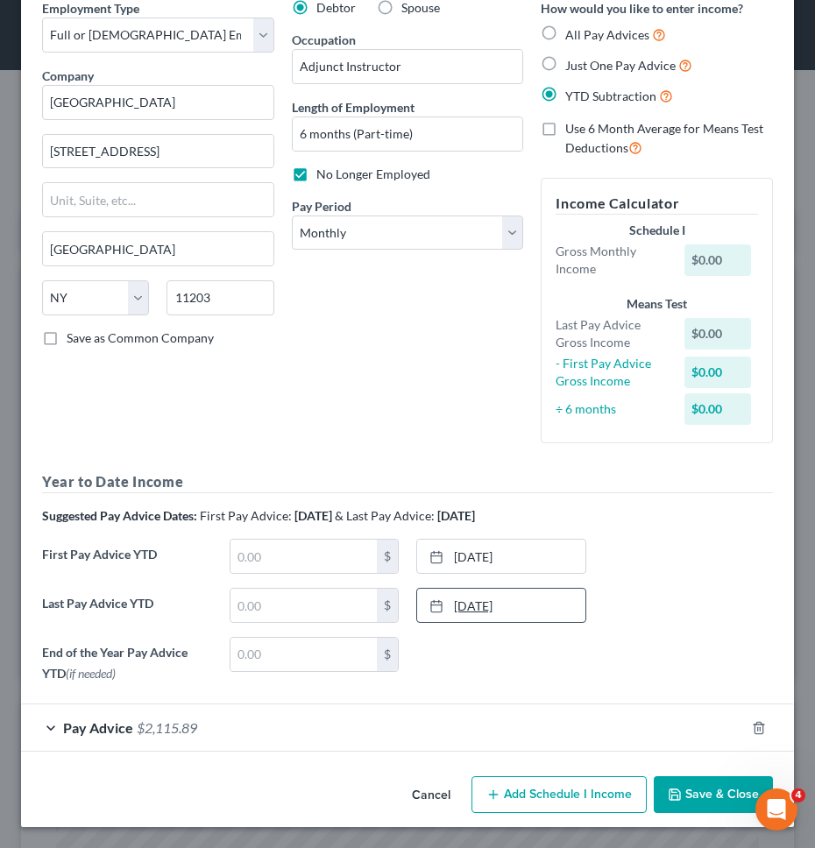
scroll to position [81, 0]
click at [524, 605] on link "[DATE]" at bounding box center [501, 605] width 168 height 33
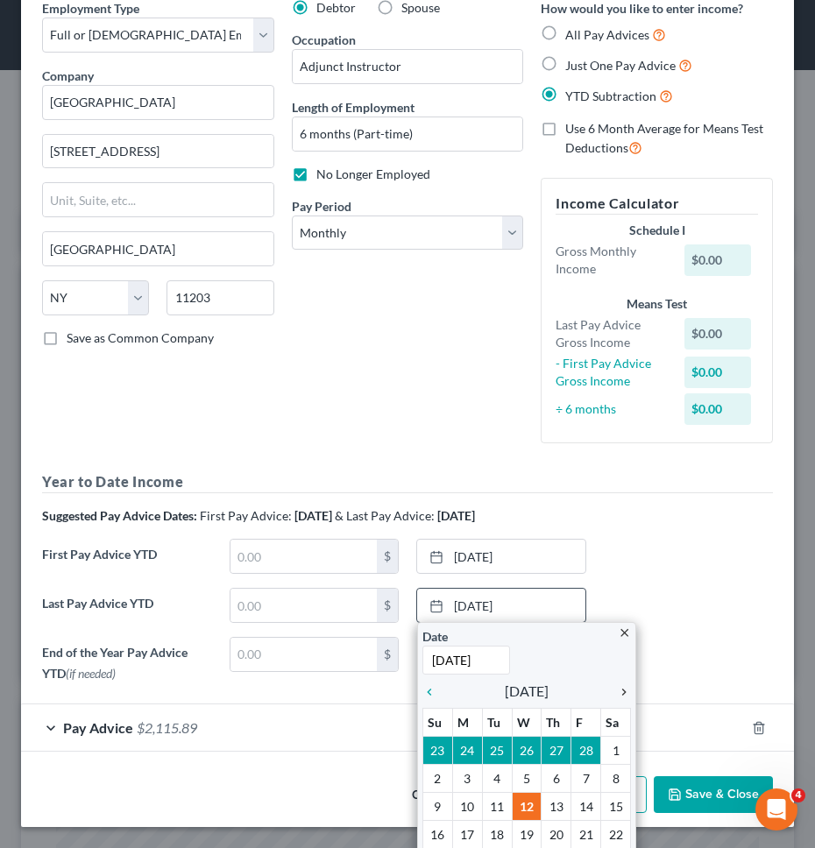
click at [626, 688] on icon "chevron_right" at bounding box center [619, 692] width 23 height 14
click at [627, 688] on icon "chevron_right" at bounding box center [619, 692] width 23 height 14
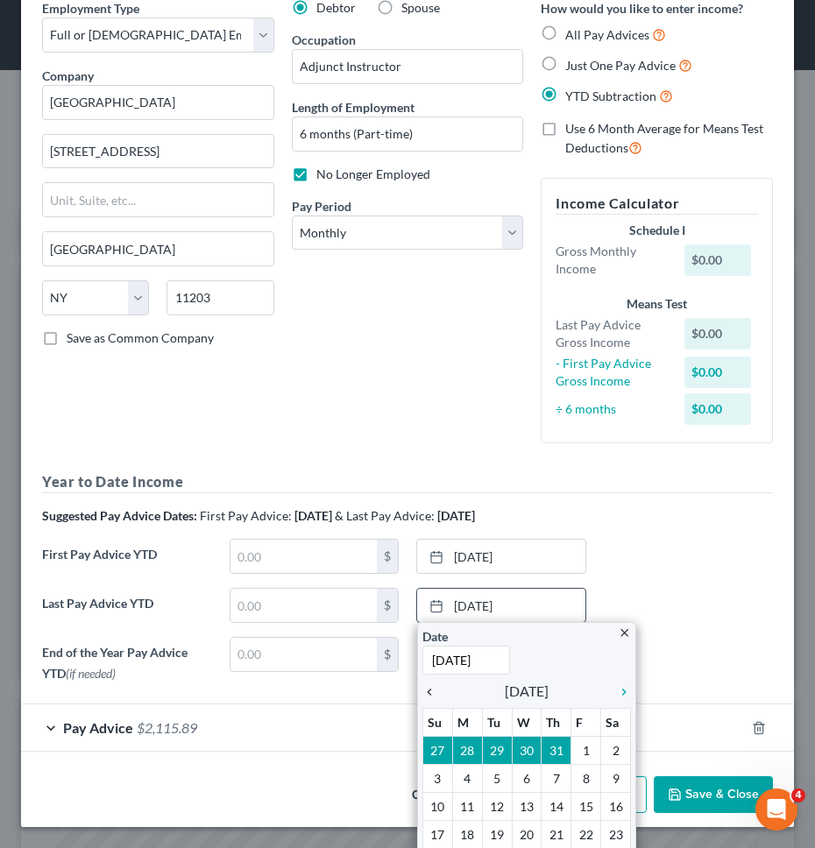
click at [422, 694] on icon "chevron_left" at bounding box center [433, 692] width 23 height 14
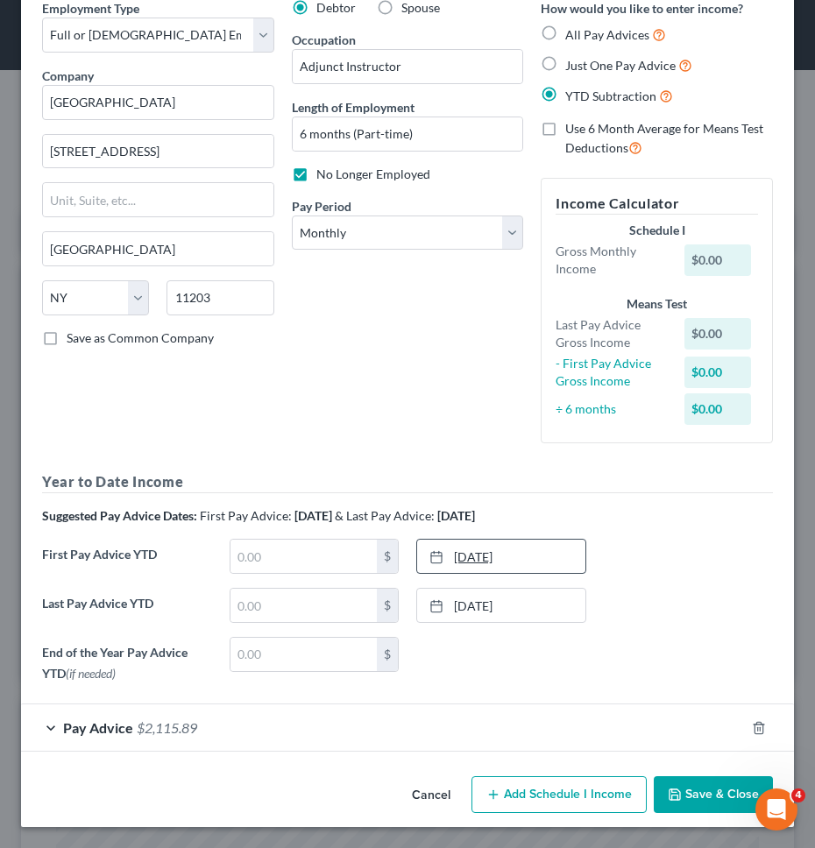
click at [507, 555] on link "[DATE]" at bounding box center [501, 556] width 168 height 33
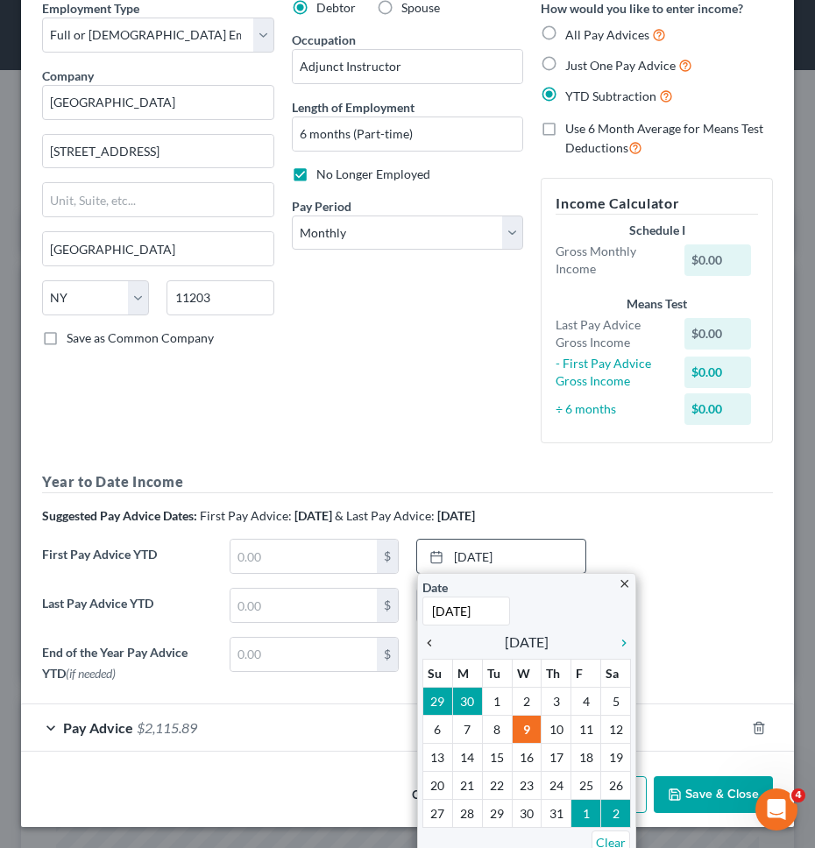
click at [431, 634] on div "chevron_left" at bounding box center [433, 642] width 23 height 17
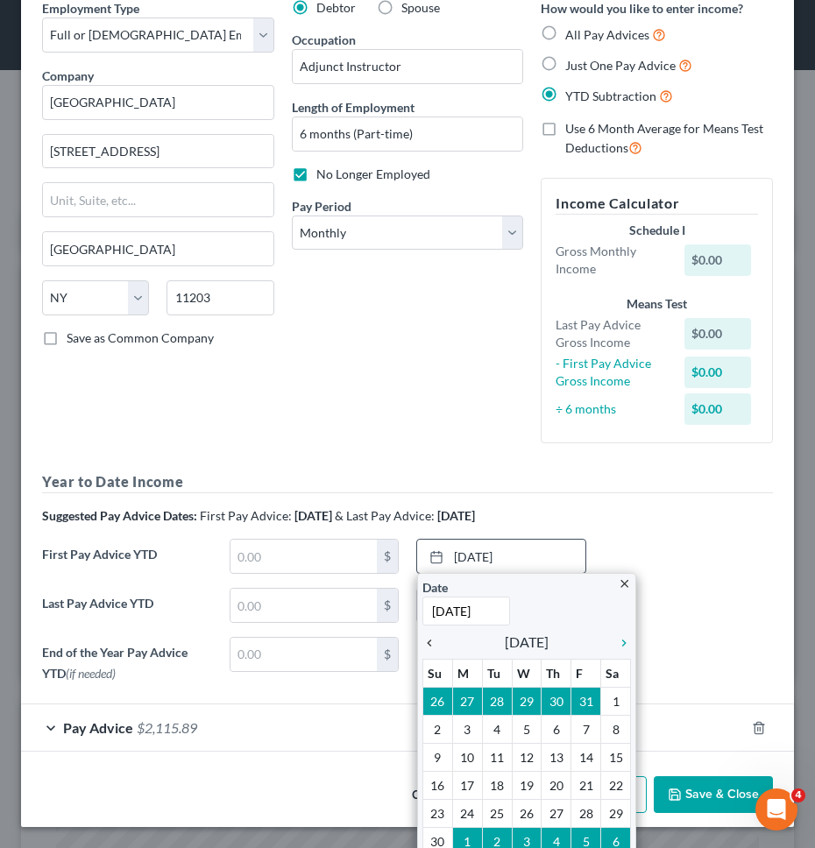
click at [431, 634] on div "chevron_left" at bounding box center [433, 642] width 23 height 17
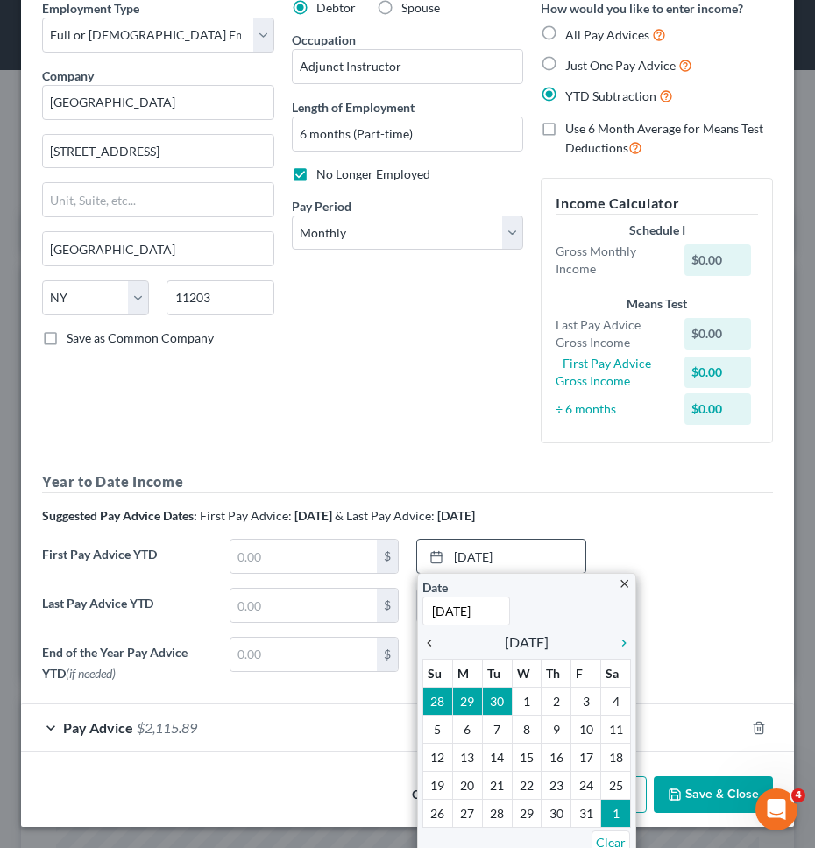
click at [431, 634] on div "chevron_left" at bounding box center [433, 642] width 23 height 17
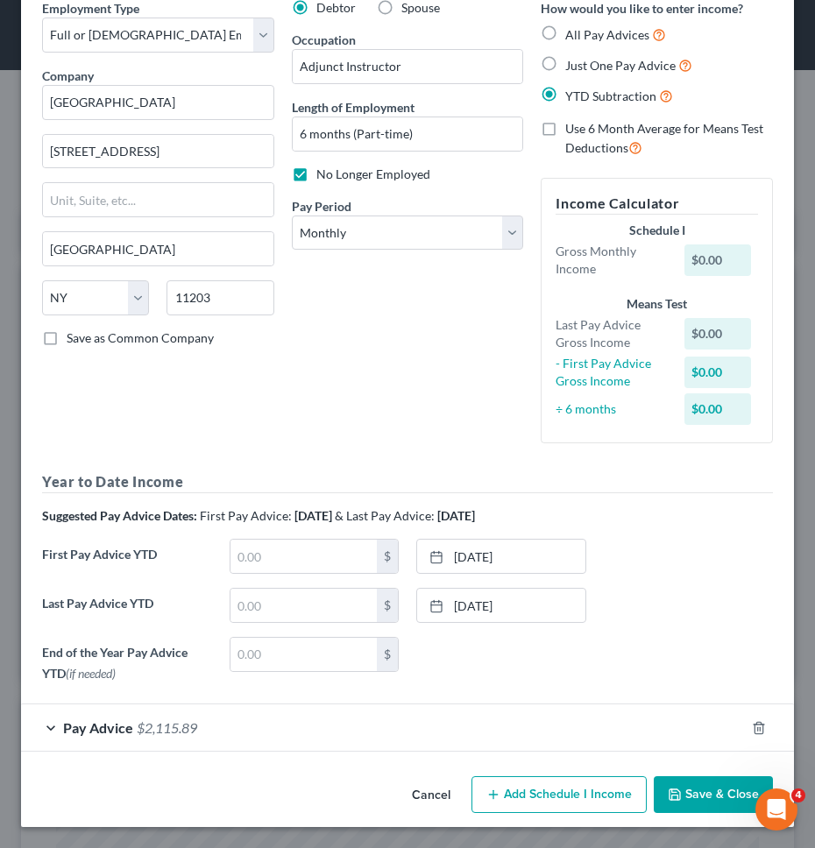
scroll to position [0, 0]
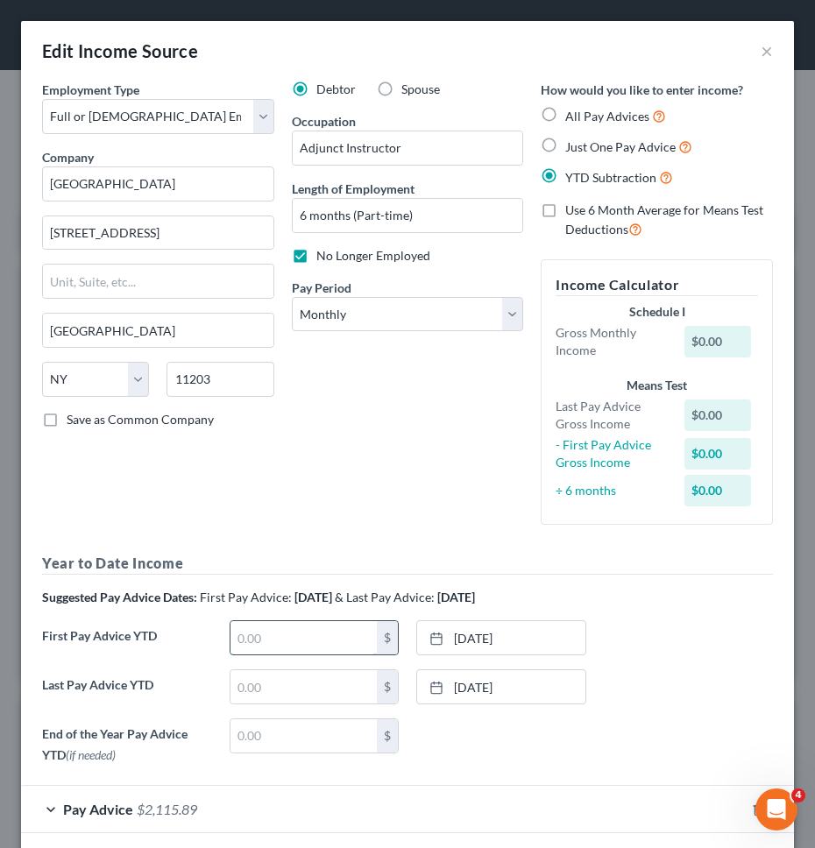
click at [346, 647] on input "text" at bounding box center [303, 637] width 147 height 33
type input "8,162.68"
click at [377, 542] on div "Employment Type * Select Full or [DEMOGRAPHIC_DATA] Employment Self Employment …" at bounding box center [407, 426] width 748 height 690
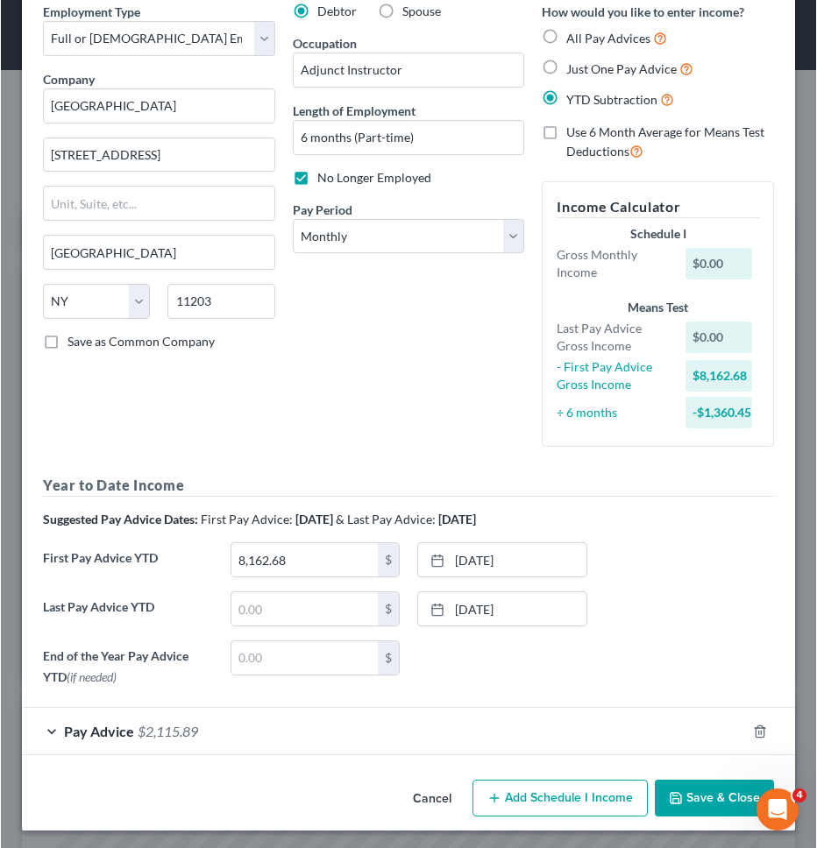
scroll to position [81, 0]
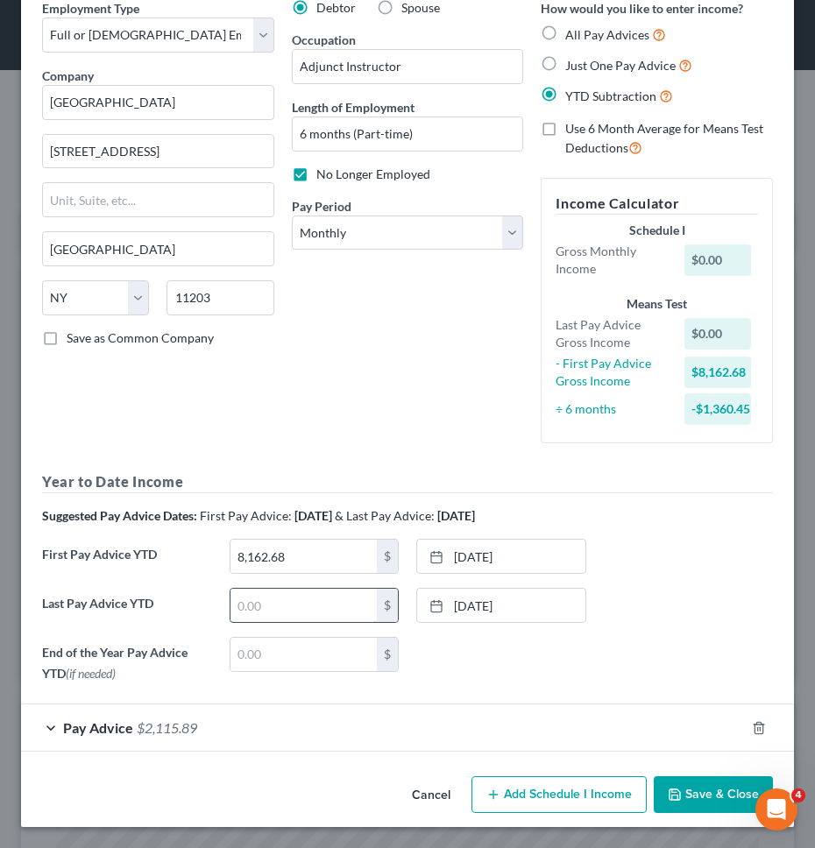
click at [312, 597] on input "text" at bounding box center [303, 605] width 147 height 33
type input "20,561.68"
click at [396, 361] on div "Debtor Spouse Occupation Adjunct Instructor Length of Employment 6 months ([DEM…" at bounding box center [408, 228] width 250 height 458
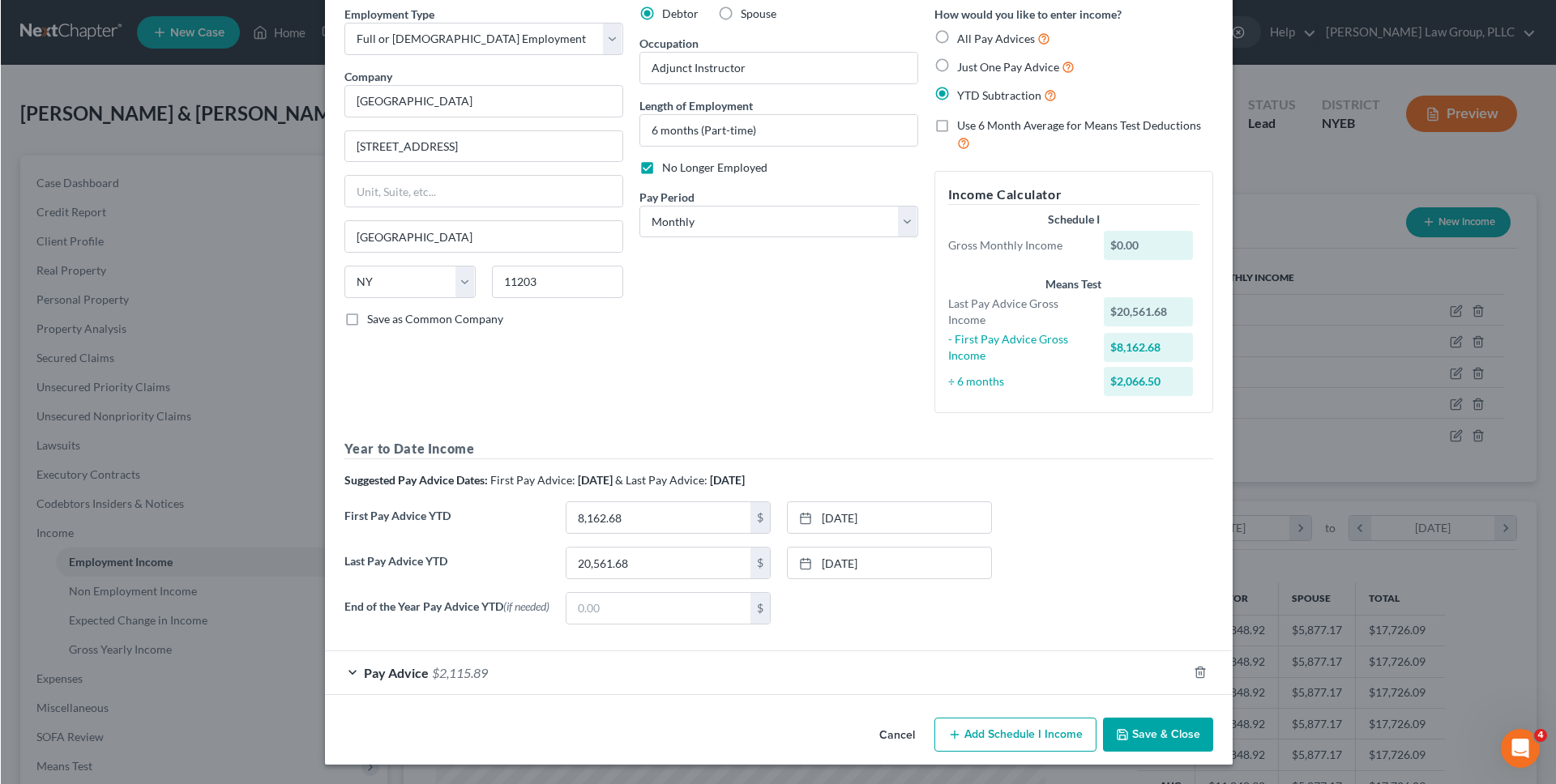
scroll to position [304, 643]
